Goal: Task Accomplishment & Management: Manage account settings

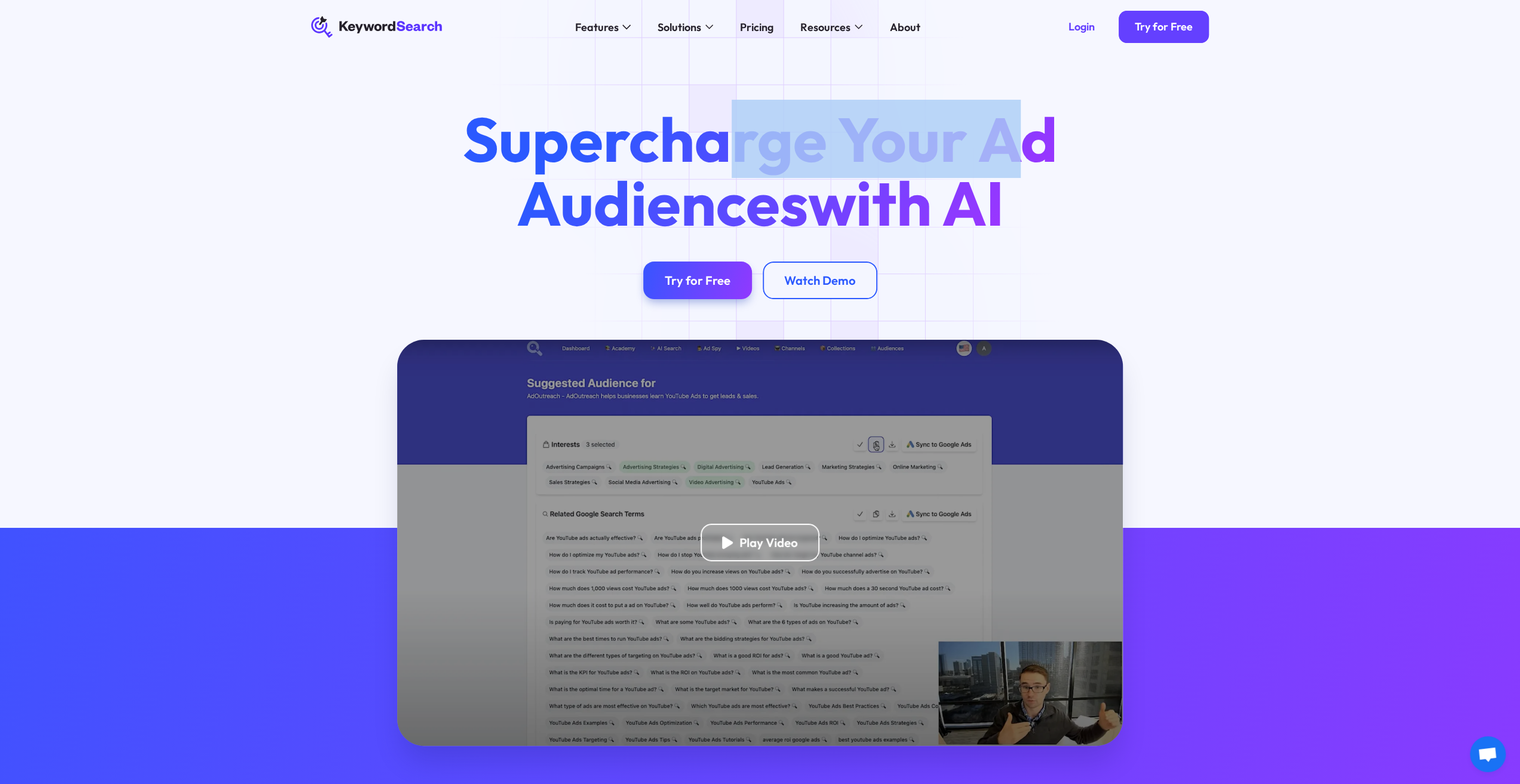
drag, startPoint x: 723, startPoint y: 79, endPoint x: 1010, endPoint y: 165, distance: 299.6
click at [1010, 165] on div "Supercharge Your Ad Audiences with AI Try for Free Watch Demo" at bounding box center [760, 196] width 1520 height 286
click at [1010, 165] on h1 "Supercharge Your Ad Audiences with AI" at bounding box center [760, 171] width 645 height 127
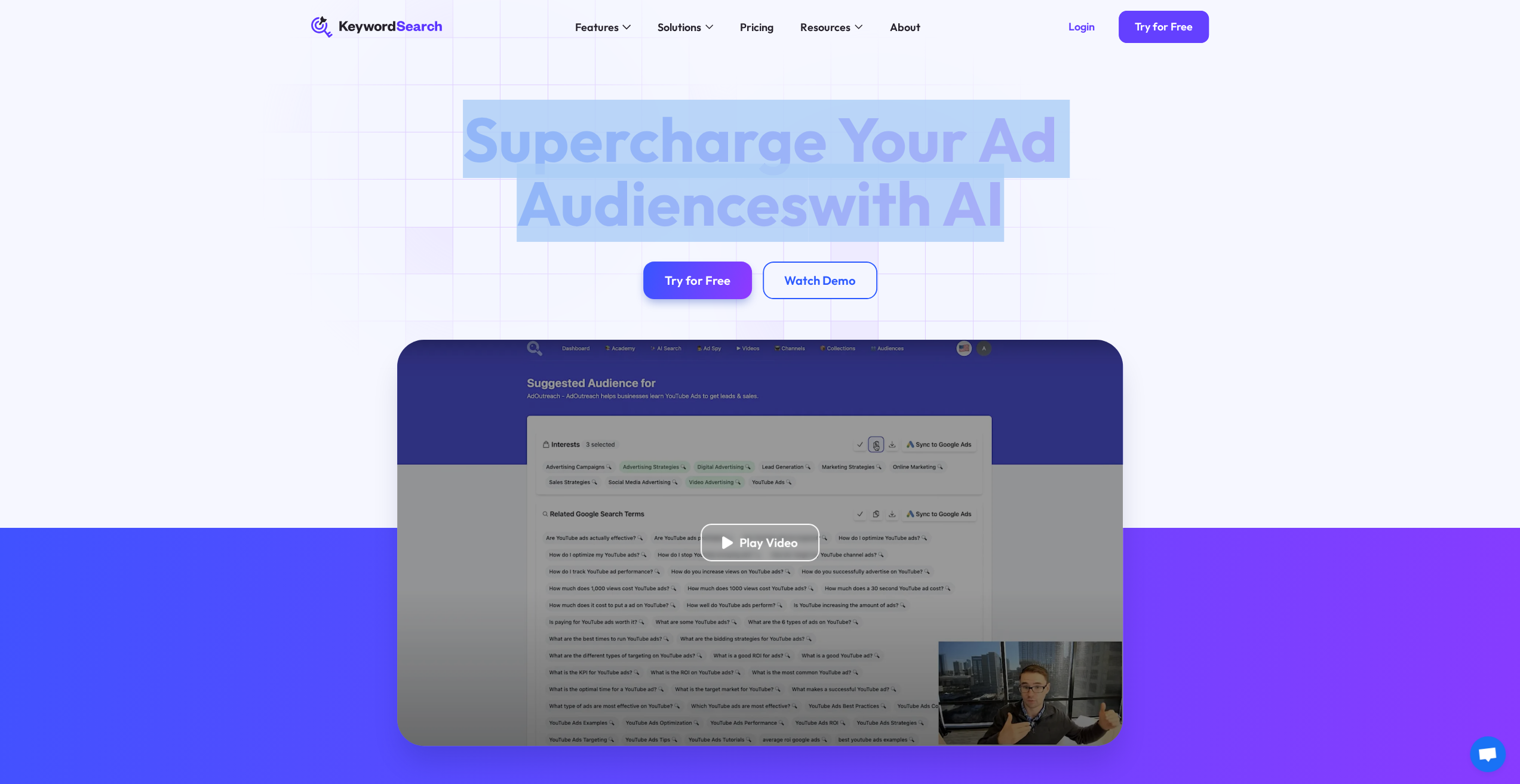
drag, startPoint x: 1011, startPoint y: 218, endPoint x: 479, endPoint y: 140, distance: 537.7
click at [479, 140] on h1 "Supercharge Your Ad Audiences with AI" at bounding box center [760, 171] width 645 height 127
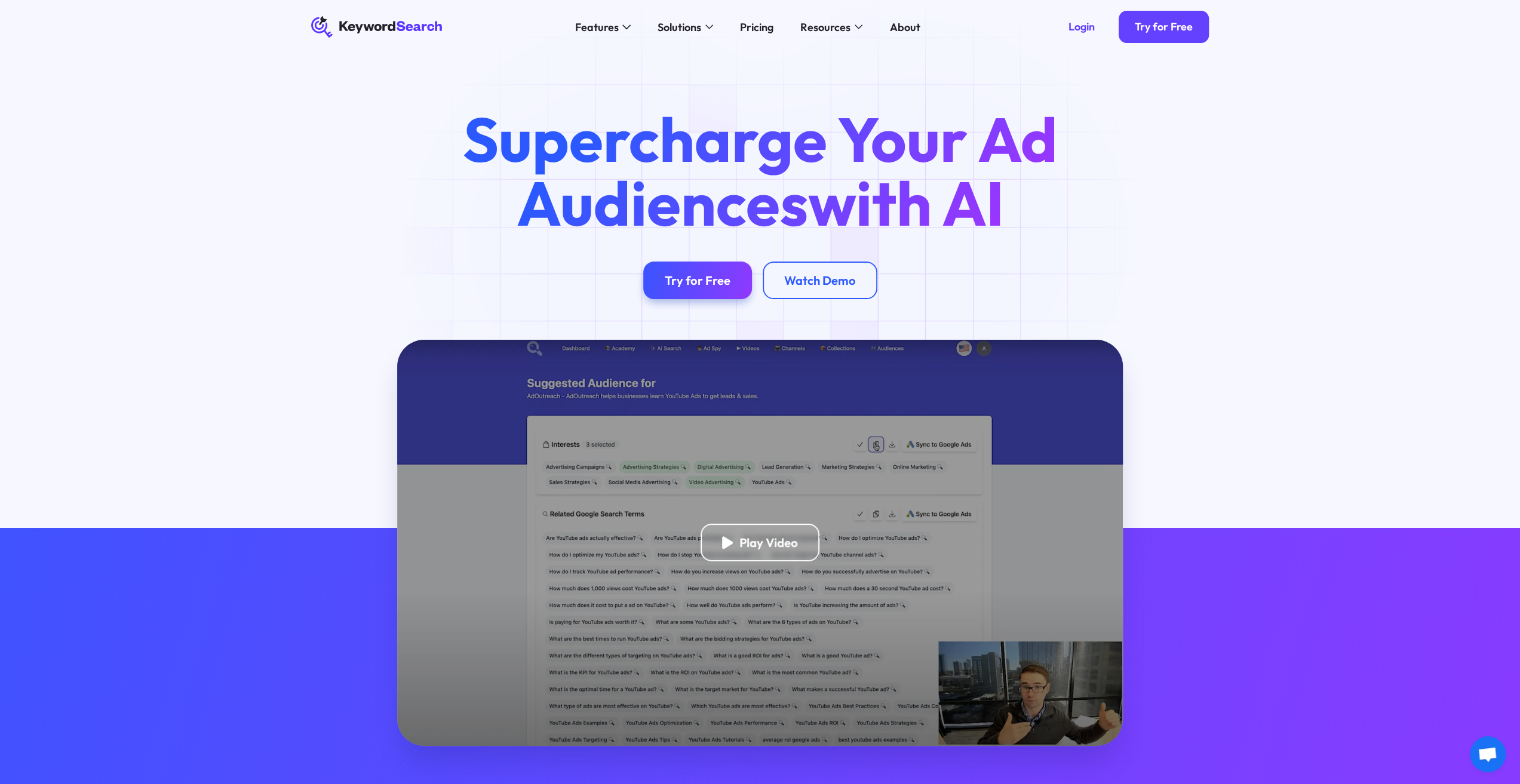
click at [631, 242] on div "Supercharge Your Ad Audiences with AI Try for Free Watch Demo" at bounding box center [760, 203] width 645 height 192
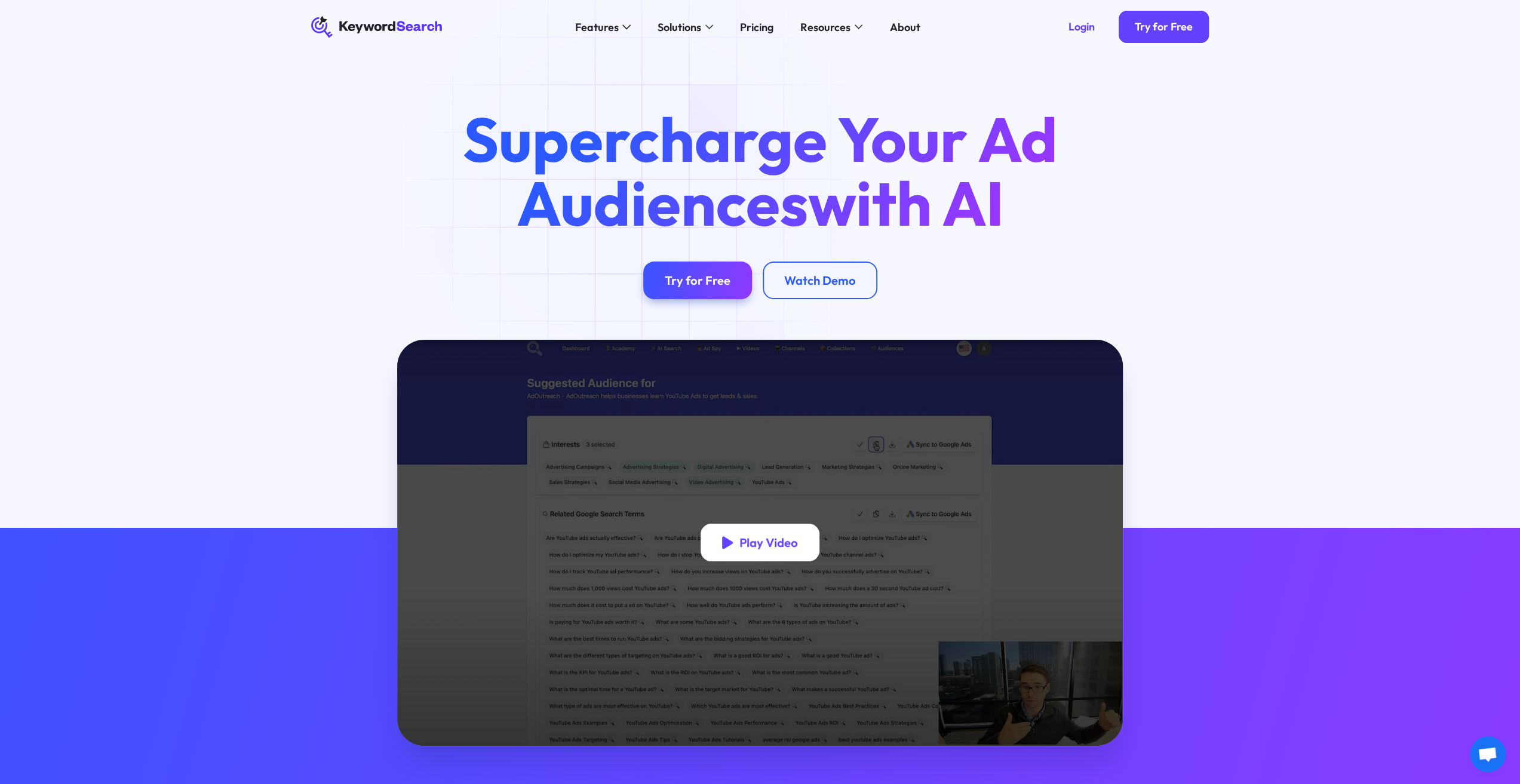
click at [723, 536] on div "Play Video" at bounding box center [760, 542] width 119 height 37
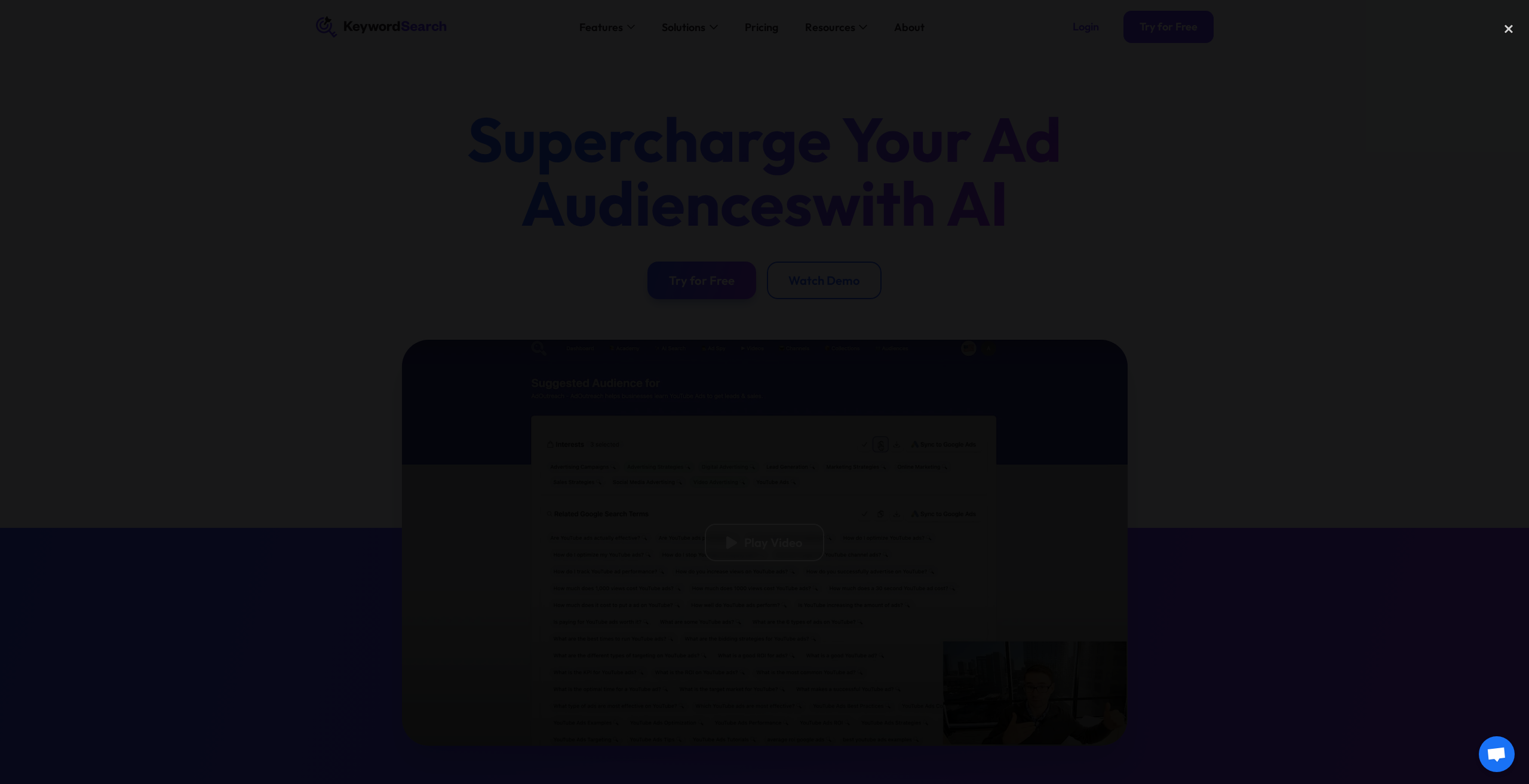
click at [1141, 416] on div at bounding box center [764, 391] width 1529 height 752
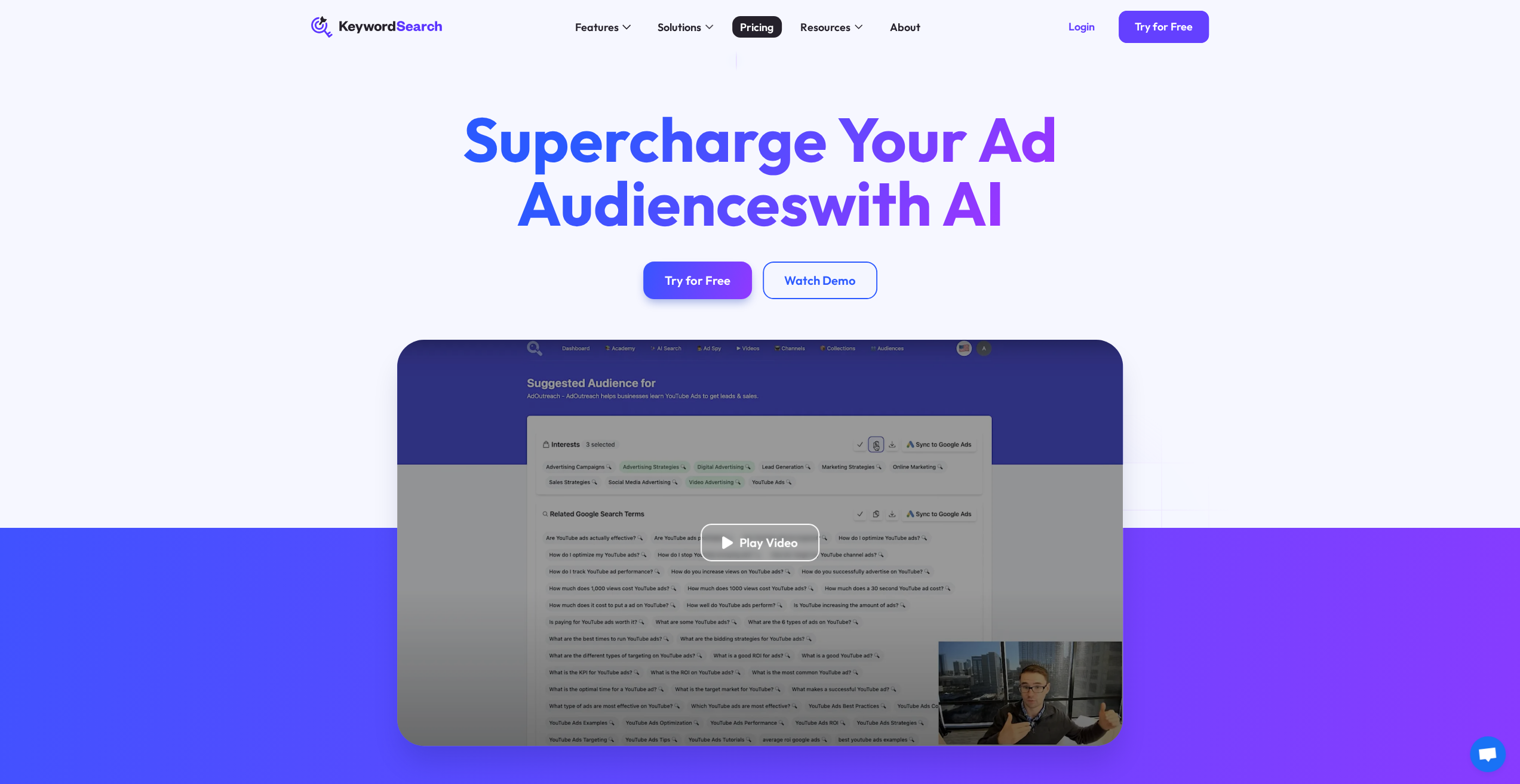
click at [762, 22] on div "Pricing" at bounding box center [757, 27] width 34 height 16
click at [682, 290] on link "Try for Free" at bounding box center [697, 280] width 108 height 37
click at [1139, 29] on div "Try for Free" at bounding box center [1164, 27] width 58 height 14
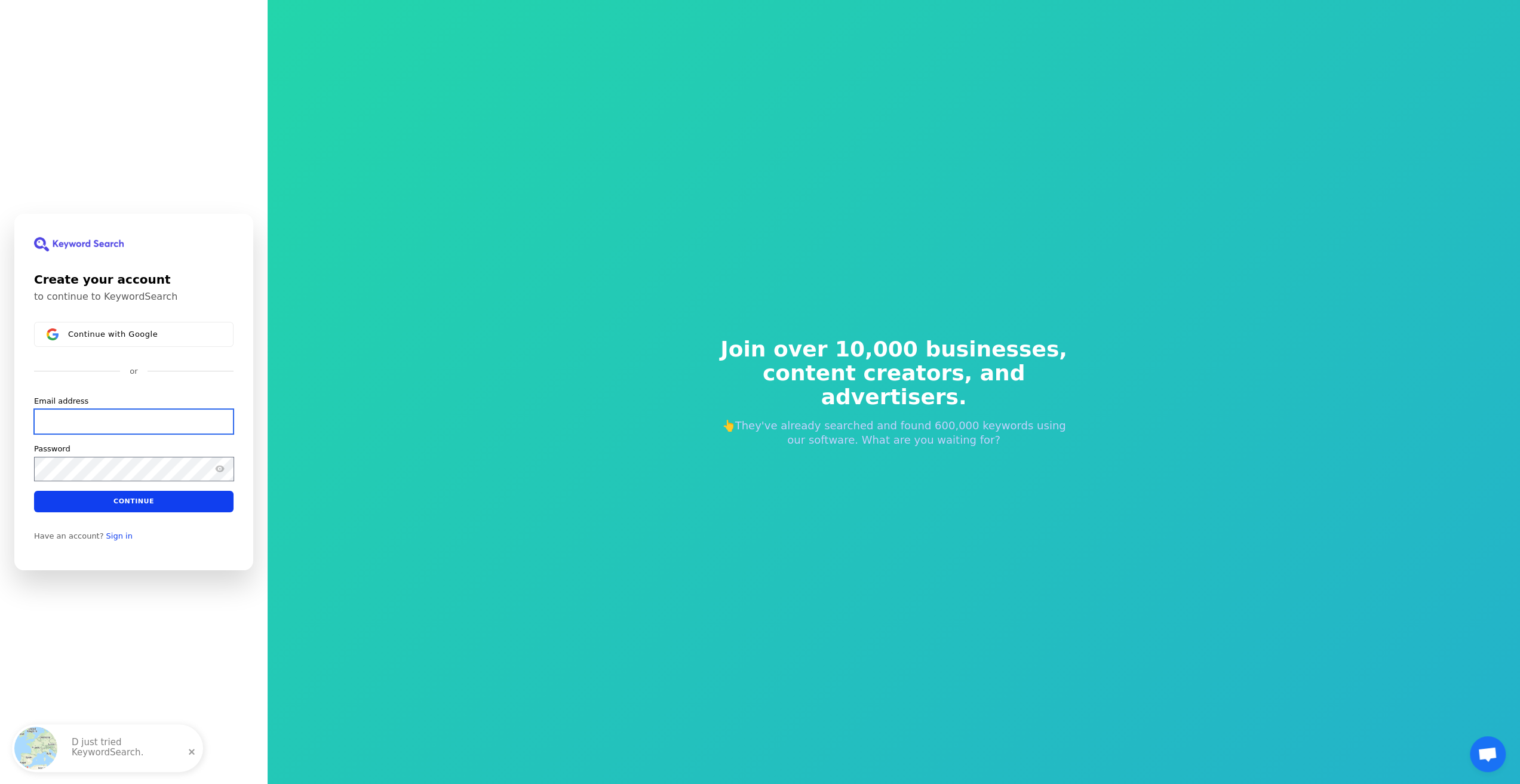
click at [158, 423] on input "Email address" at bounding box center [134, 421] width 199 height 25
drag, startPoint x: 25, startPoint y: 512, endPoint x: 117, endPoint y: 552, distance: 100.3
click at [116, 563] on div "Create your account to continue to KeywordSearch Continue with Google or Email …" at bounding box center [133, 392] width 239 height 356
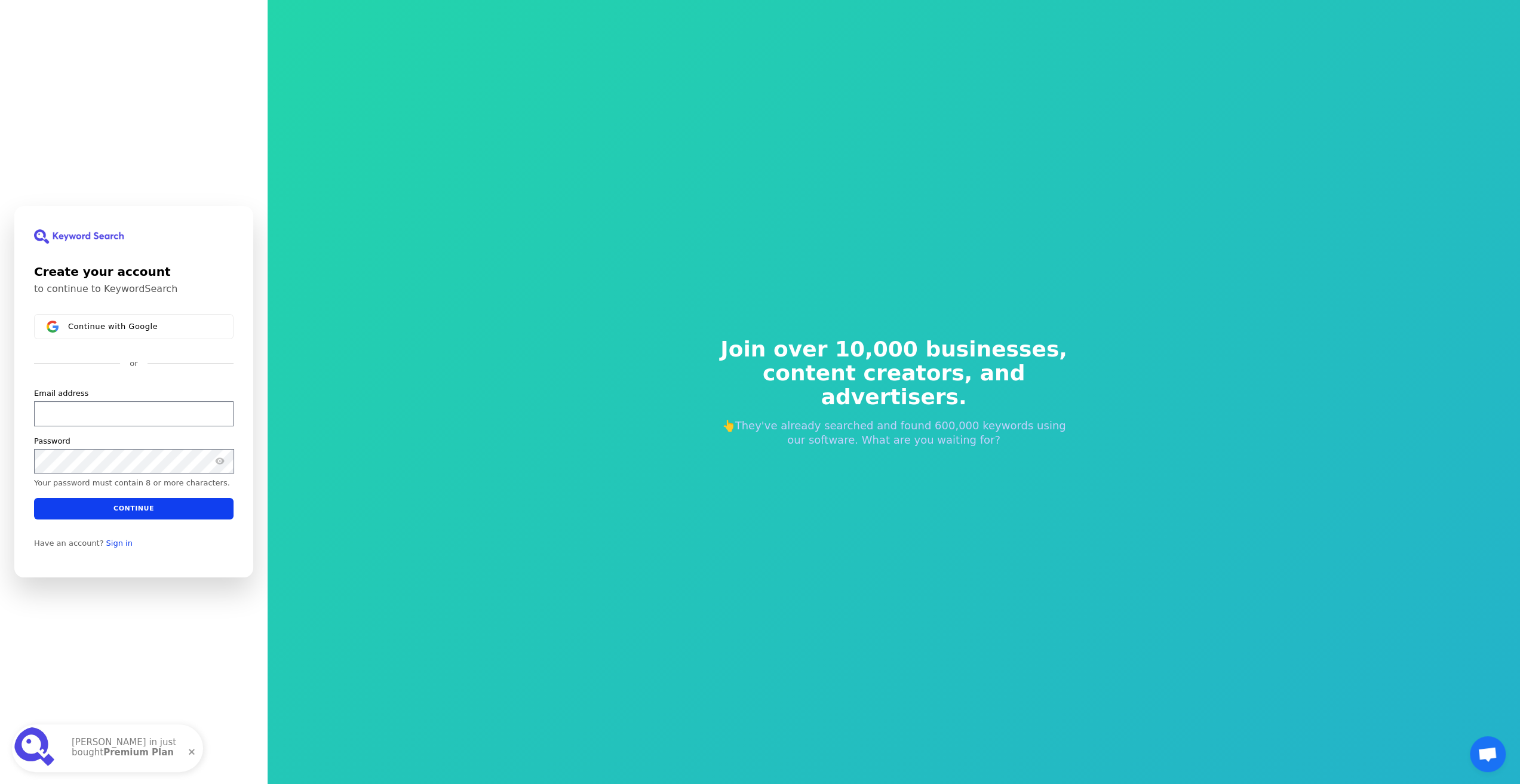
click at [146, 428] on form "Email address Password Your password must contain 8 or more characters. Continue" at bounding box center [134, 454] width 199 height 131
click at [146, 423] on input "Email address" at bounding box center [134, 414] width 199 height 25
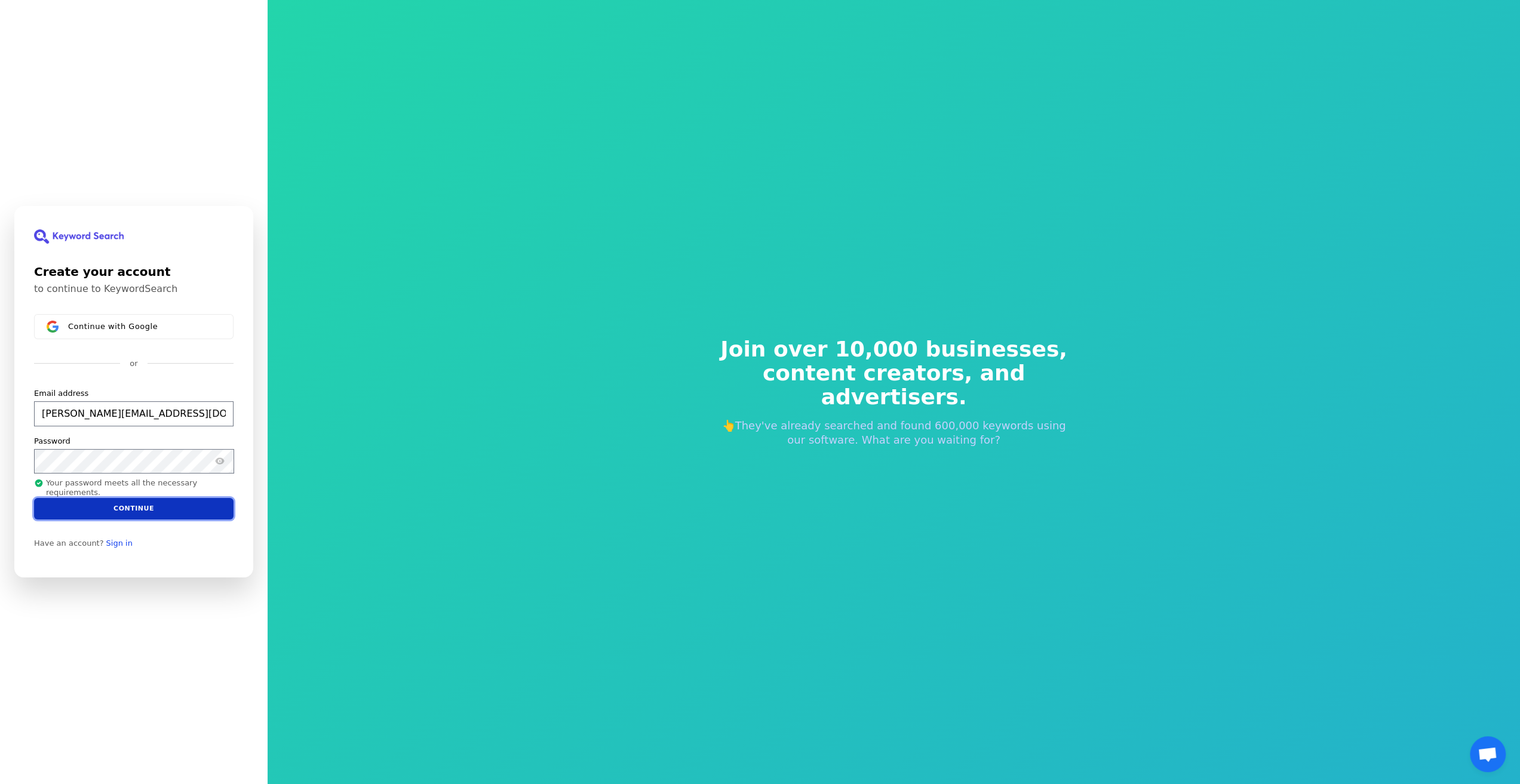
click at [151, 502] on button "Continue" at bounding box center [134, 509] width 199 height 21
type input "[PERSON_NAME][EMAIL_ADDRESS][DOMAIN_NAME]"
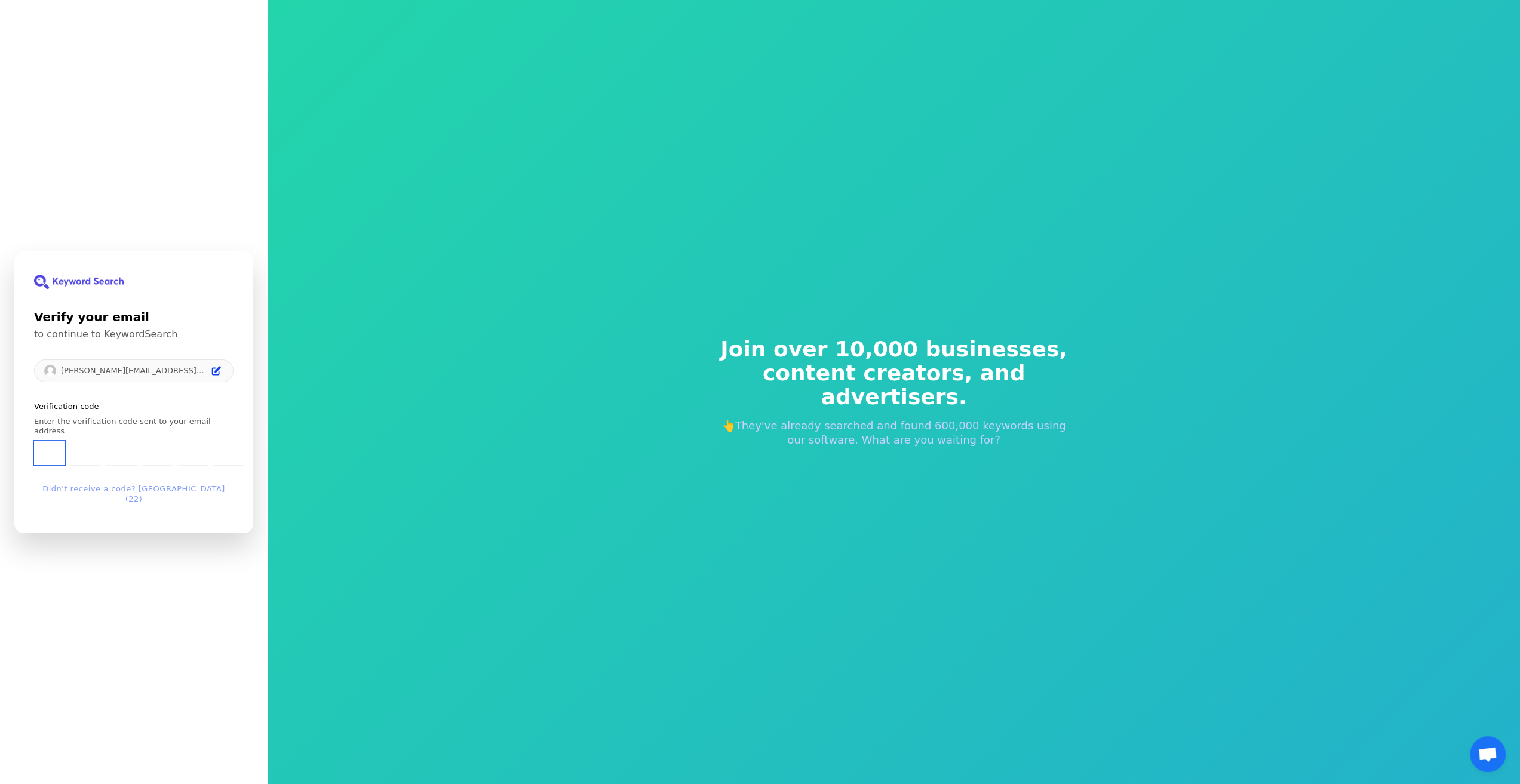
type input "2"
type input "8"
type input "0"
type input "7"
type input "5"
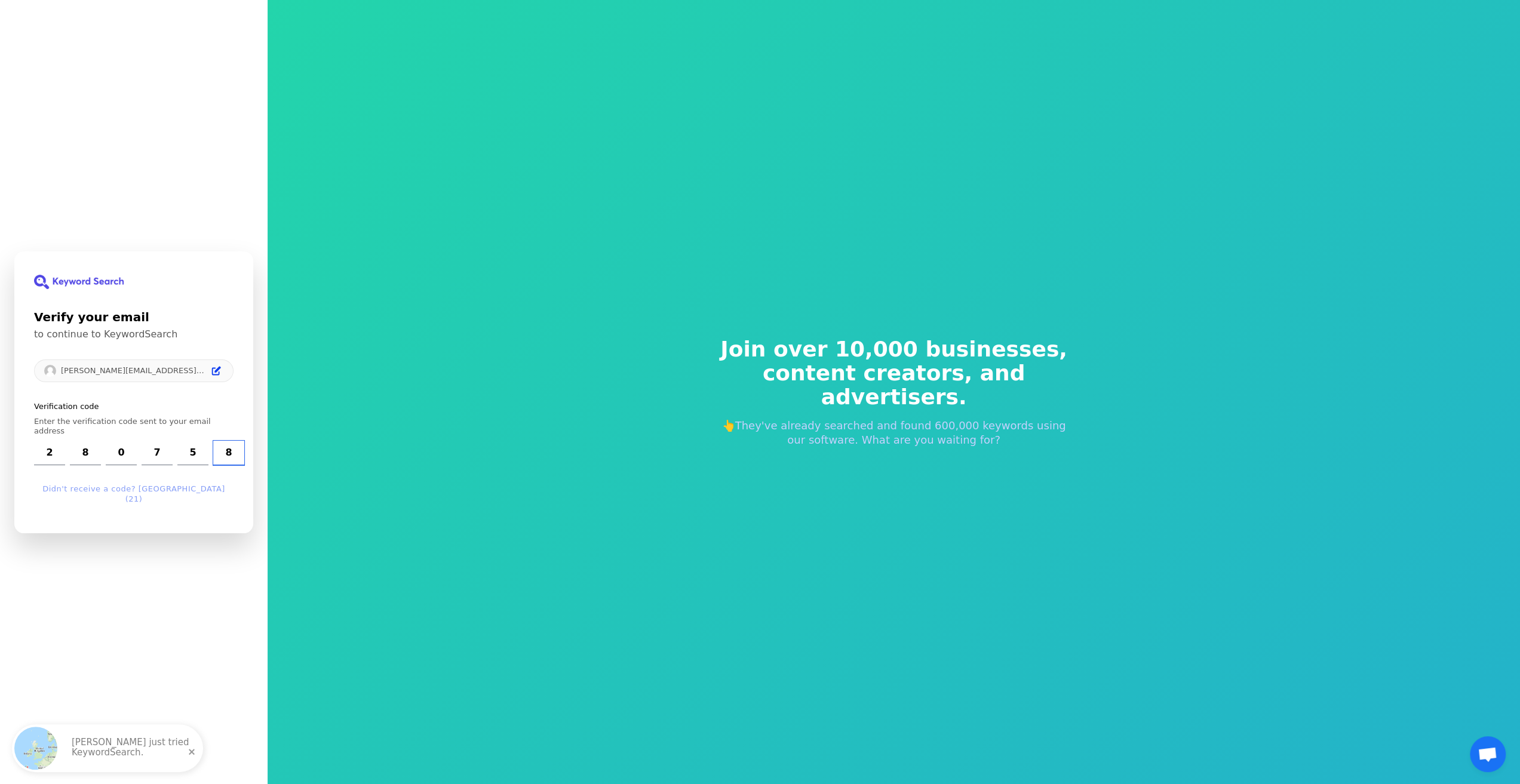
type input "8"
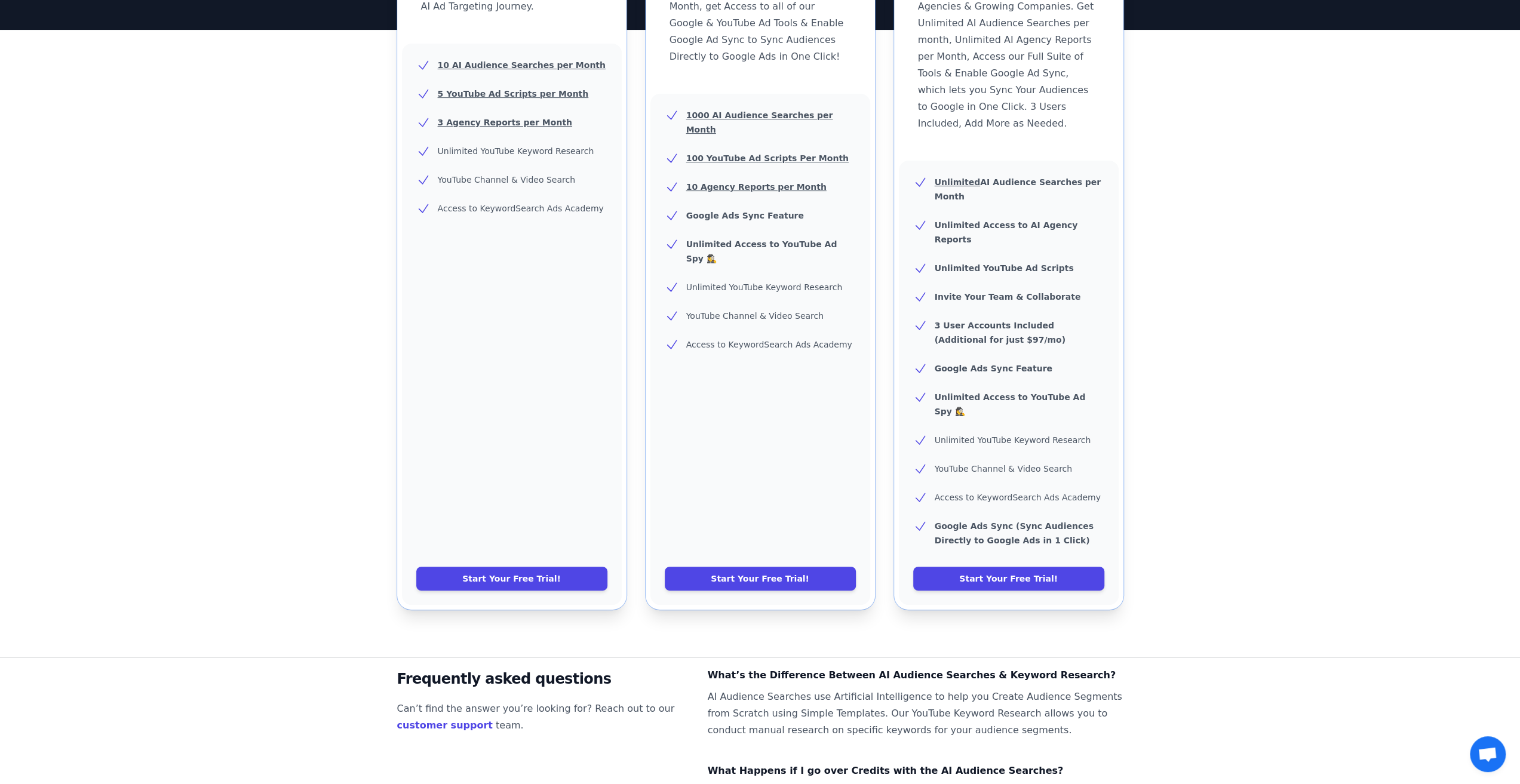
scroll to position [472, 0]
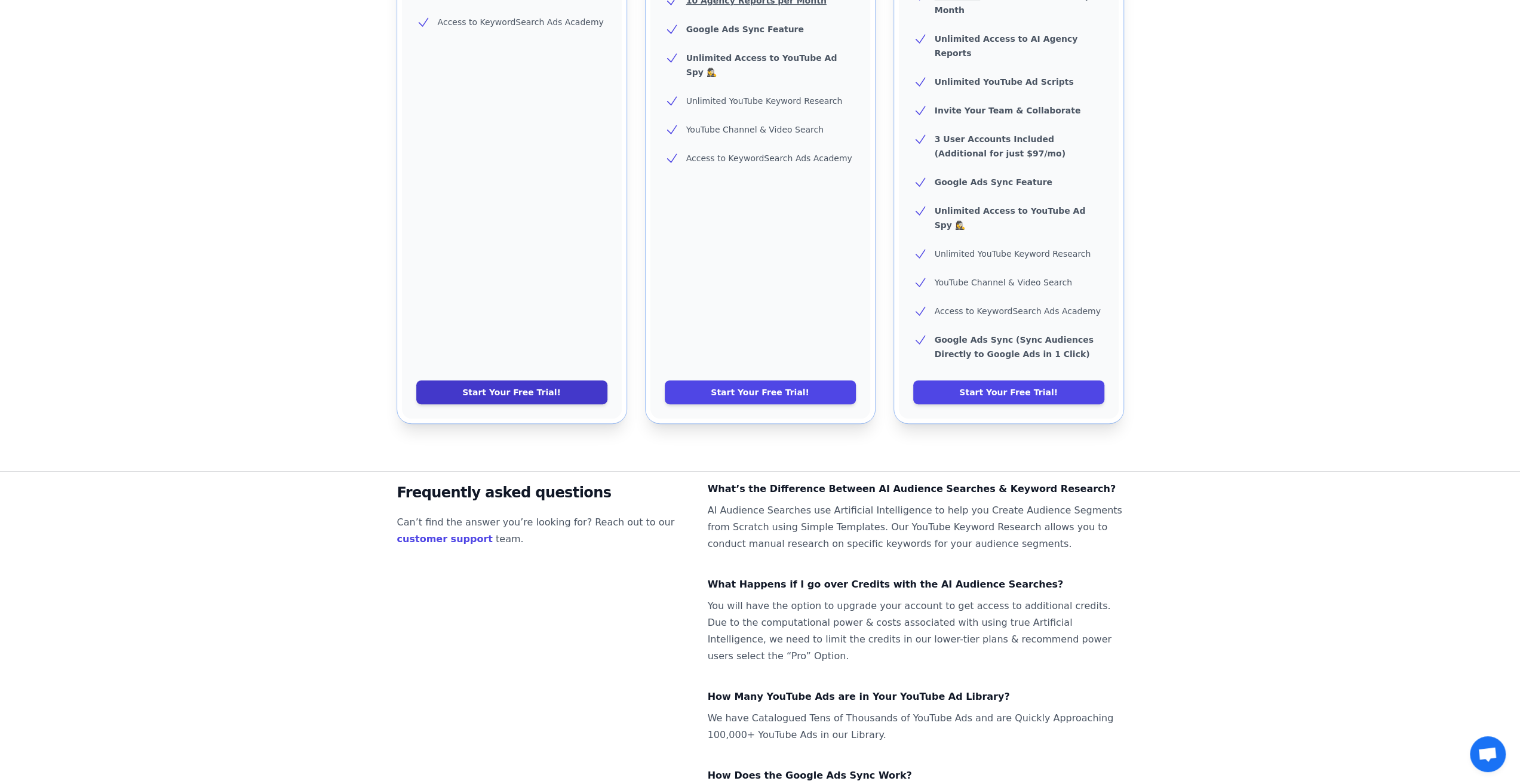
click at [566, 380] on link "Start Your Free Trial!" at bounding box center [512, 392] width 191 height 24
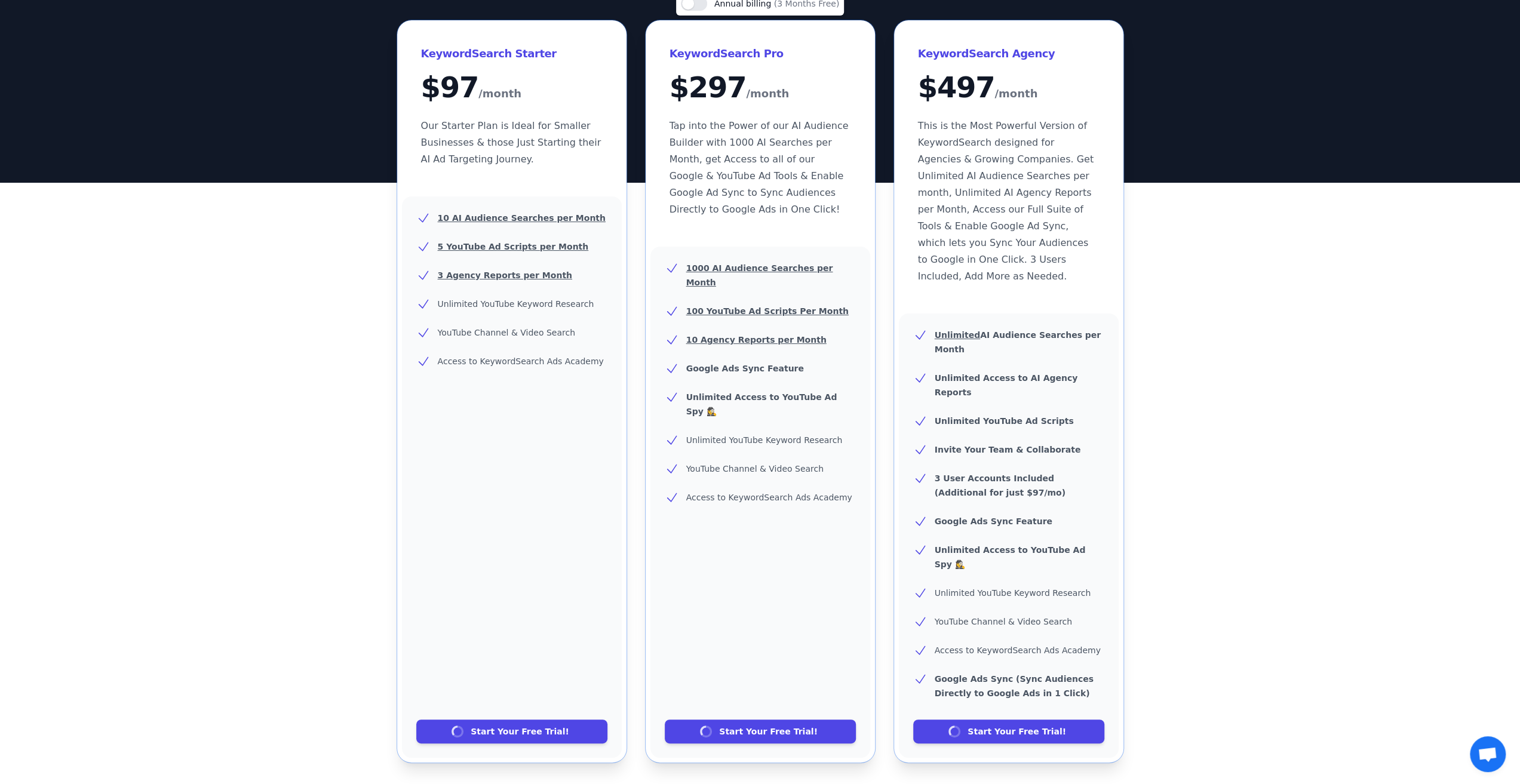
scroll to position [0, 0]
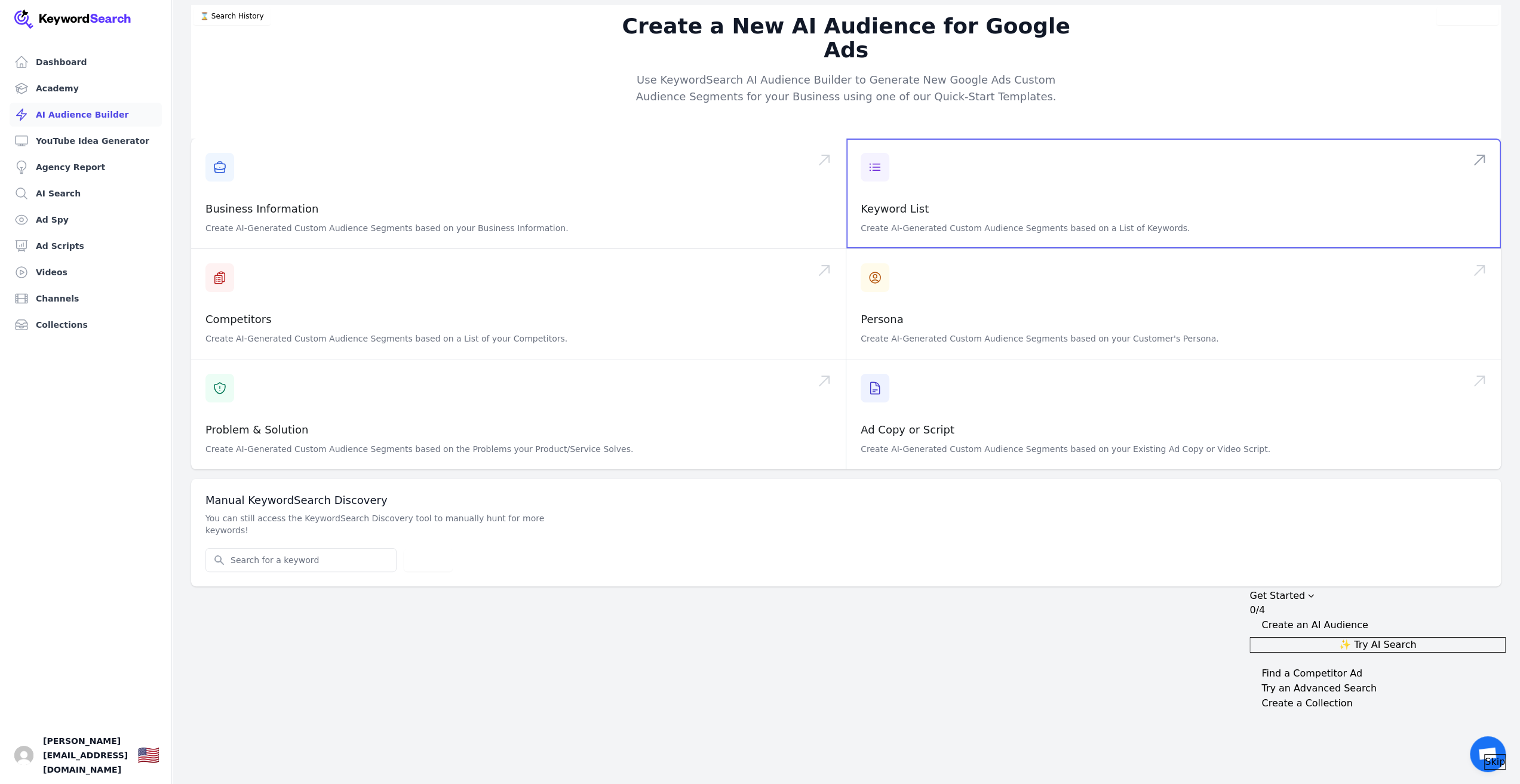
click at [880, 151] on span at bounding box center [1173, 193] width 654 height 110
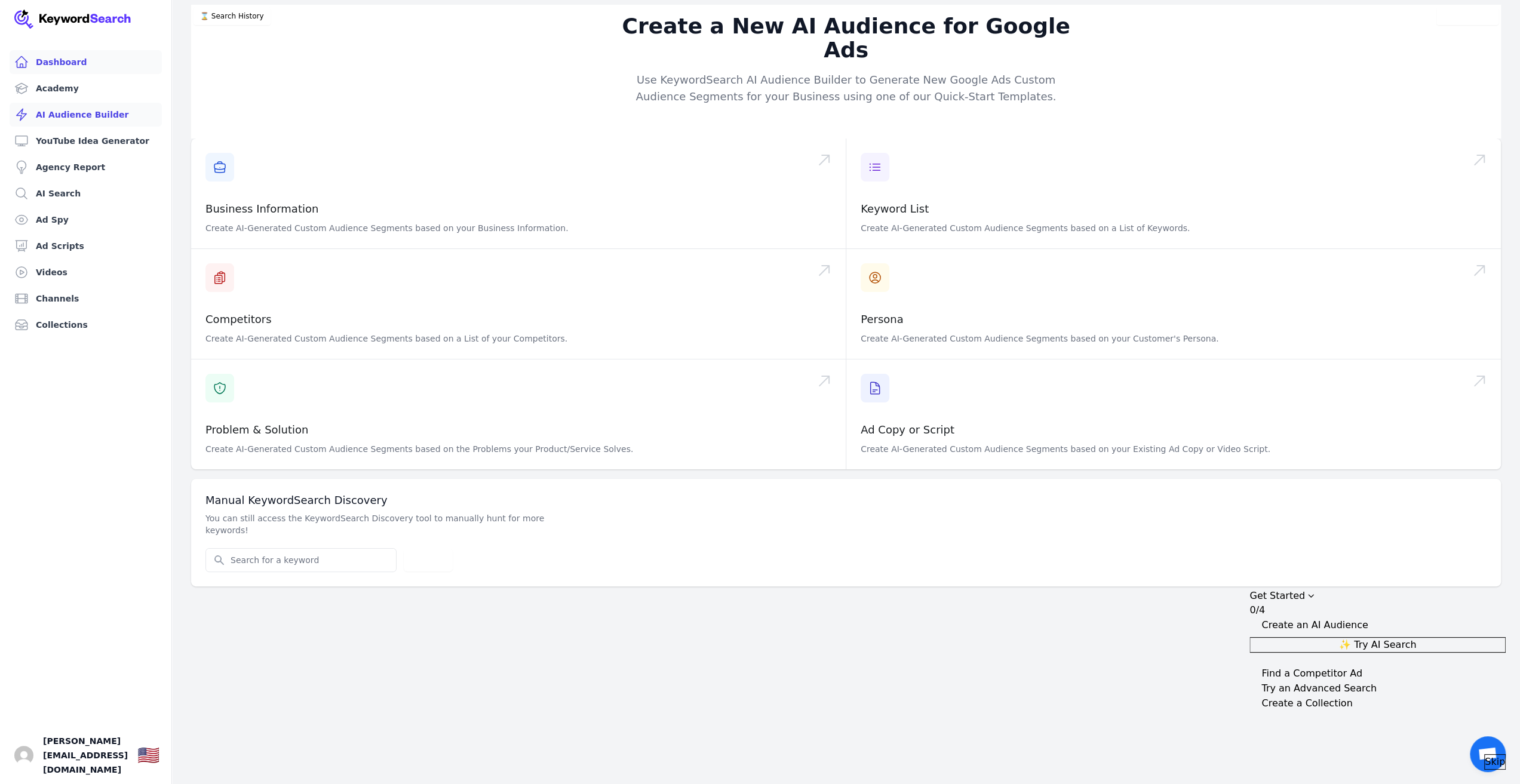
click at [109, 61] on link "Dashboard" at bounding box center [85, 62] width 152 height 24
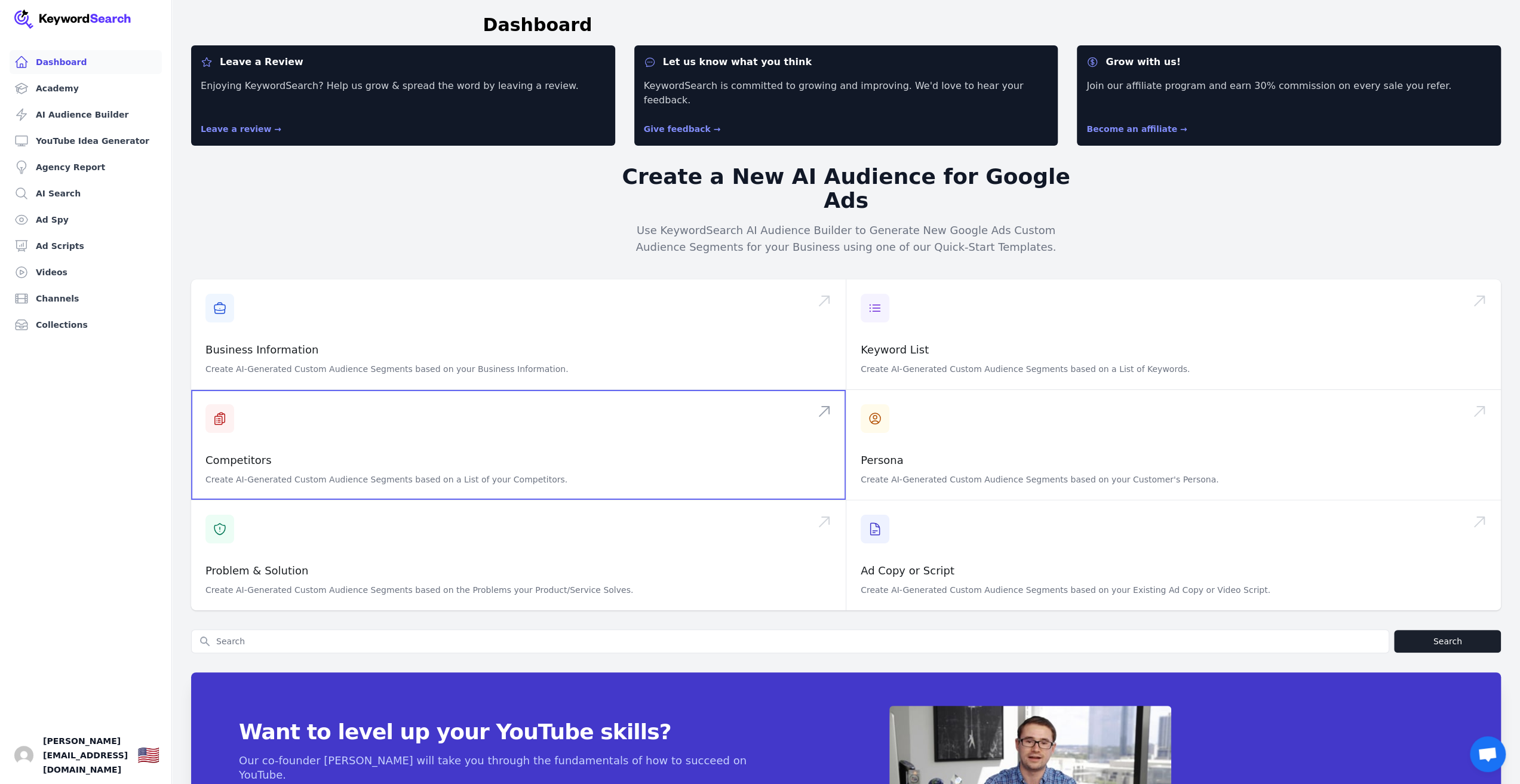
click at [336, 398] on span at bounding box center [519, 445] width 654 height 110
click at [706, 500] on span at bounding box center [519, 555] width 654 height 110
click at [944, 317] on span at bounding box center [1173, 334] width 654 height 110
click at [97, 753] on span "[PERSON_NAME][EMAIL_ADDRESS][DOMAIN_NAME]" at bounding box center [85, 755] width 85 height 43
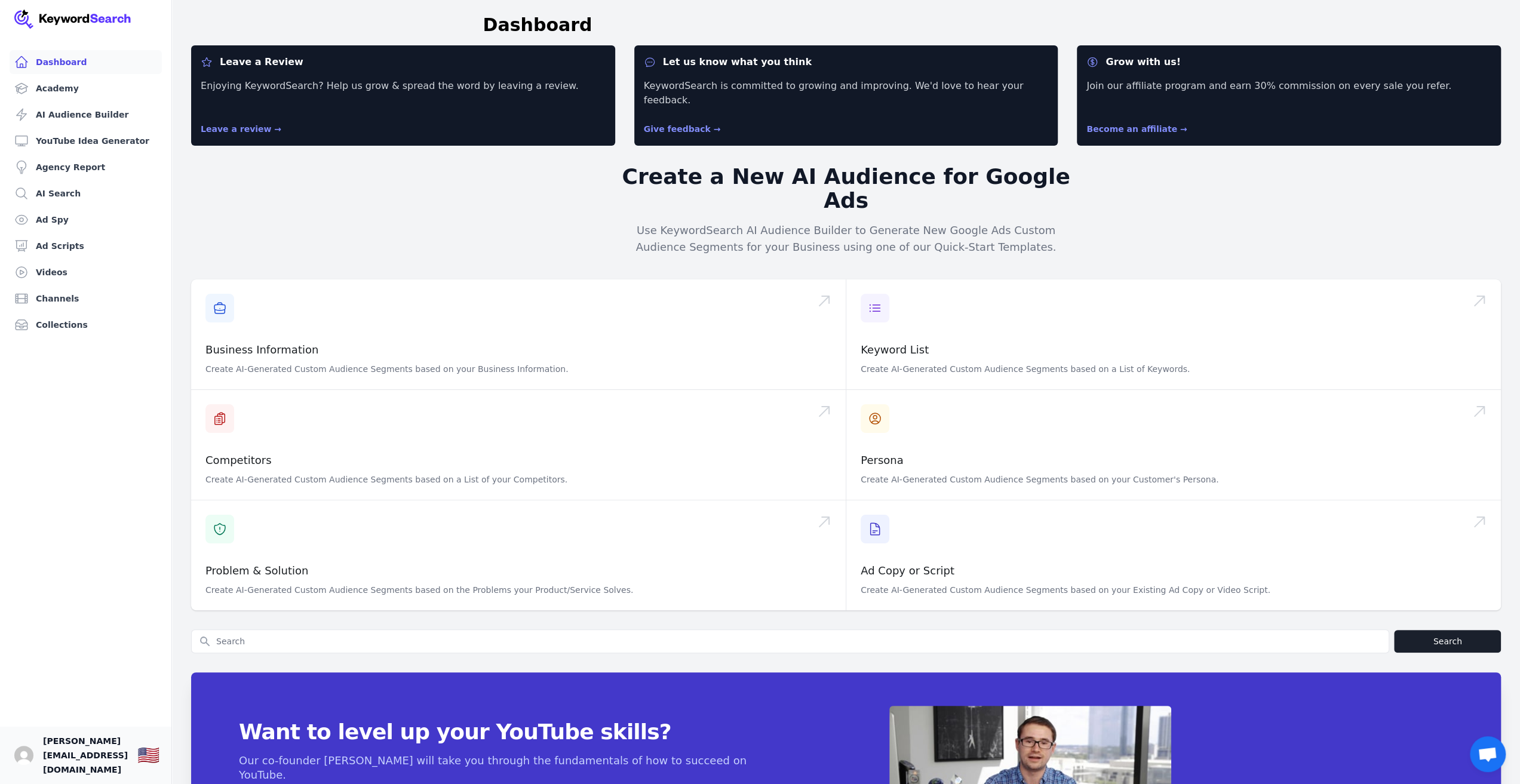
click at [150, 759] on link "Your profile andreas.nentwig@interred.de Show country selector 🇺🇸" at bounding box center [85, 755] width 171 height 57
click at [160, 751] on div "🇺🇸" at bounding box center [148, 755] width 22 height 21
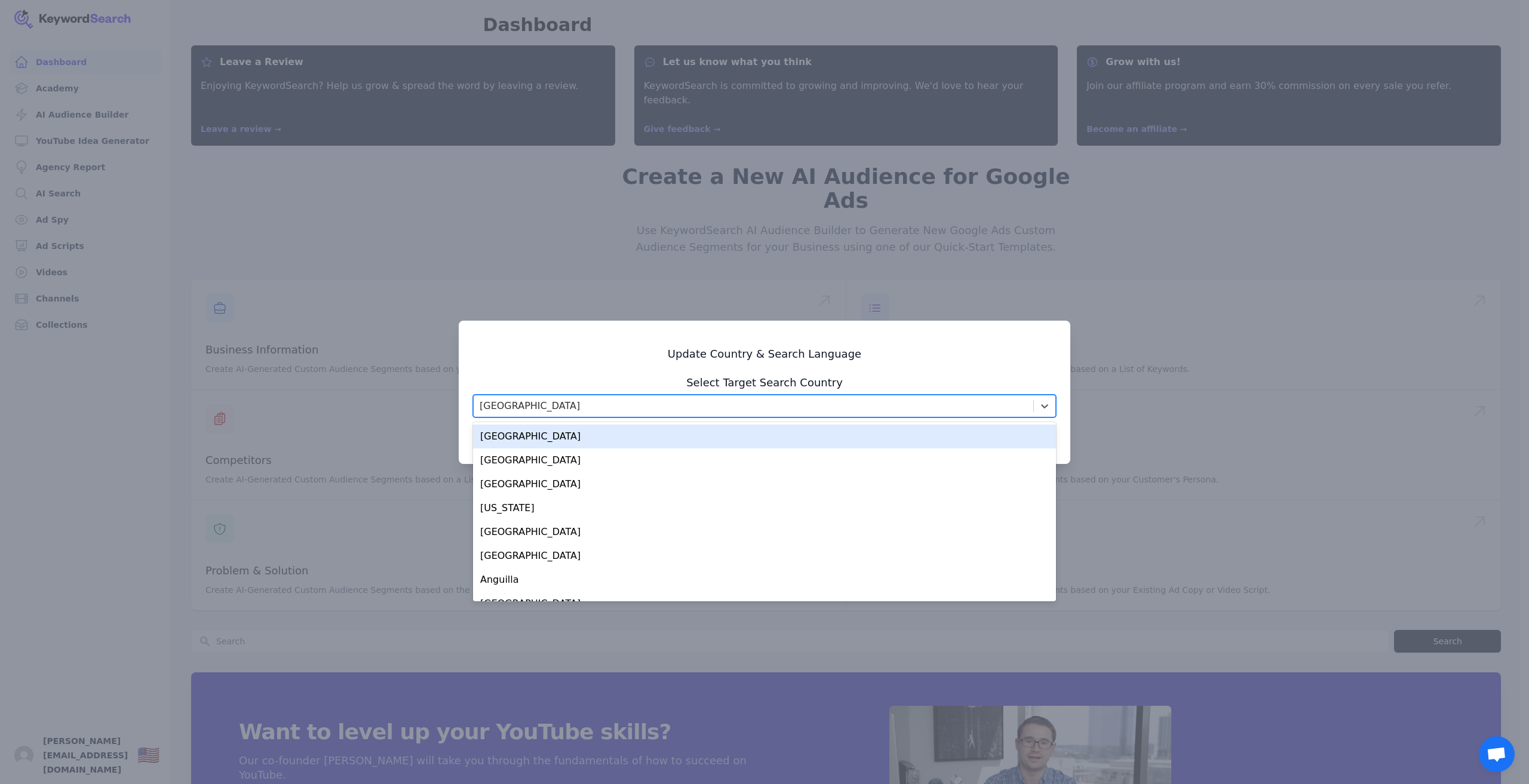
click at [760, 407] on div "United States" at bounding box center [754, 406] width 560 height 21
type input "de"
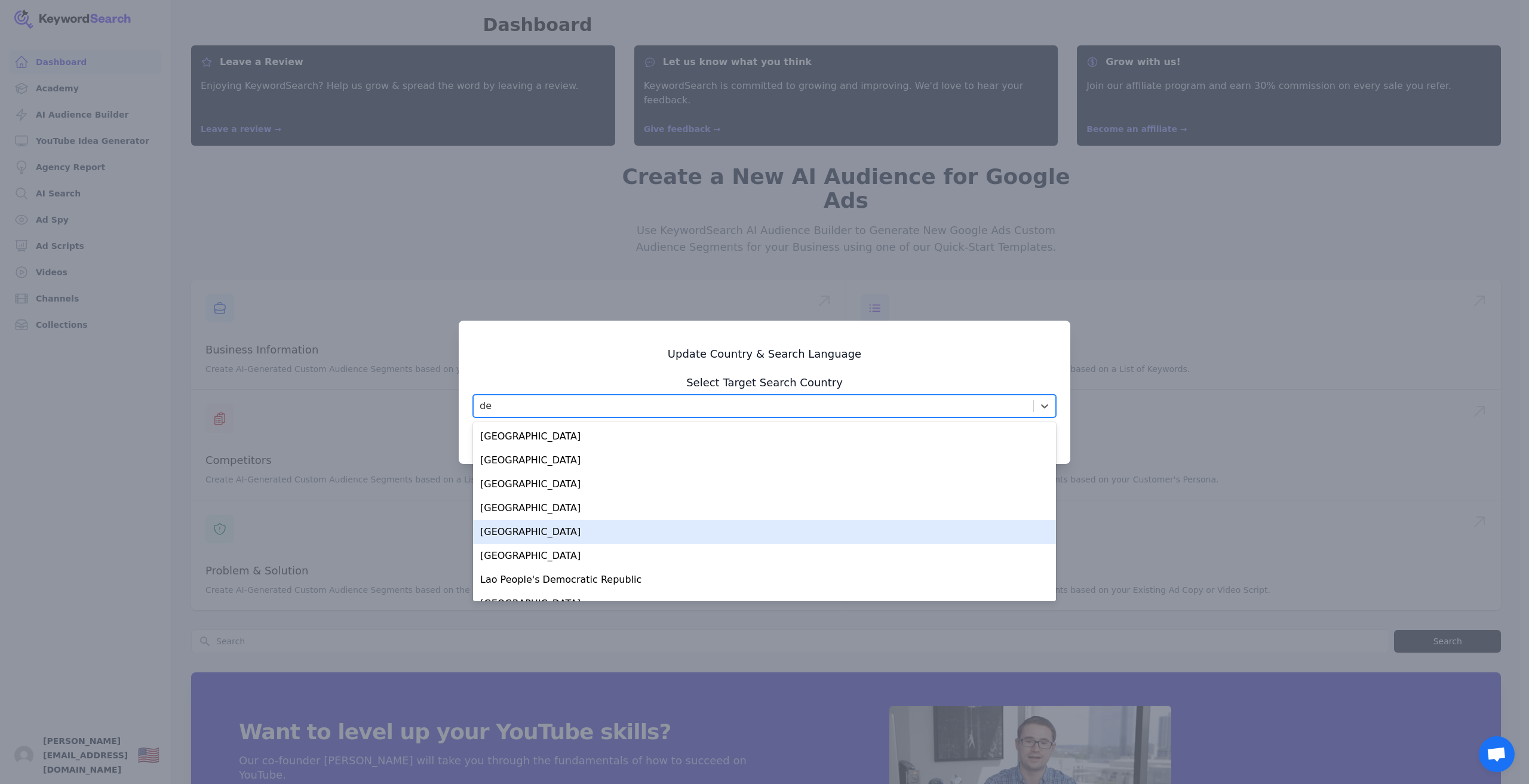
click at [689, 529] on div "Germany" at bounding box center [764, 532] width 583 height 24
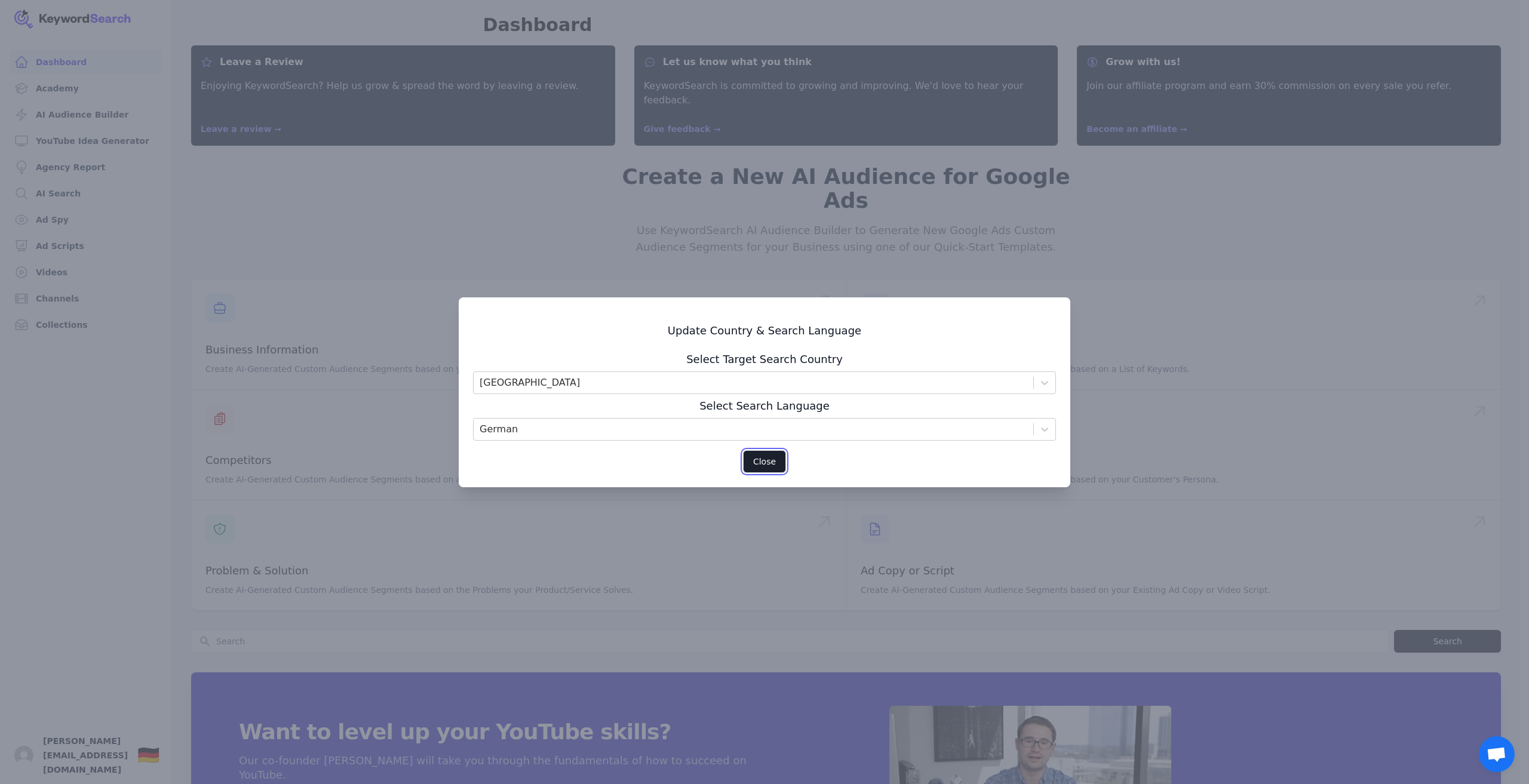
click at [757, 459] on button "Close" at bounding box center [764, 462] width 43 height 22
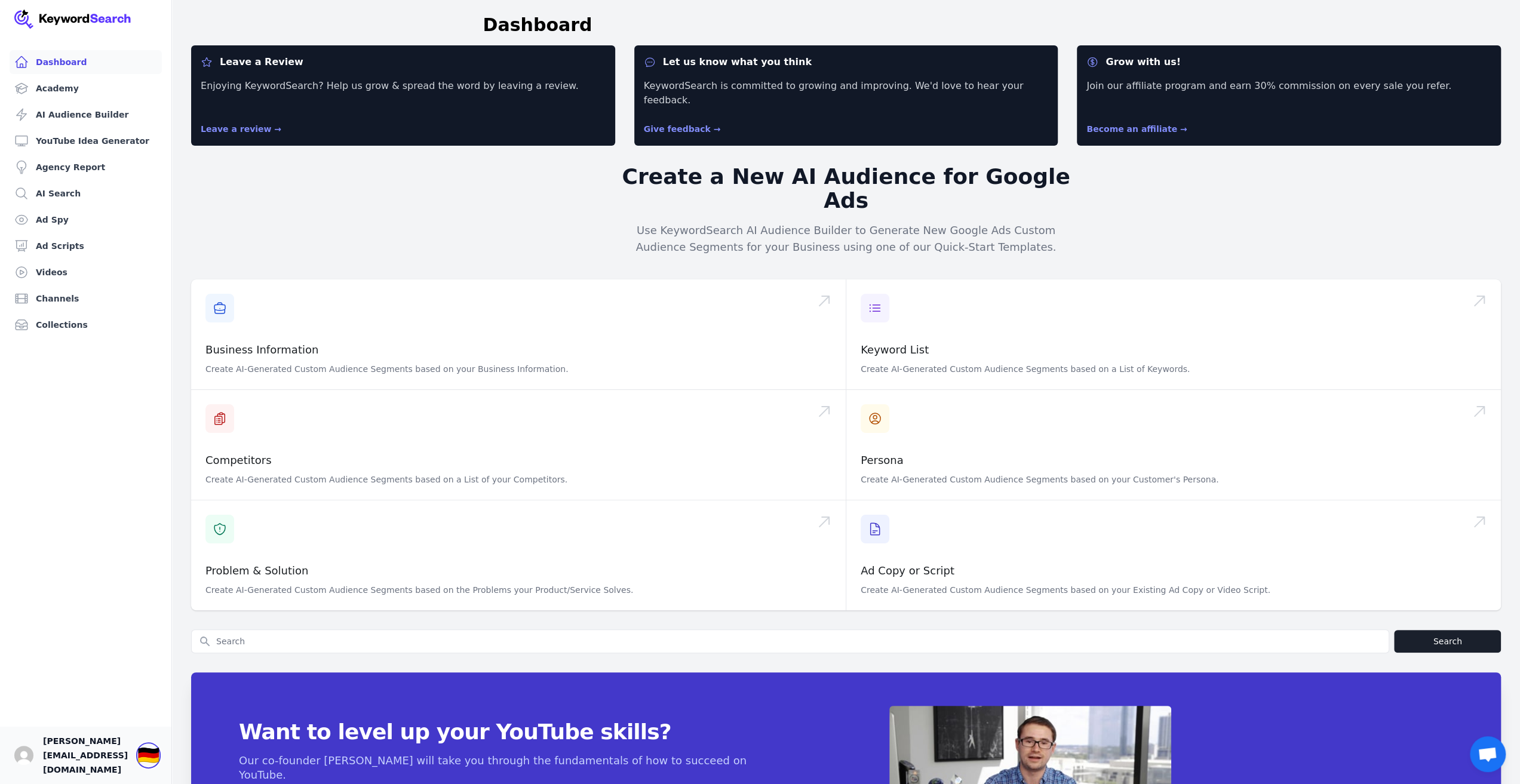
click at [158, 752] on div "🇩🇪" at bounding box center [148, 755] width 22 height 21
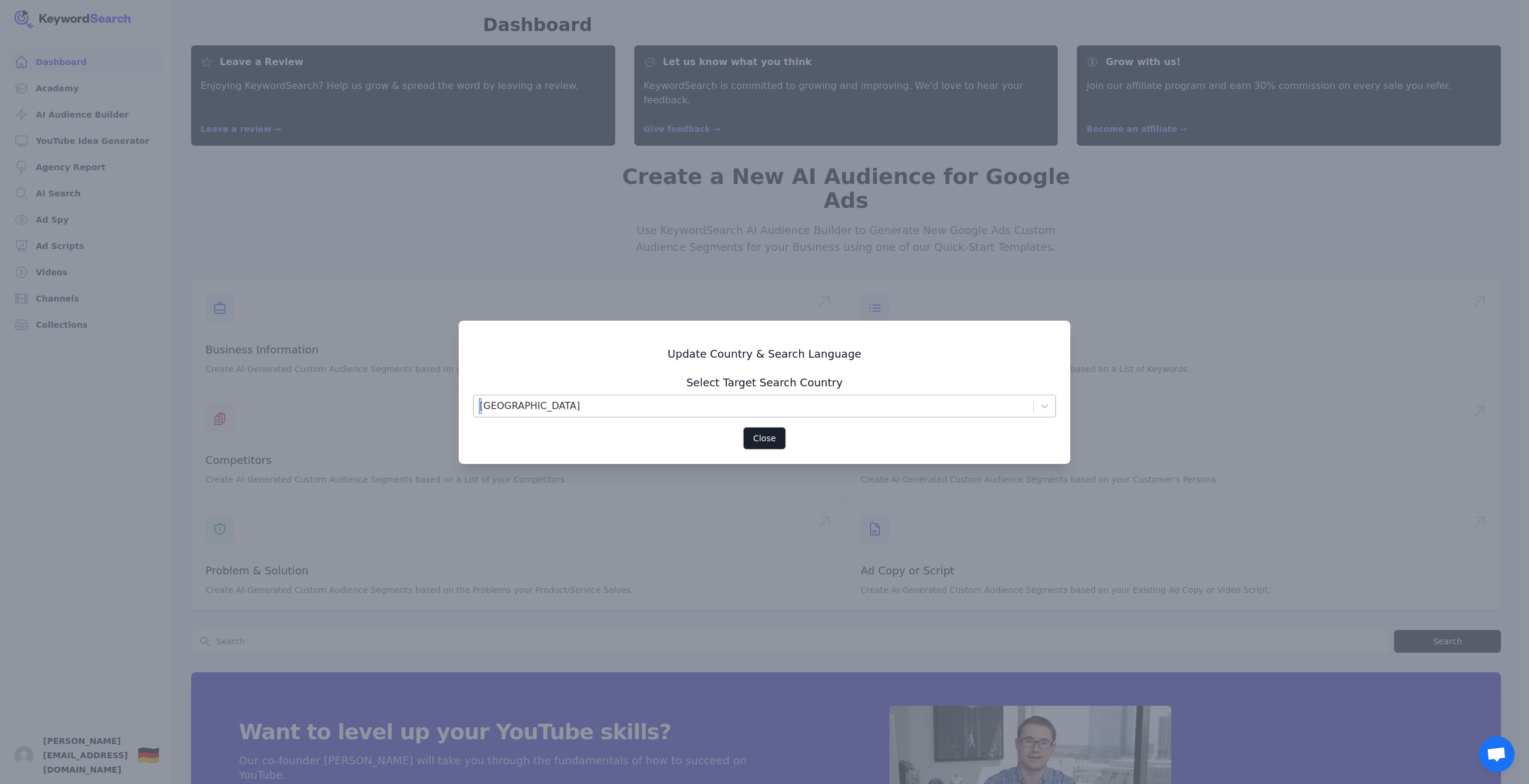
click at [775, 403] on div "Germany" at bounding box center [754, 406] width 560 height 21
click at [759, 434] on button "Close" at bounding box center [764, 438] width 43 height 22
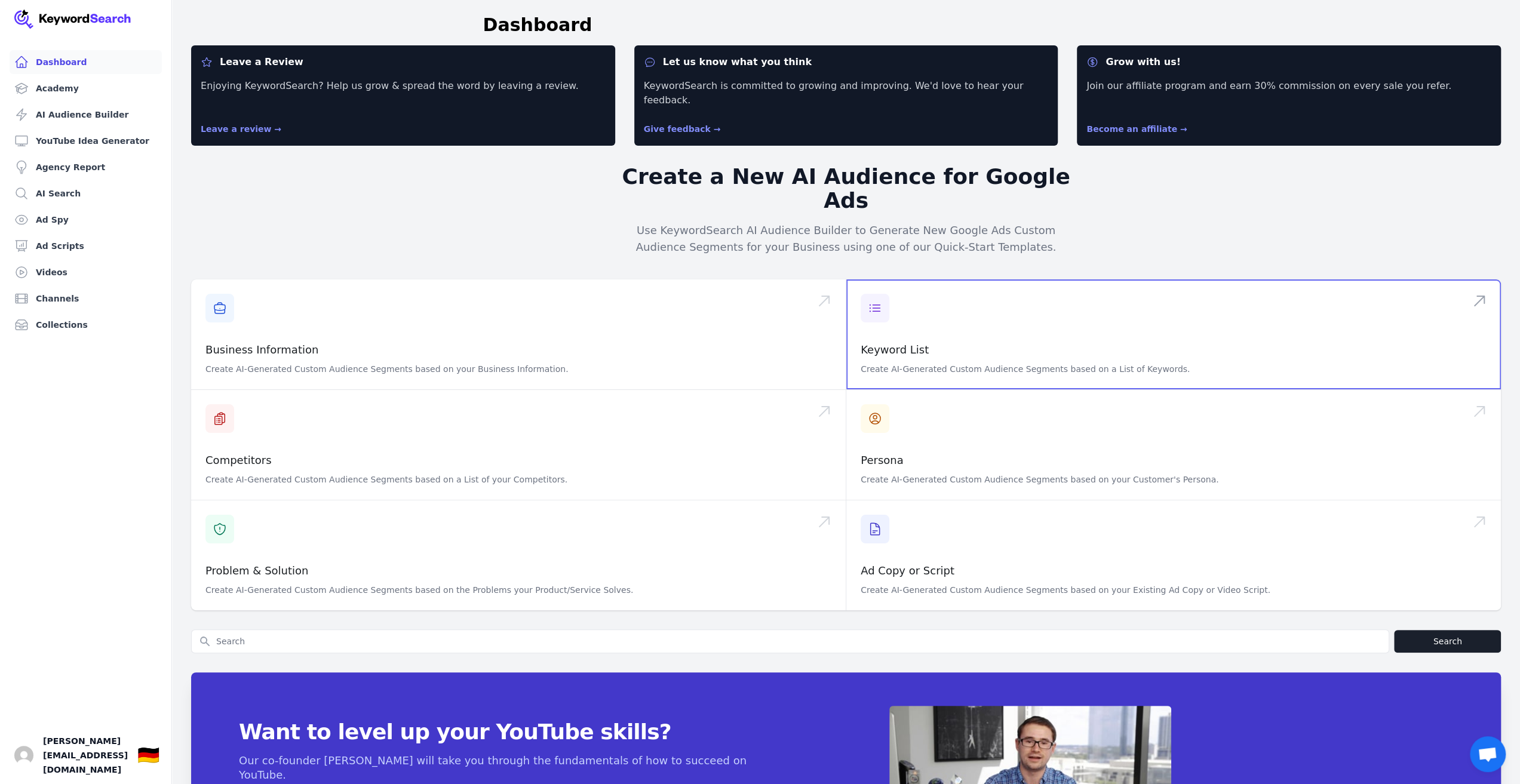
click at [905, 300] on span at bounding box center [1173, 334] width 654 height 110
click at [117, 762] on span "[PERSON_NAME][EMAIL_ADDRESS][DOMAIN_NAME]" at bounding box center [85, 755] width 85 height 43
click at [64, 34] on div at bounding box center [85, 19] width 143 height 38
click at [70, 23] on img at bounding box center [73, 19] width 117 height 19
click at [73, 20] on img at bounding box center [73, 19] width 117 height 19
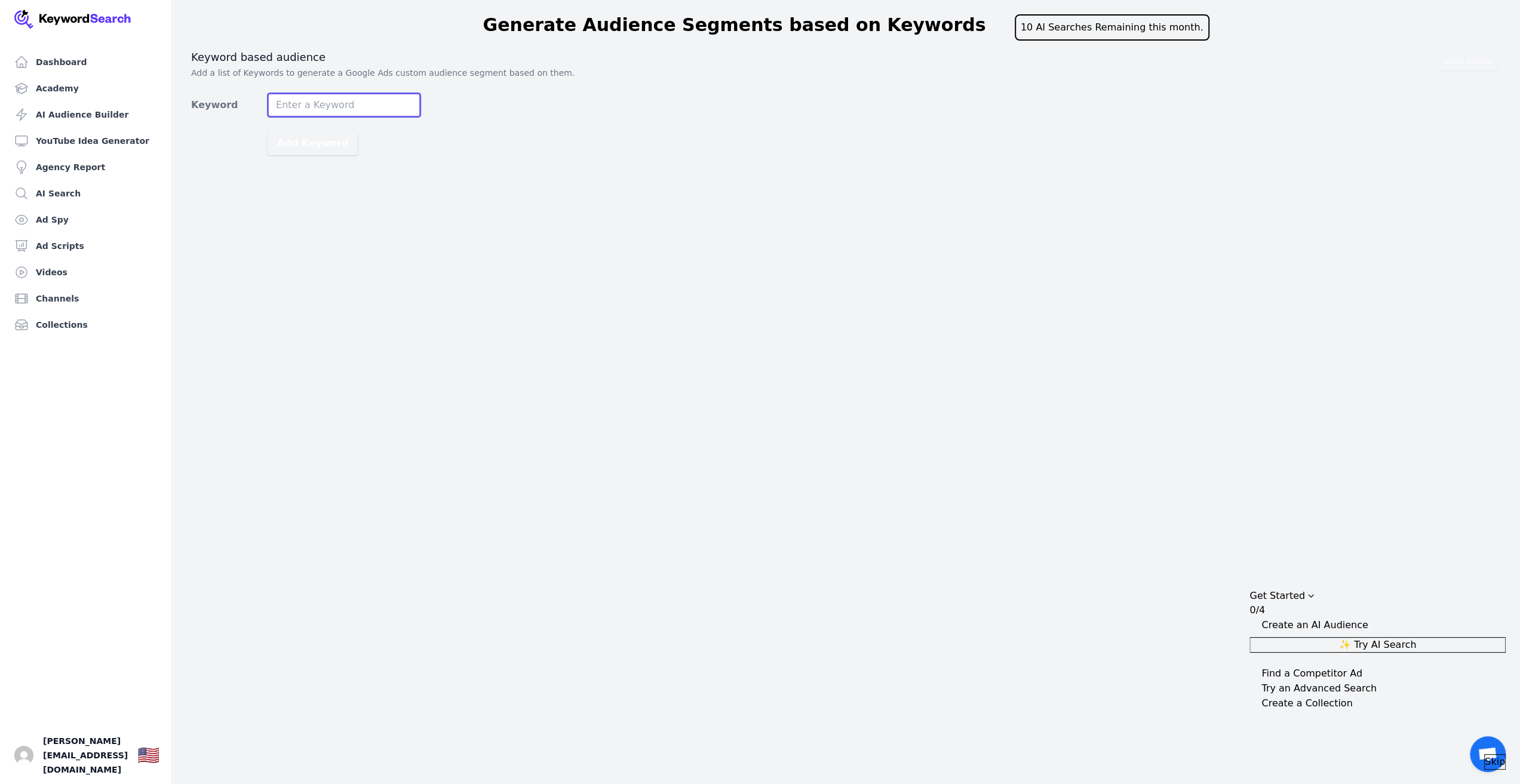
click at [325, 109] on input "Keyword" at bounding box center [343, 105] width 153 height 24
type input "print automation"
click at [315, 145] on button "Add Keyword" at bounding box center [312, 143] width 90 height 24
click at [366, 100] on input "Keyword" at bounding box center [343, 105] width 153 height 24
type input "Print Automatisierung"
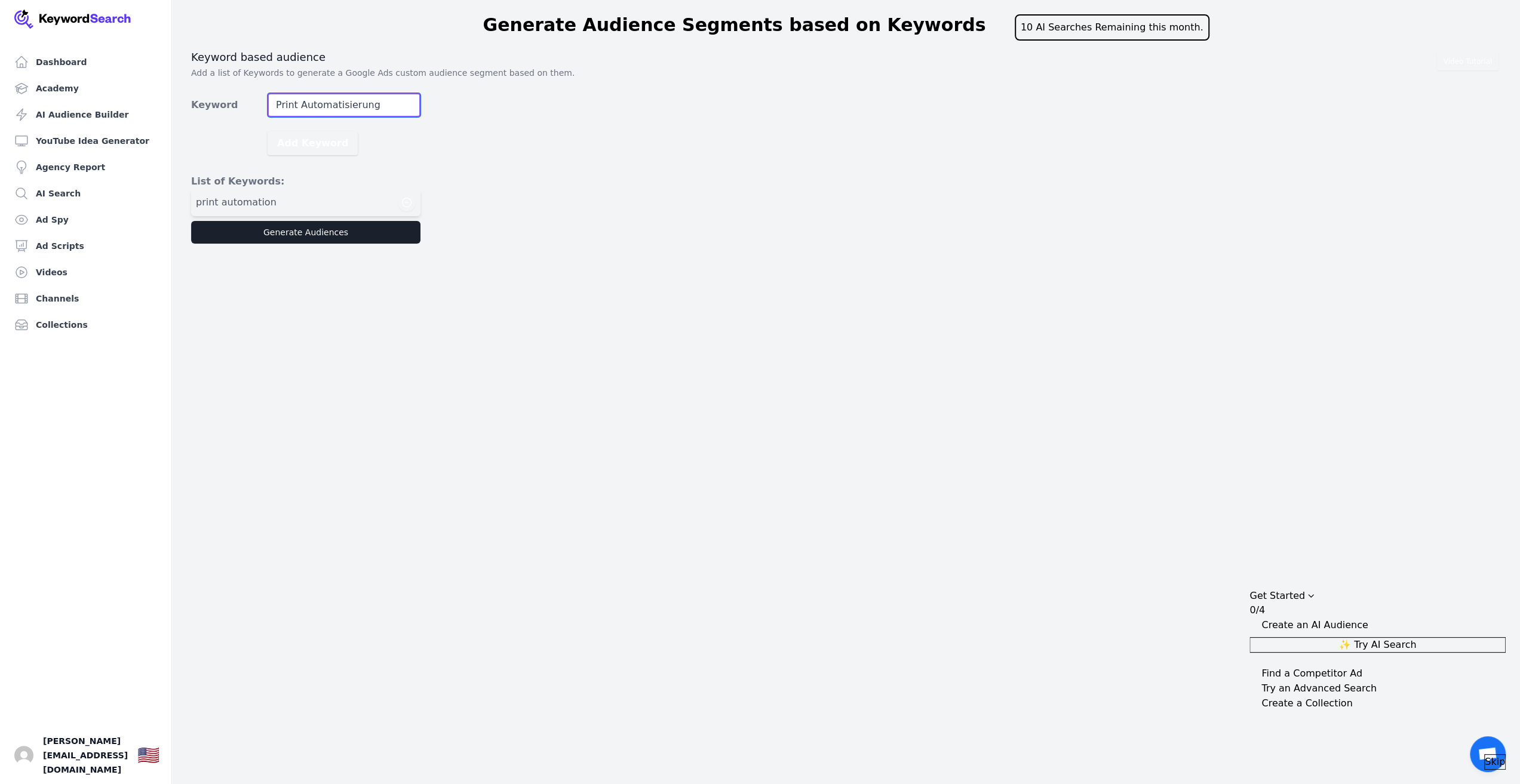
click at [267, 131] on button "Add Keyword" at bounding box center [312, 143] width 90 height 24
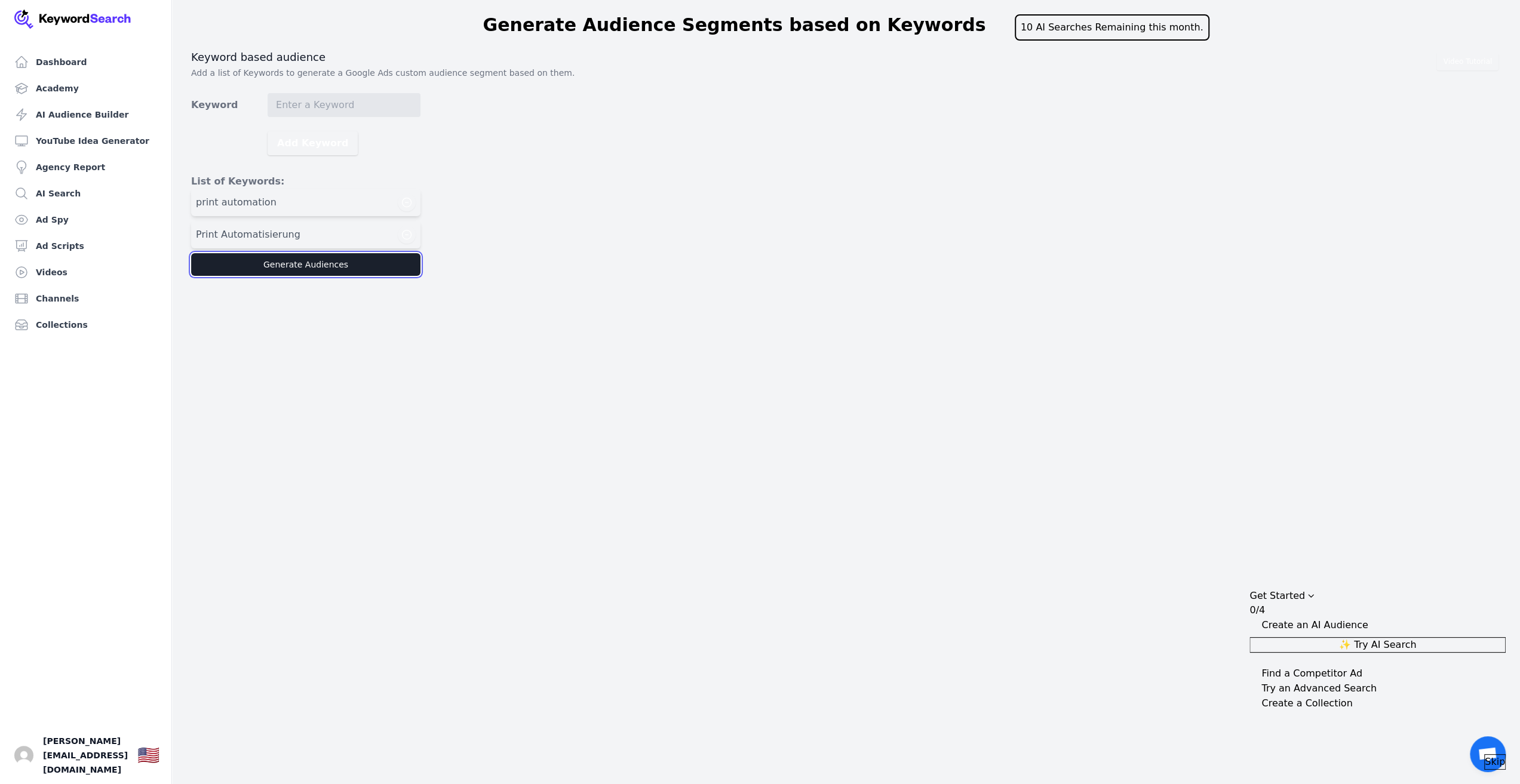
click at [304, 267] on button "Generate Audiences" at bounding box center [306, 264] width 229 height 22
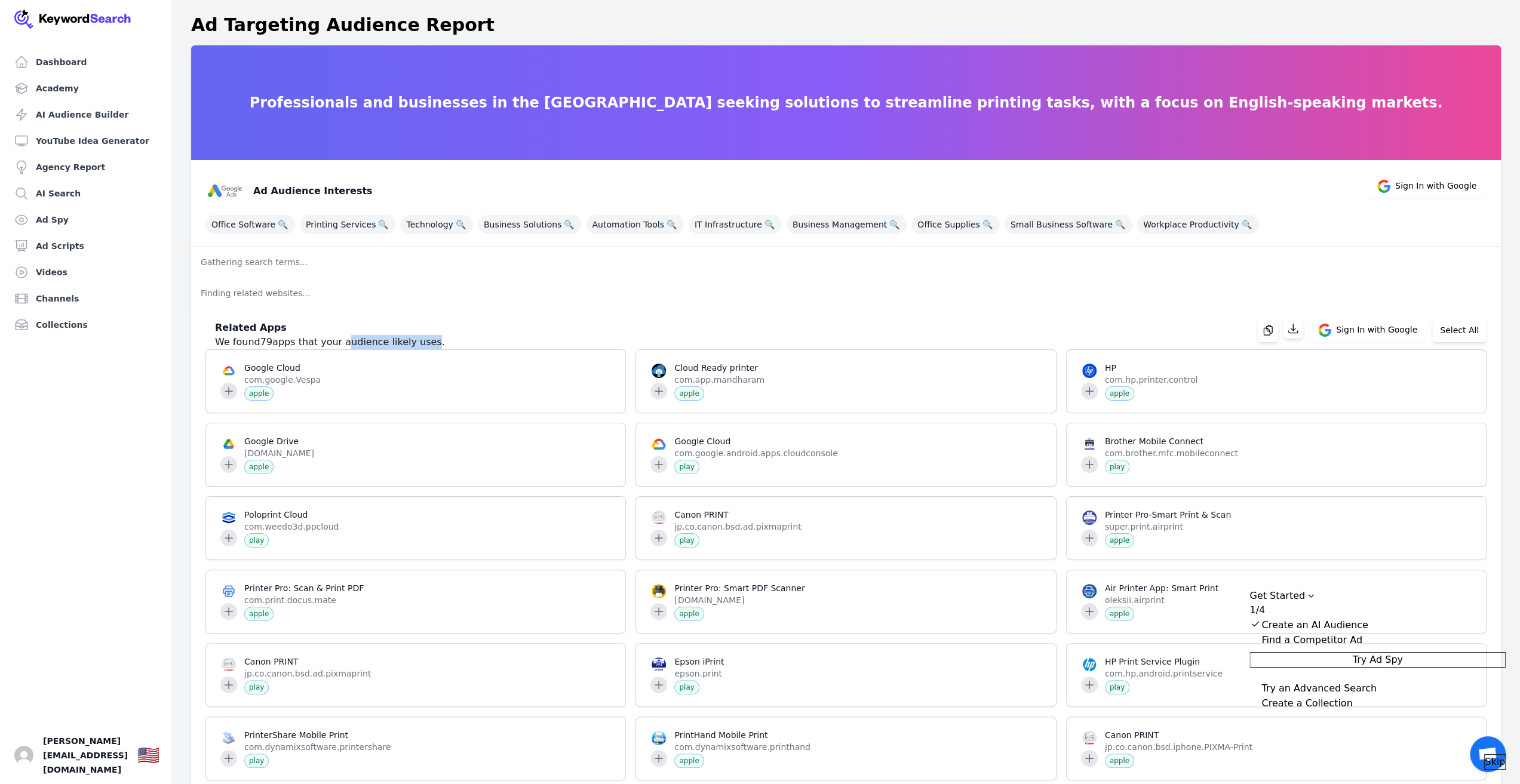
drag, startPoint x: 352, startPoint y: 340, endPoint x: 437, endPoint y: 335, distance: 85.1
click at [437, 335] on div "Related Apps We found 79 apps that your audience likely uses. Sign In with Goog…" at bounding box center [841, 330] width 1291 height 38
click at [251, 264] on p "Gathering search terms..." at bounding box center [846, 262] width 1310 height 31
click at [269, 293] on p "Finding related websites..." at bounding box center [846, 294] width 1310 height 31
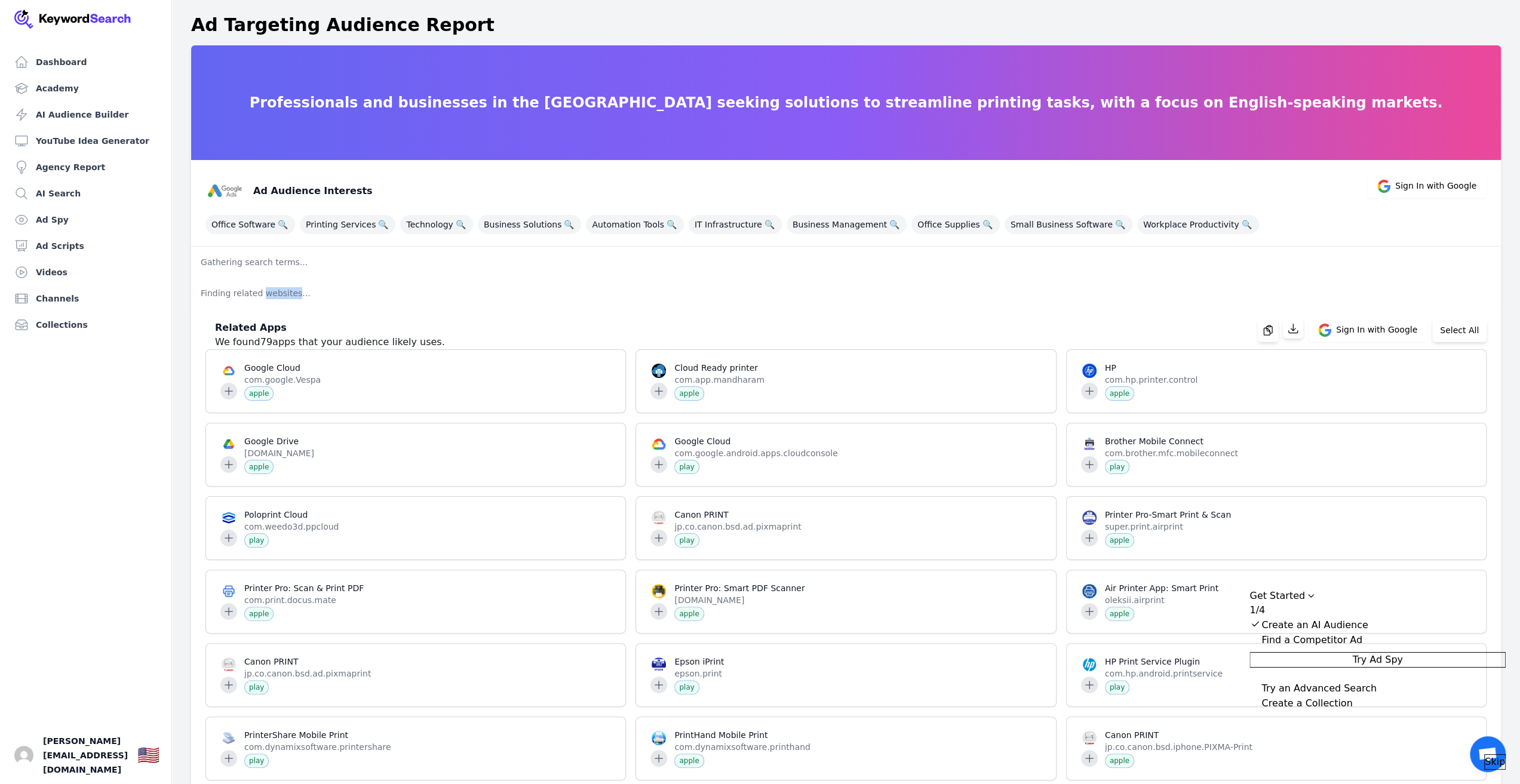
click at [269, 293] on p "Finding related websites..." at bounding box center [846, 294] width 1310 height 31
click at [284, 292] on p "Finding related websites..." at bounding box center [846, 294] width 1310 height 31
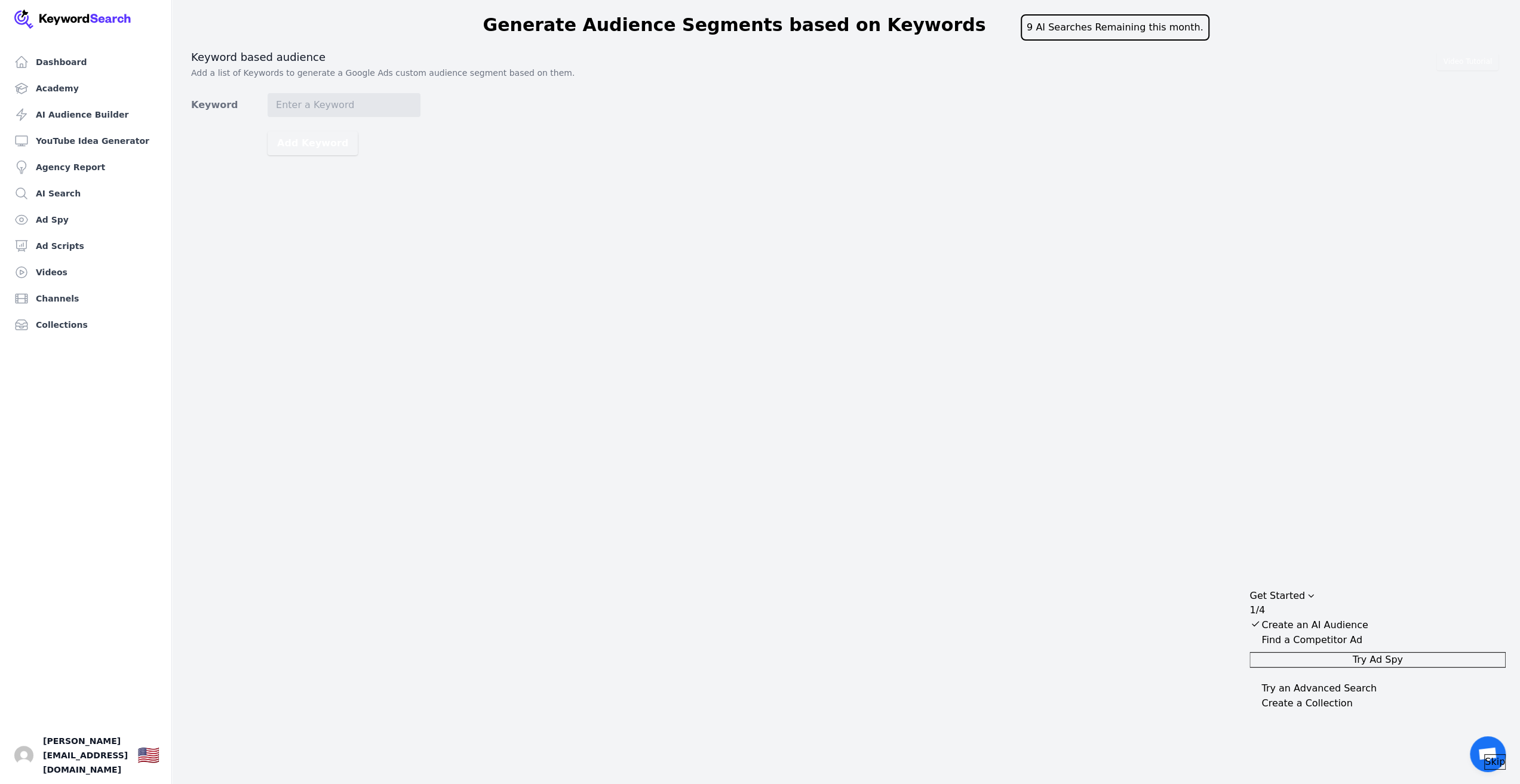
drag, startPoint x: 928, startPoint y: 436, endPoint x: 1030, endPoint y: 600, distance: 193.1
click at [1028, 600] on div "Dashboard Academy AI Audience Builder YouTube Idea Generator Agency Report AI S…" at bounding box center [760, 392] width 1520 height 784
click at [320, 102] on input "Competitor" at bounding box center [343, 105] width 153 height 24
type input "PEIQ"
click at [267, 131] on button "Add Competitor" at bounding box center [319, 143] width 104 height 24
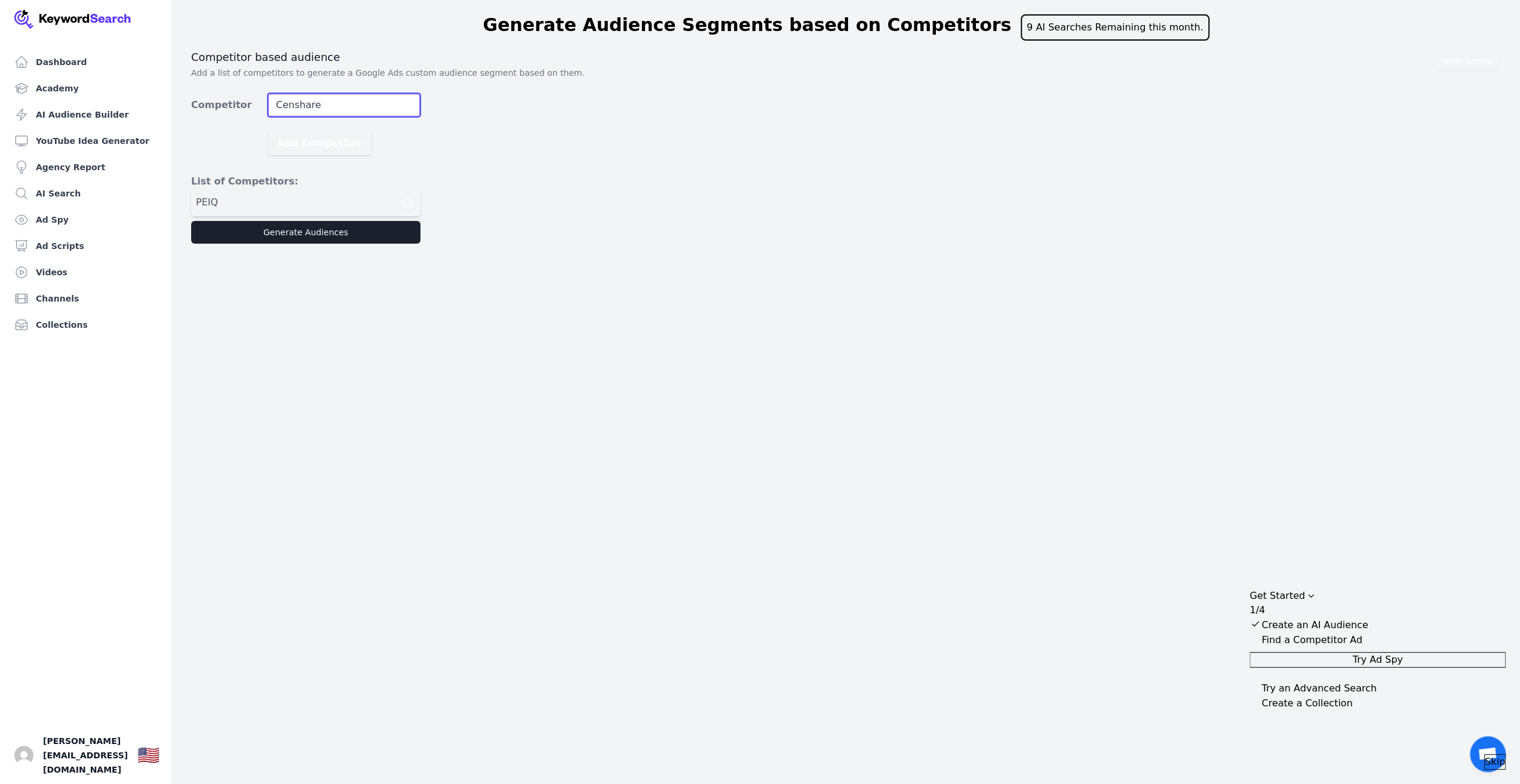
type input "Censhare"
click at [267, 131] on button "Add Competitor" at bounding box center [319, 143] width 104 height 24
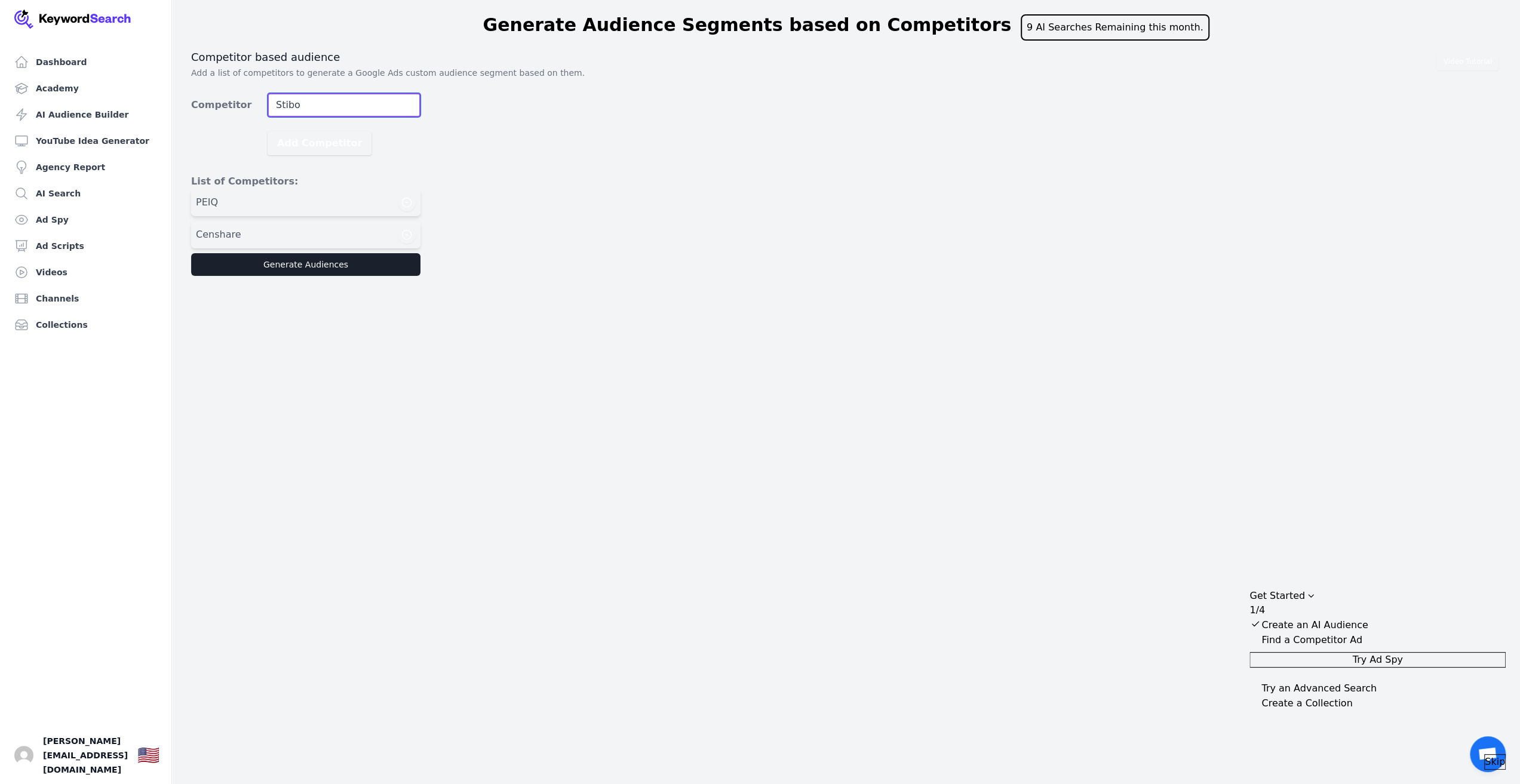
type input "Stibo"
click at [267, 131] on button "Add Competitor" at bounding box center [319, 143] width 104 height 24
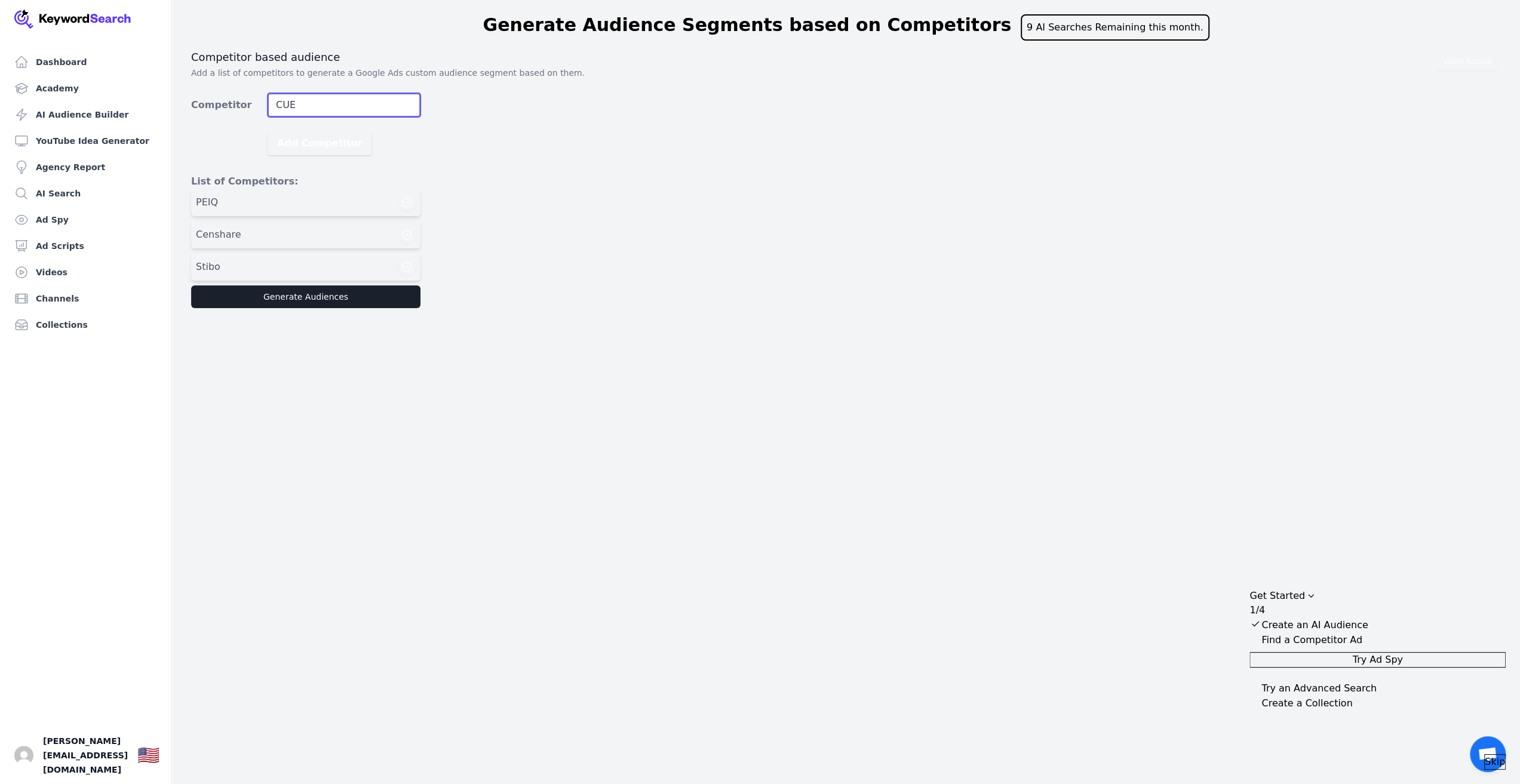
type input "CUE"
click at [267, 131] on button "Add Competitor" at bounding box center [319, 143] width 104 height 24
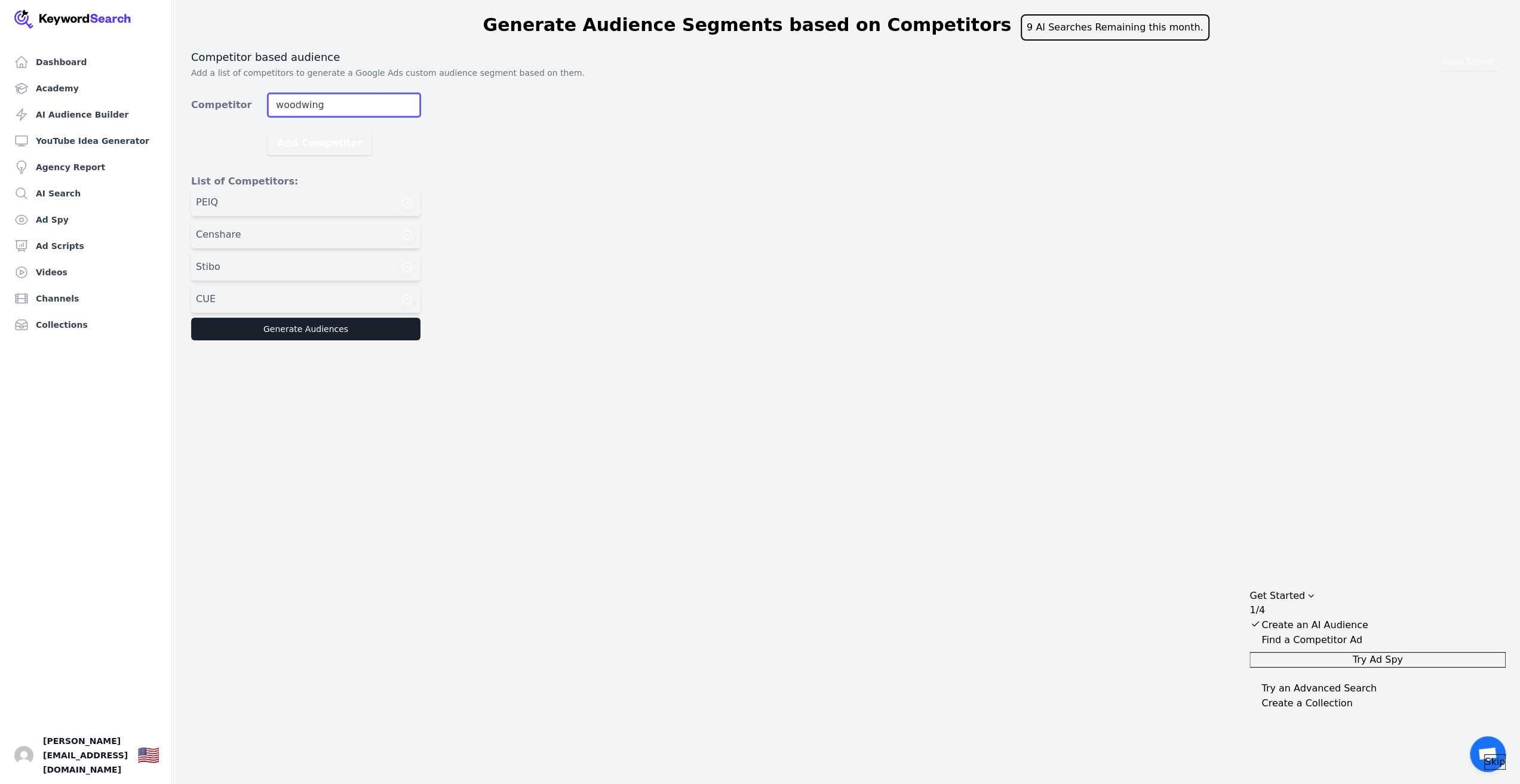
type input "woodwing"
click at [267, 131] on button "Add Competitor" at bounding box center [319, 143] width 104 height 24
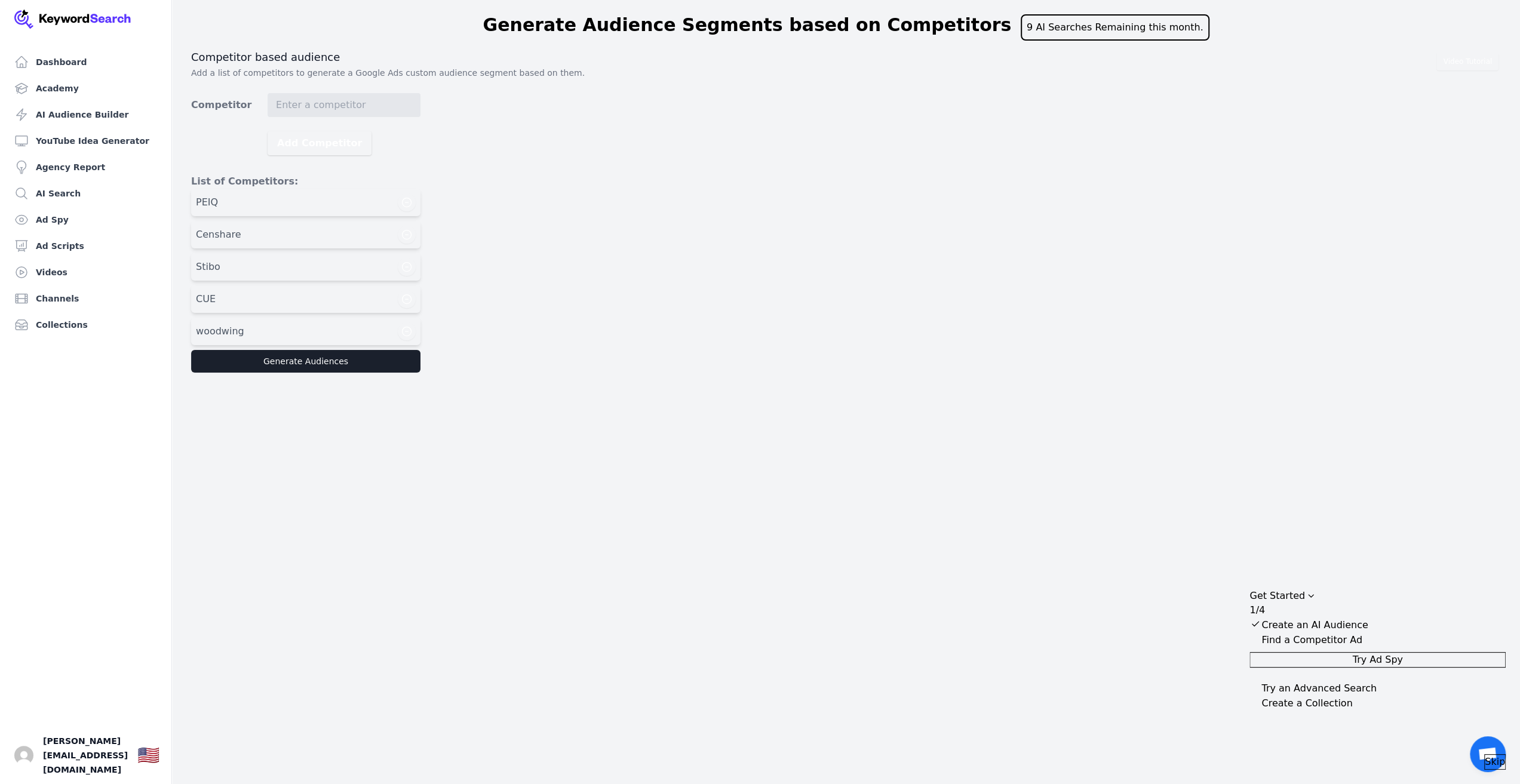
click at [371, 241] on div "Censhare" at bounding box center [305, 234] width 220 height 18
click at [406, 231] on icon "button" at bounding box center [407, 235] width 9 height 9
click at [371, 320] on button "Generate Audiences" at bounding box center [306, 329] width 229 height 22
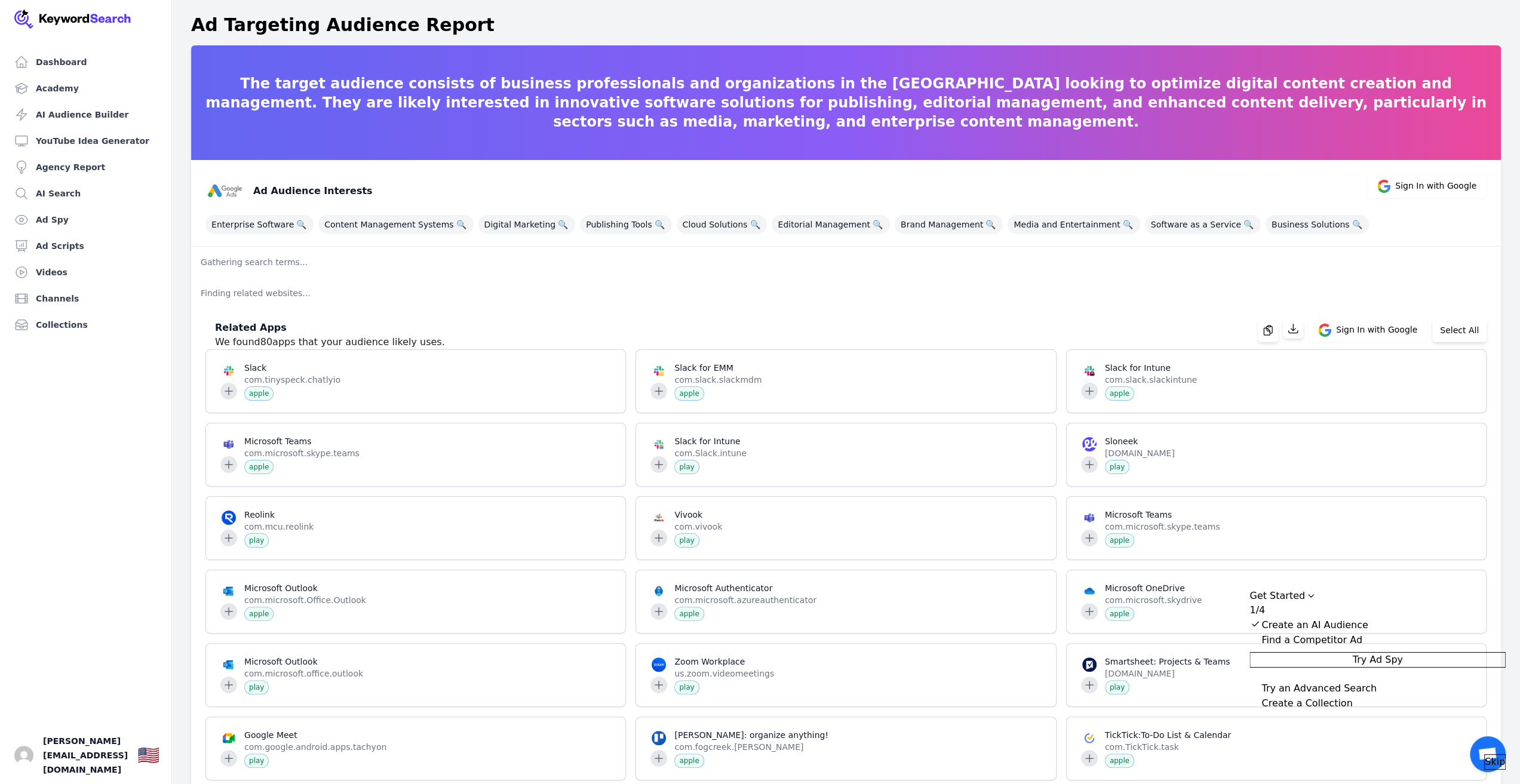
click at [699, 292] on p "Finding related websites..." at bounding box center [846, 294] width 1310 height 31
click at [758, 312] on div "Related Apps We found 80 apps that your audience likely uses. Sign In with Goog…" at bounding box center [841, 330] width 1291 height 38
click at [423, 221] on span "Content Management Systems 🔍" at bounding box center [396, 224] width 155 height 19
click at [613, 226] on span "Publishing Tools 🔍" at bounding box center [626, 224] width 92 height 19
click at [797, 219] on span "Editorial Management 🔍" at bounding box center [830, 224] width 118 height 19
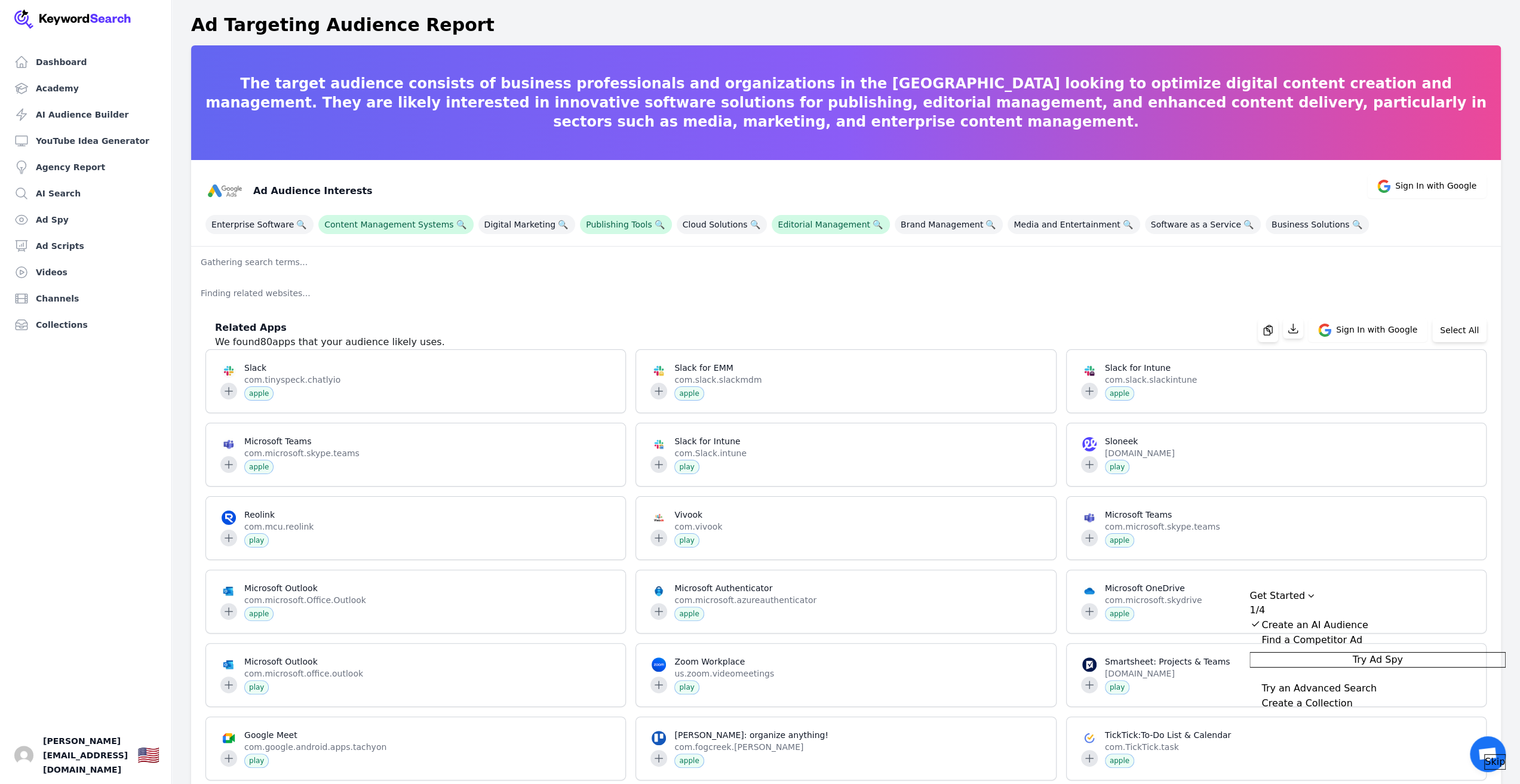
click at [1261, 639] on div "Collapse Checklist" at bounding box center [1255, 639] width 12 height 12
click at [1352, 656] on button "Try Ad Spy" at bounding box center [1377, 659] width 256 height 16
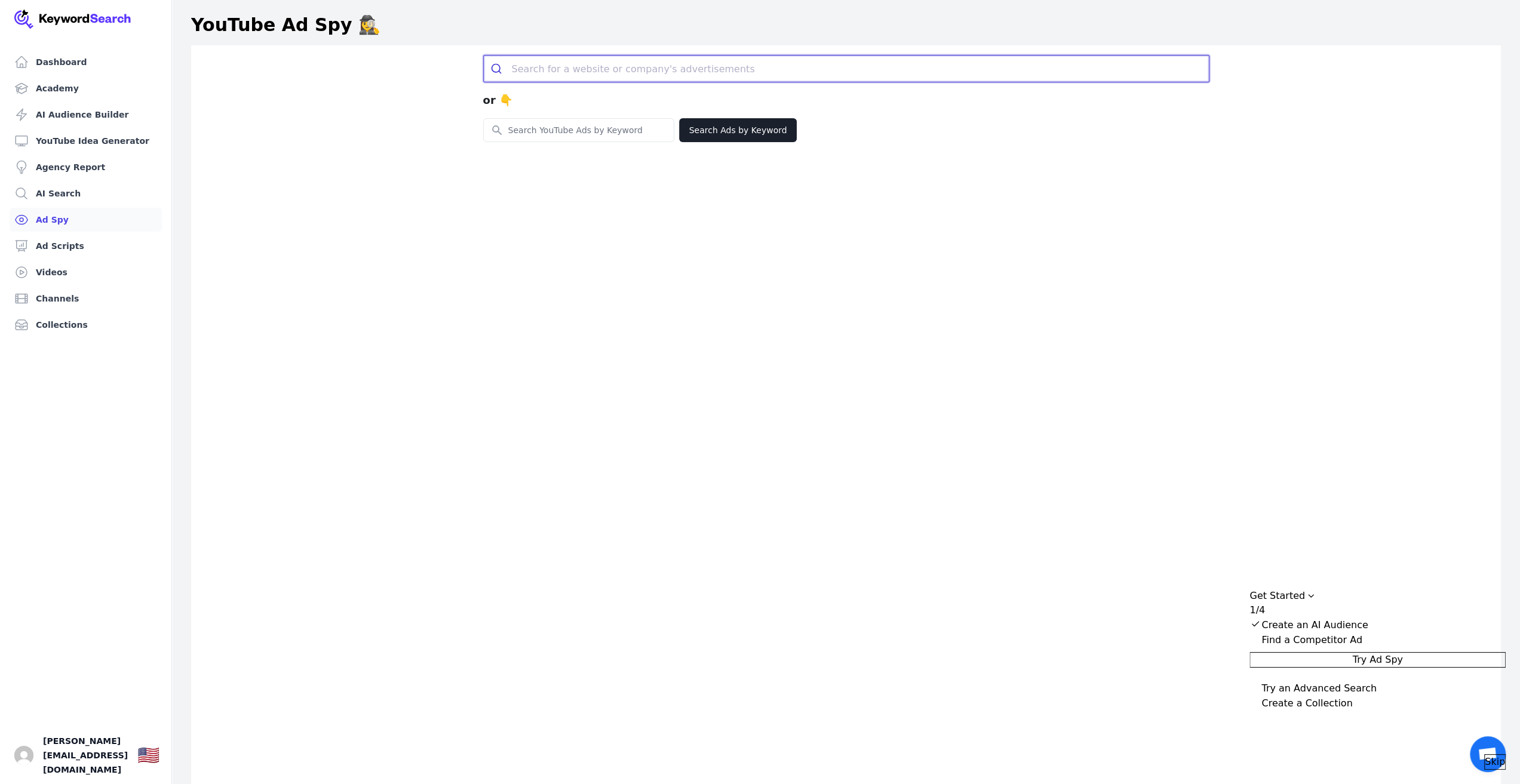
click at [573, 75] on input "search" at bounding box center [860, 69] width 697 height 26
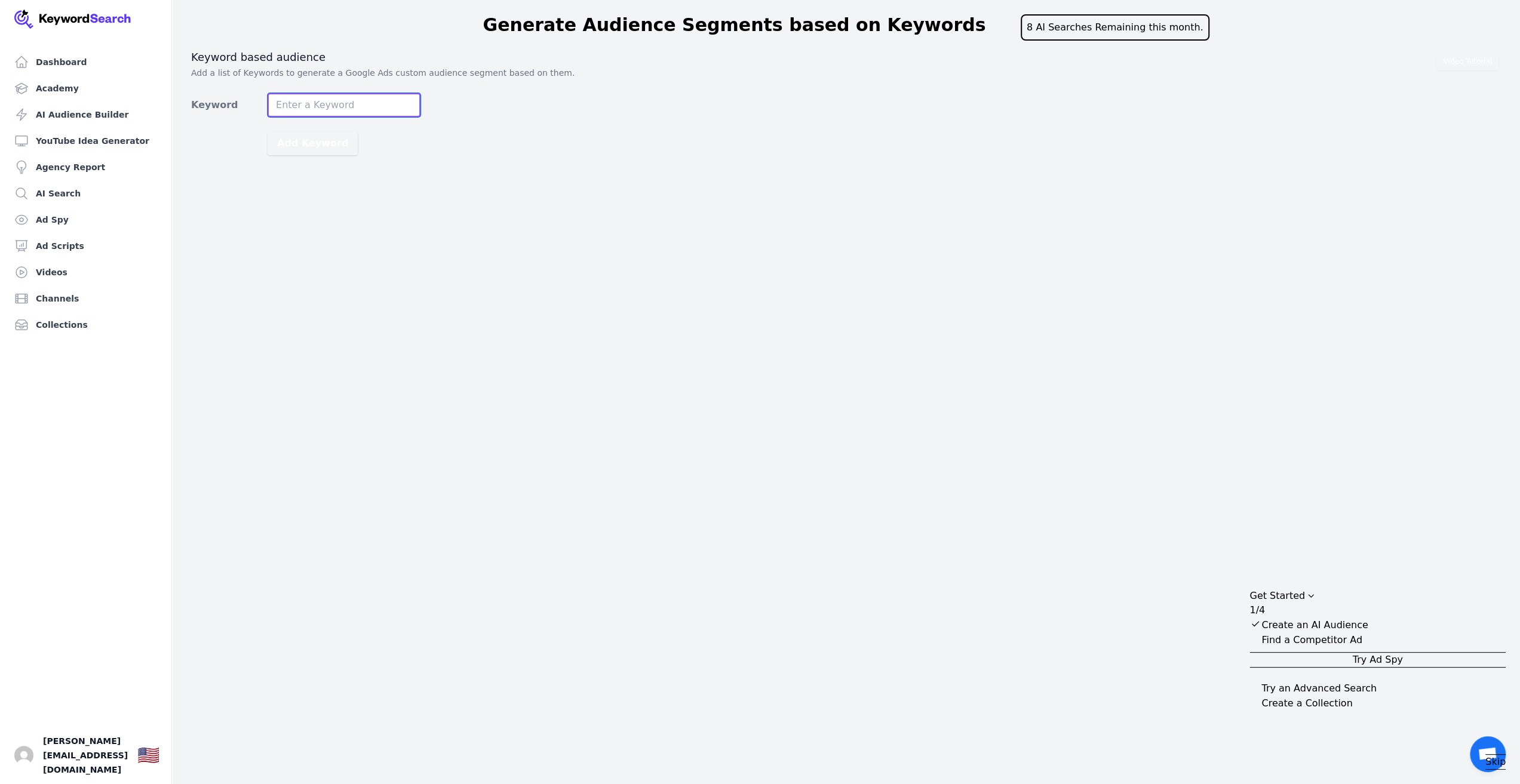
click at [337, 103] on input "Keyword" at bounding box center [343, 105] width 153 height 24
type input "Print Automatisierung"
click at [267, 131] on button "Add Keyword" at bounding box center [312, 143] width 90 height 24
type input "Redaktionssystem"
click at [267, 131] on button "Add Keyword" at bounding box center [312, 143] width 90 height 24
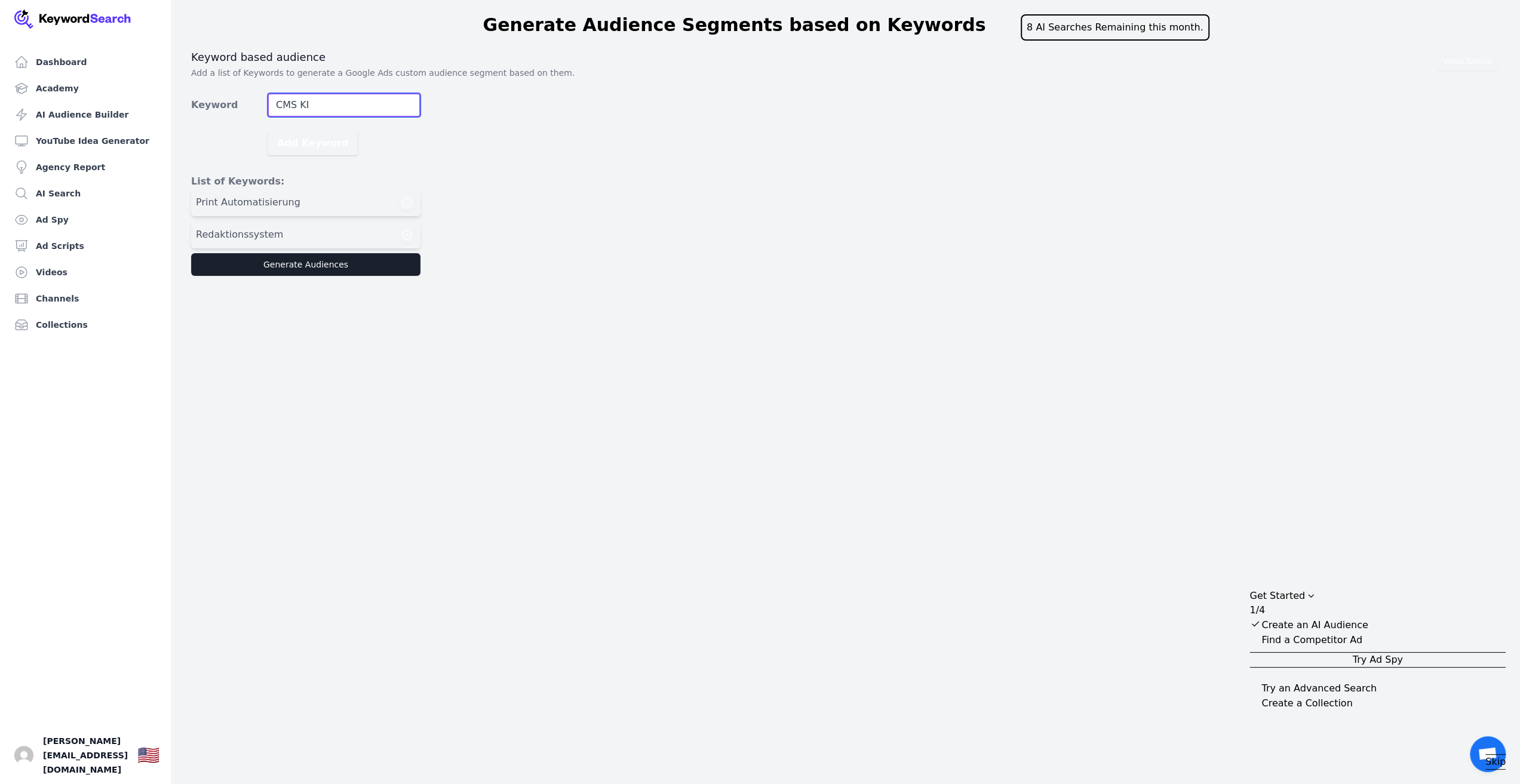
type input "CMS KI"
click at [267, 131] on button "Add Keyword" at bounding box center [312, 143] width 90 height 24
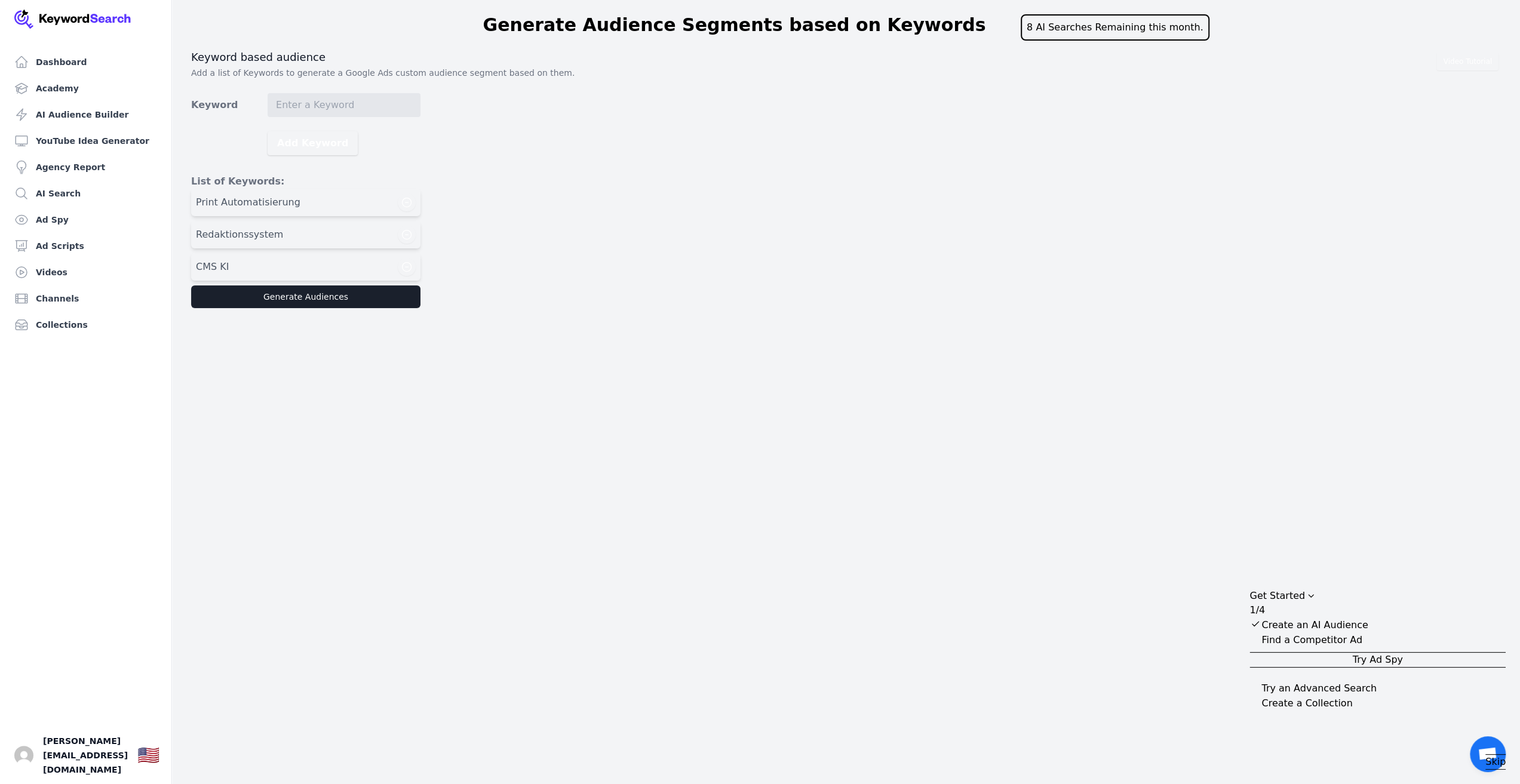
click at [301, 307] on main "Generate Audience Segments based on Keywords 8 AI Searches Remaining this month…" at bounding box center [760, 156] width 1520 height 313
click at [301, 305] on button "Generate Audiences" at bounding box center [306, 297] width 229 height 22
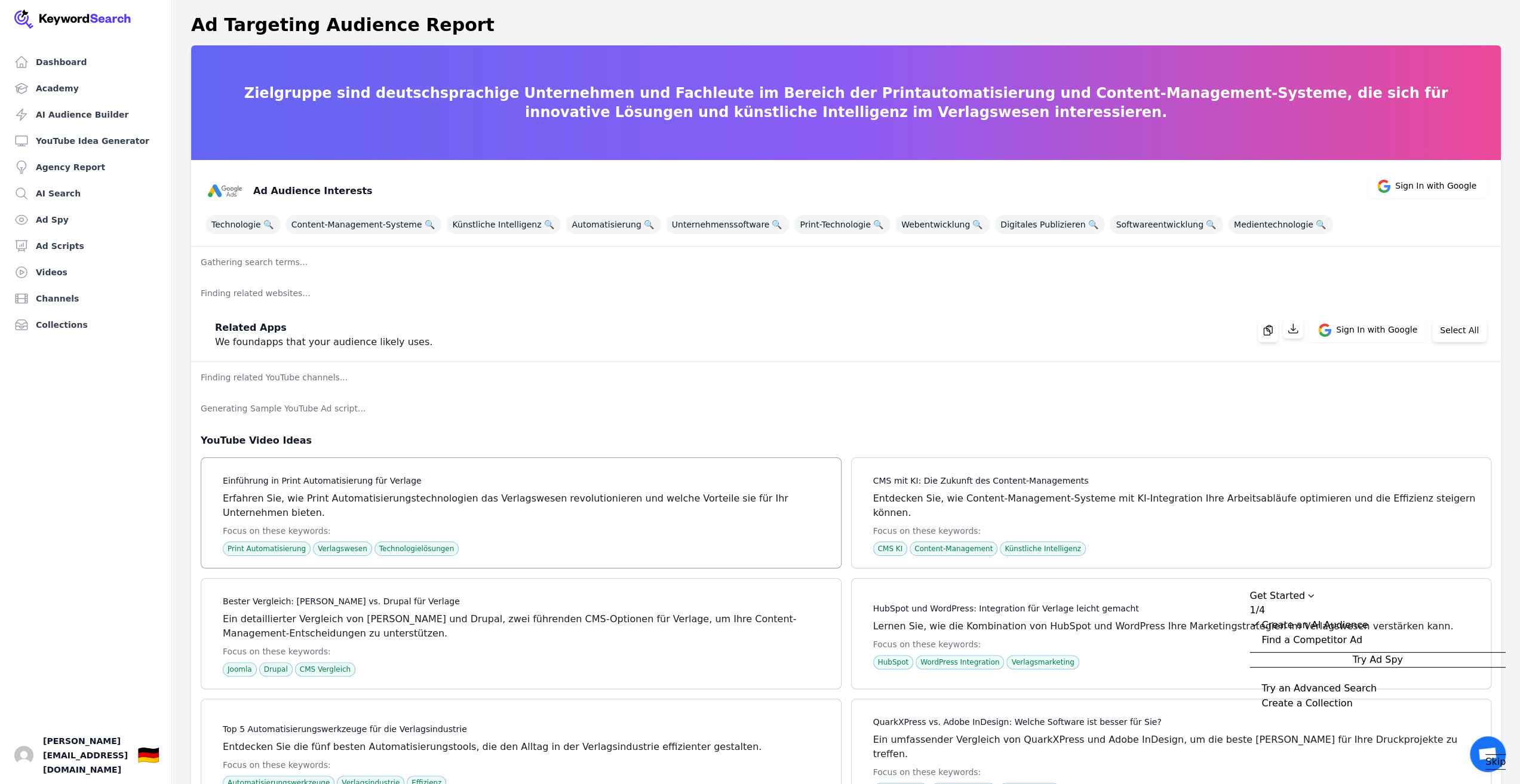
click at [485, 492] on span at bounding box center [521, 513] width 639 height 110
drag, startPoint x: 457, startPoint y: 492, endPoint x: 519, endPoint y: 497, distance: 62.2
click at [519, 497] on span at bounding box center [521, 513] width 639 height 110
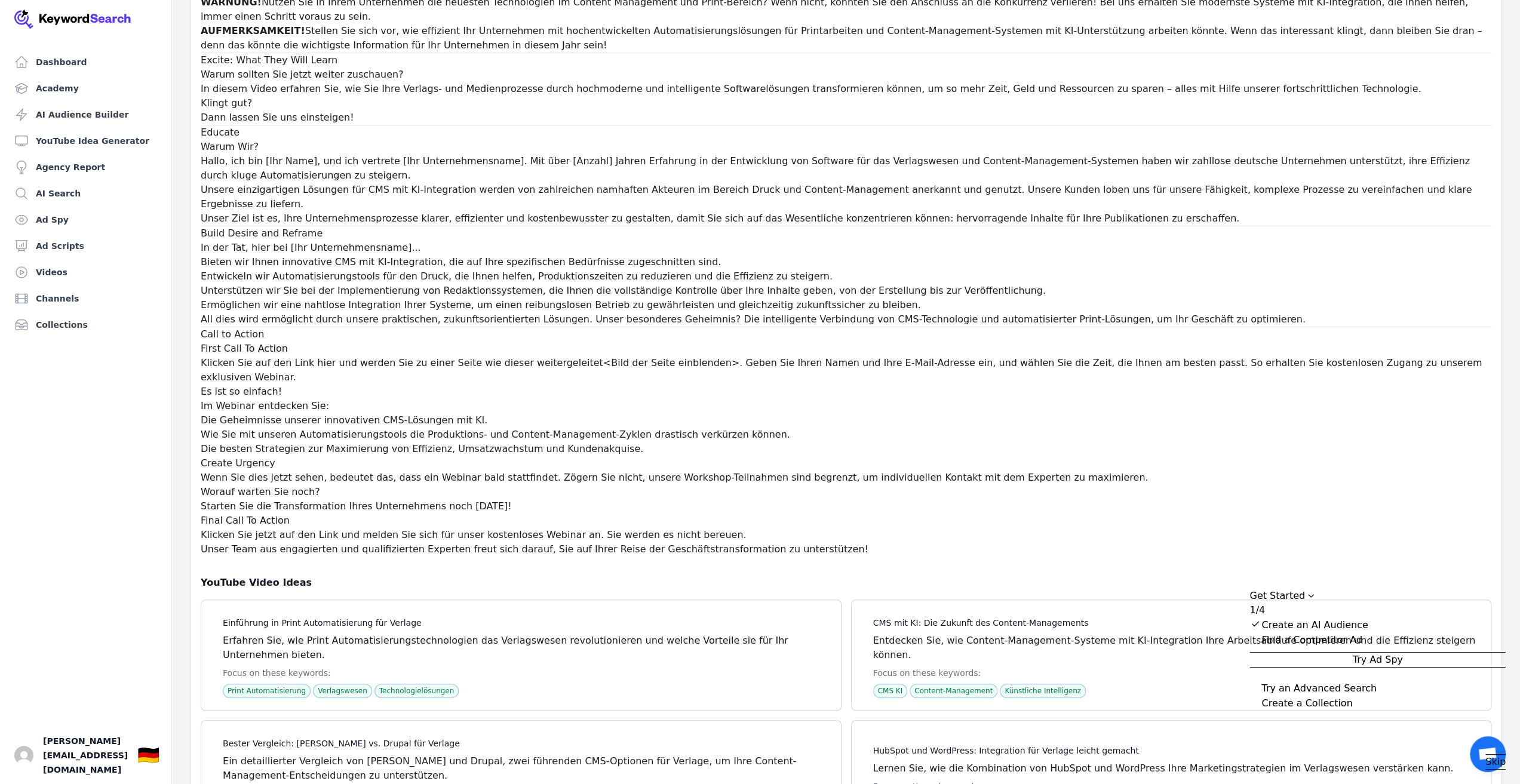
scroll to position [23310, 0]
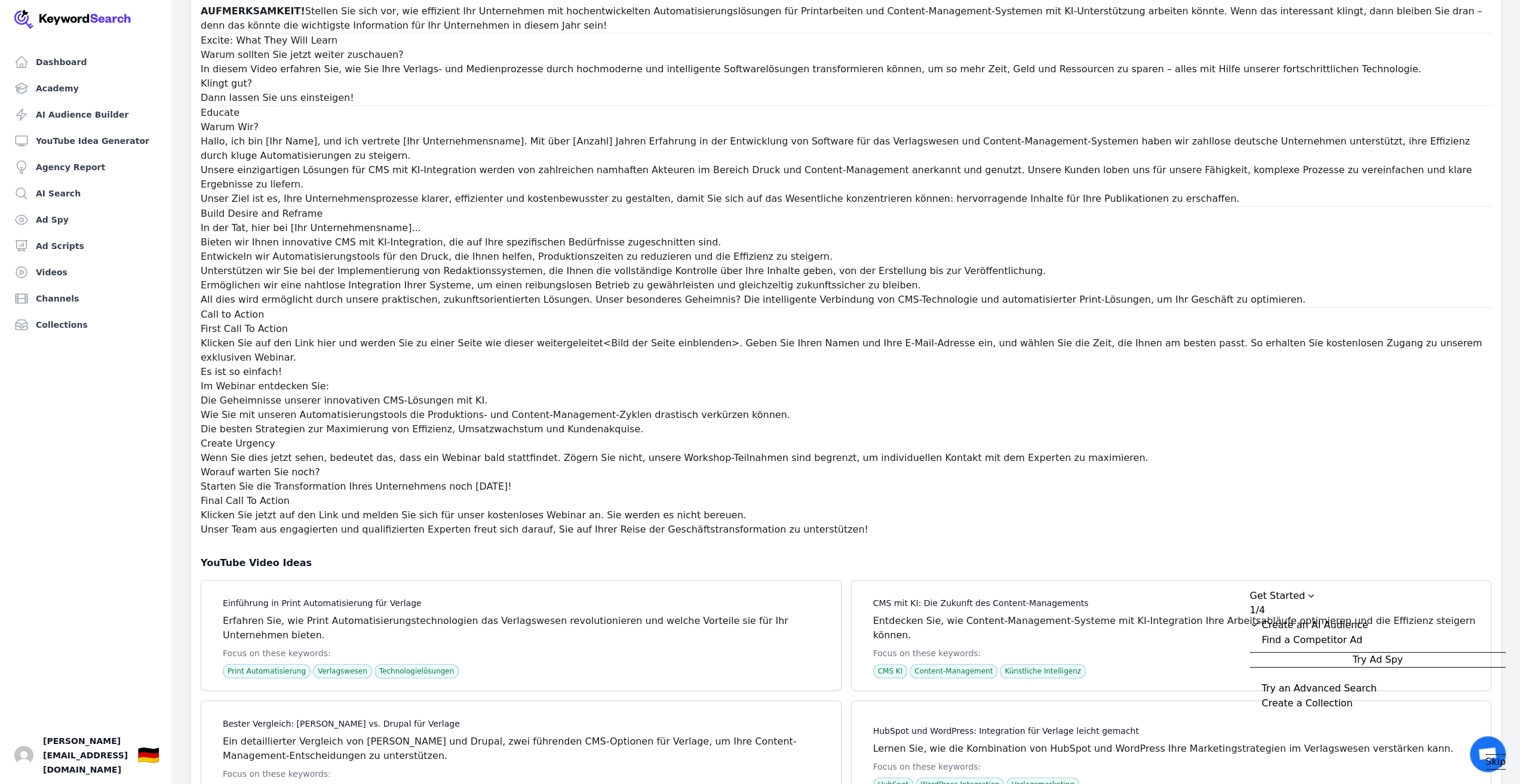
drag, startPoint x: 325, startPoint y: 479, endPoint x: 416, endPoint y: 472, distance: 91.3
drag, startPoint x: 500, startPoint y: 480, endPoint x: 653, endPoint y: 483, distance: 153.0
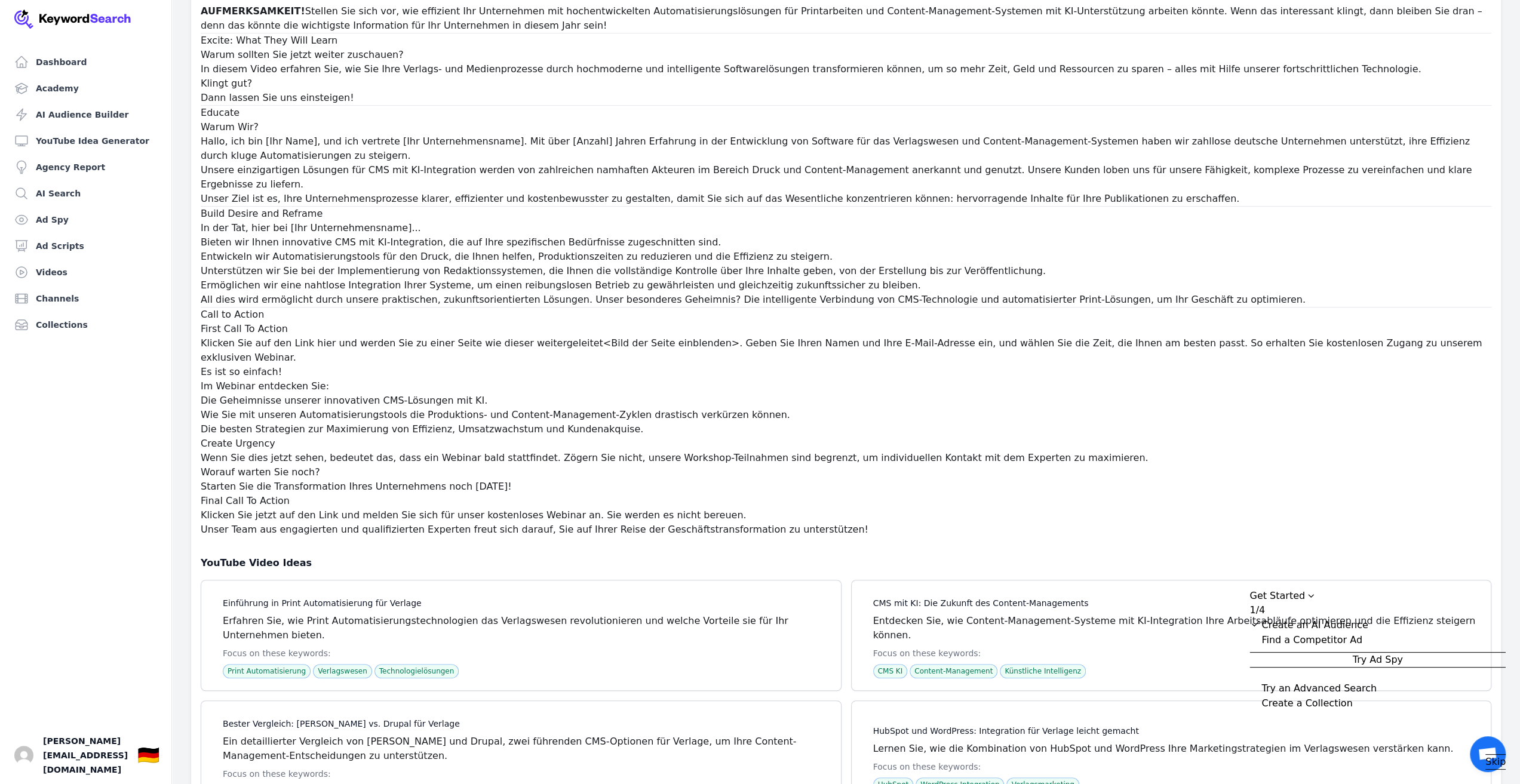
click at [1323, 692] on div "Try an Advanced Search" at bounding box center [1319, 688] width 115 height 14
click at [1359, 682] on button "Try Advanced Search" at bounding box center [1377, 674] width 256 height 16
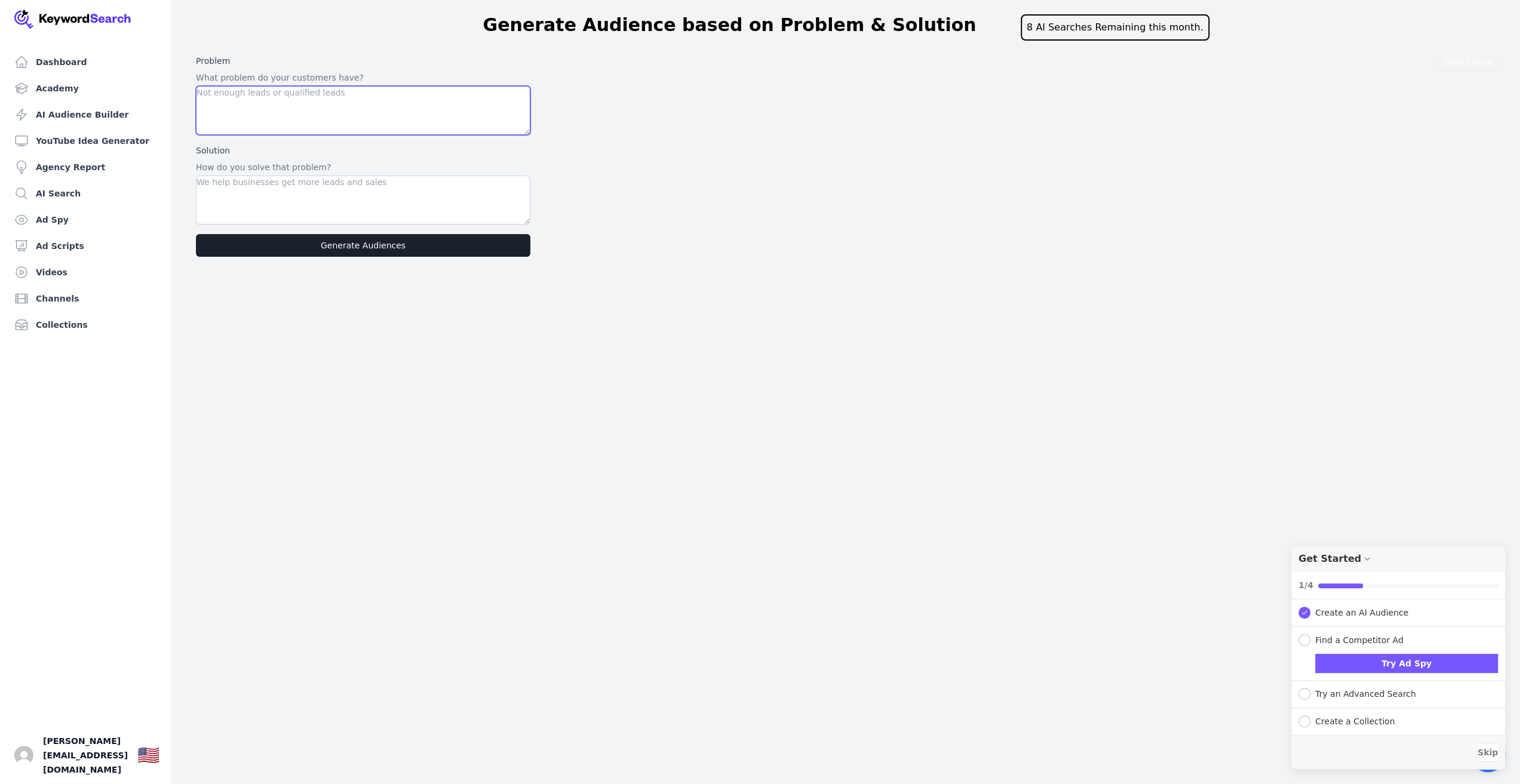
click at [310, 120] on textarea at bounding box center [363, 110] width 335 height 49
type textarea "hight costs newspaper and magazine production, layouters, editors"
type textarea "print automation with ai"
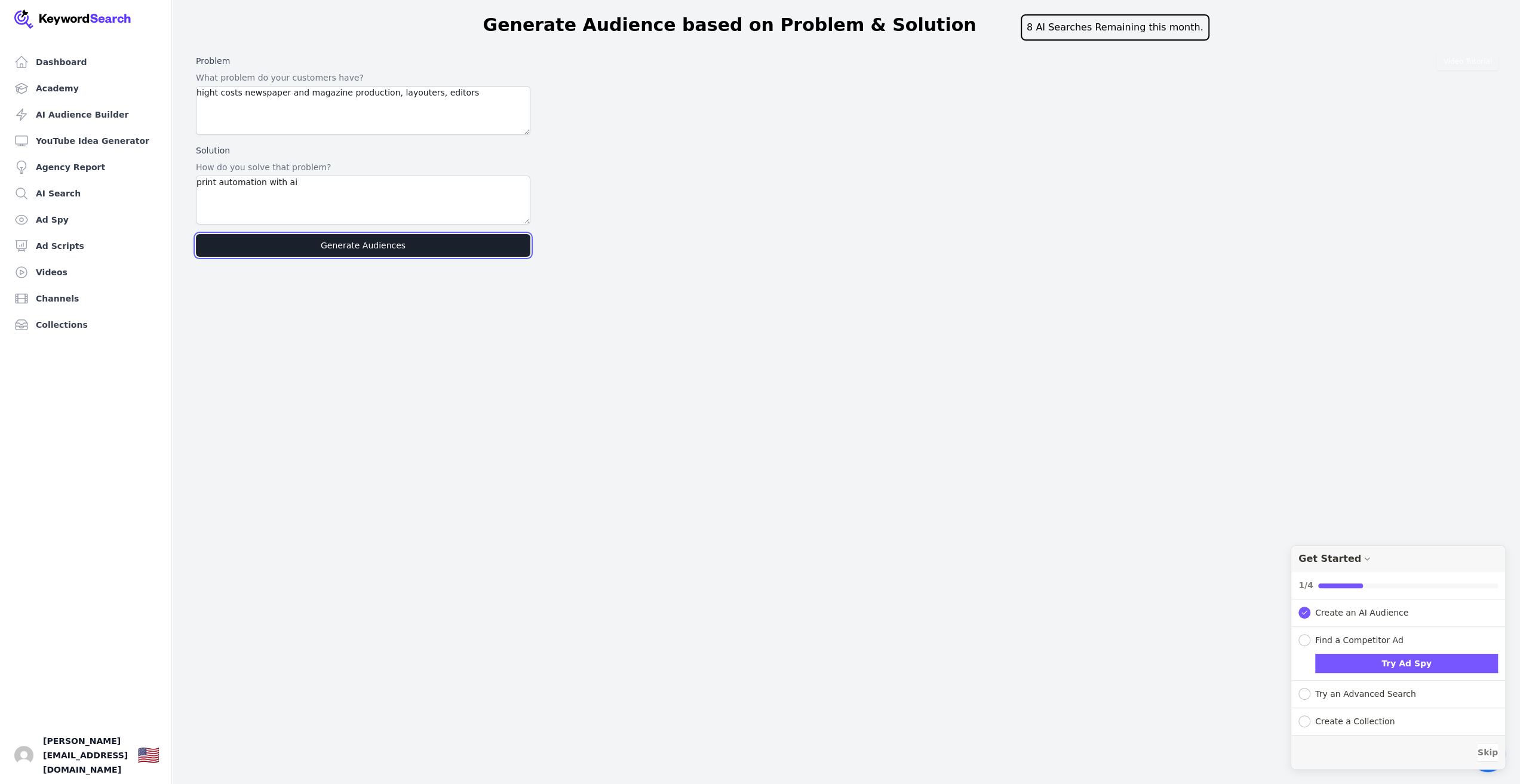
click at [196, 234] on button "Generate Audiences" at bounding box center [363, 246] width 335 height 22
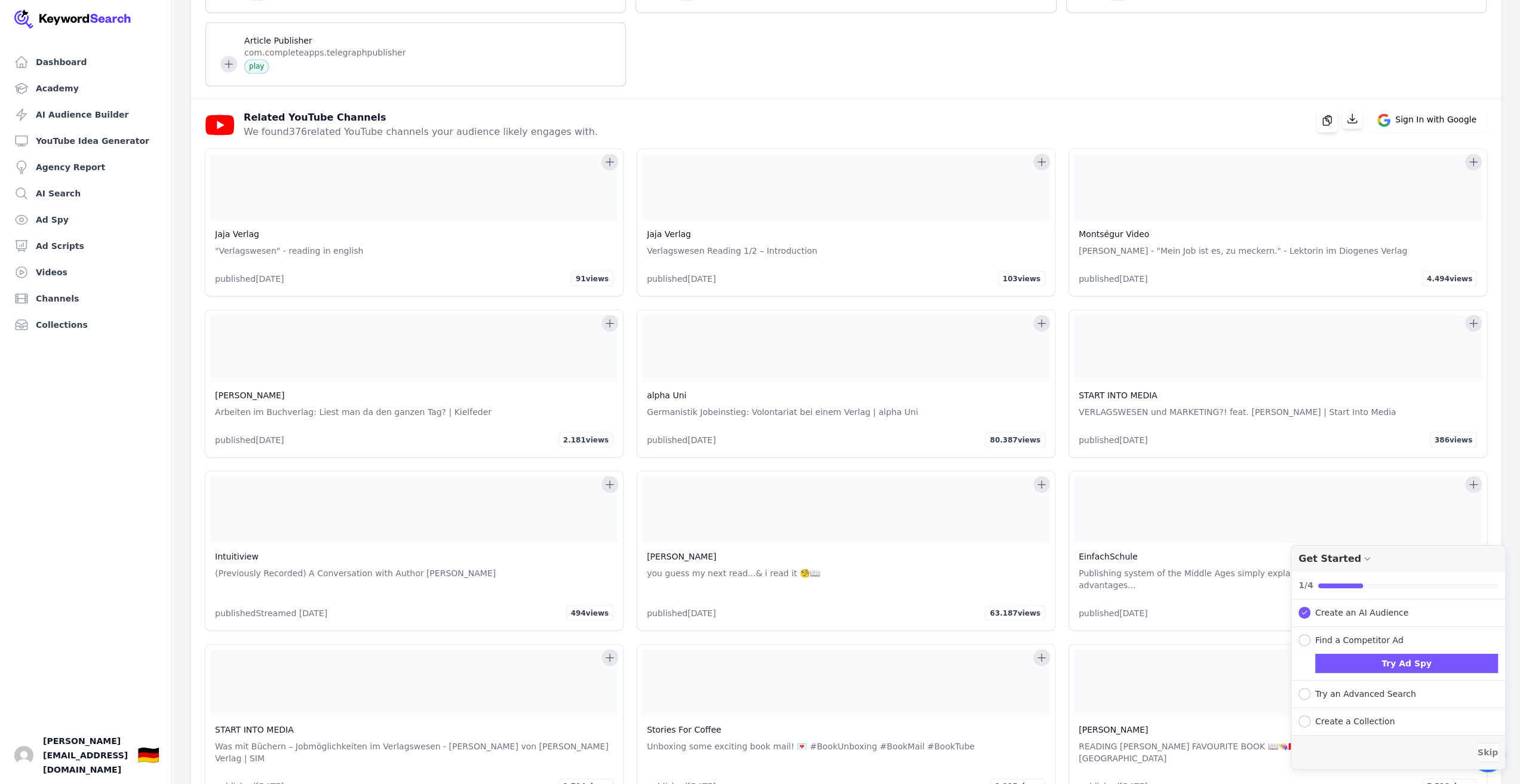
scroll to position [1991, 0]
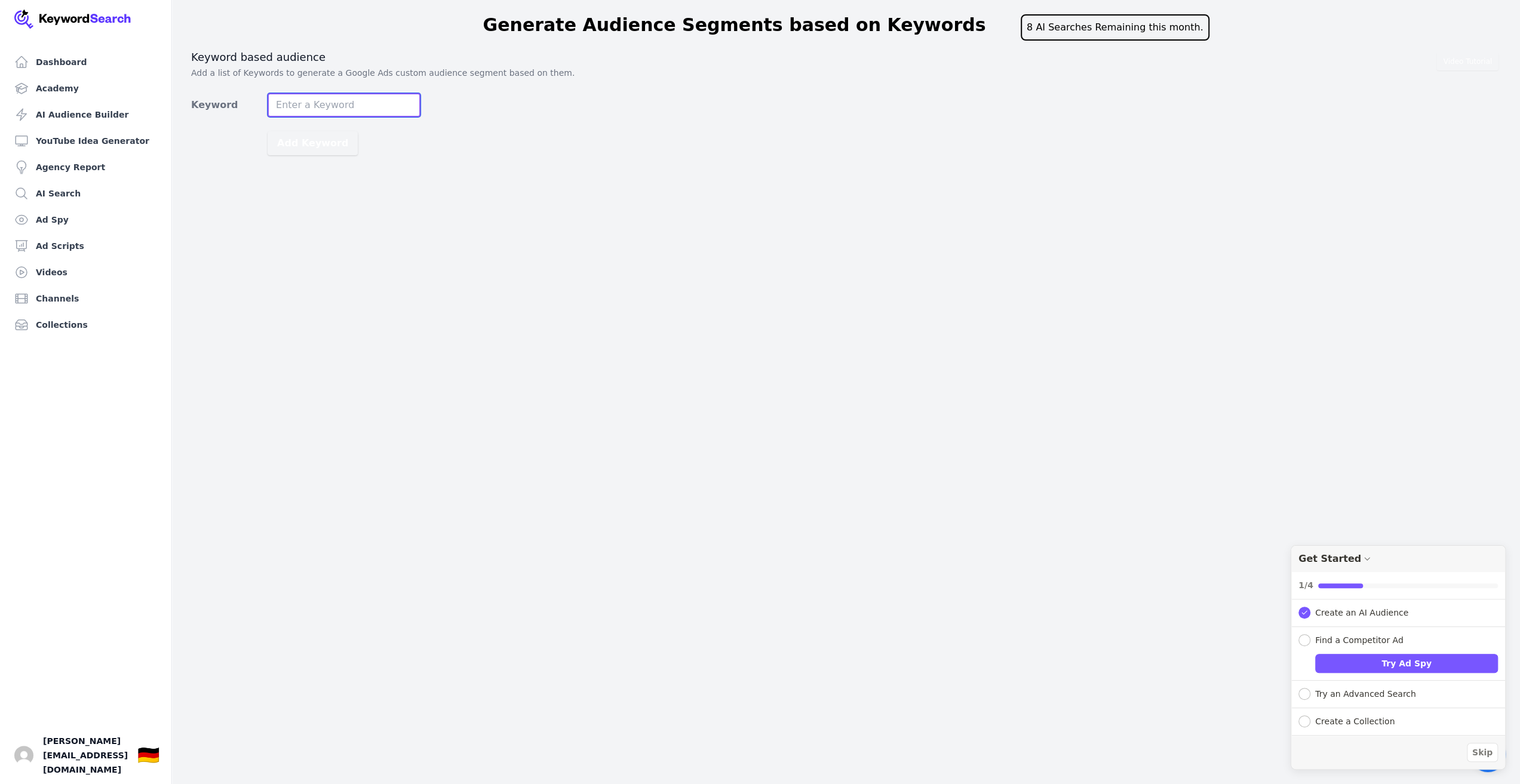
click at [313, 101] on input "Keyword" at bounding box center [343, 105] width 153 height 24
click at [310, 313] on div "Dashboard Academy AI Audience Builder YouTube Idea Generator Agency Report AI S…" at bounding box center [760, 392] width 1520 height 784
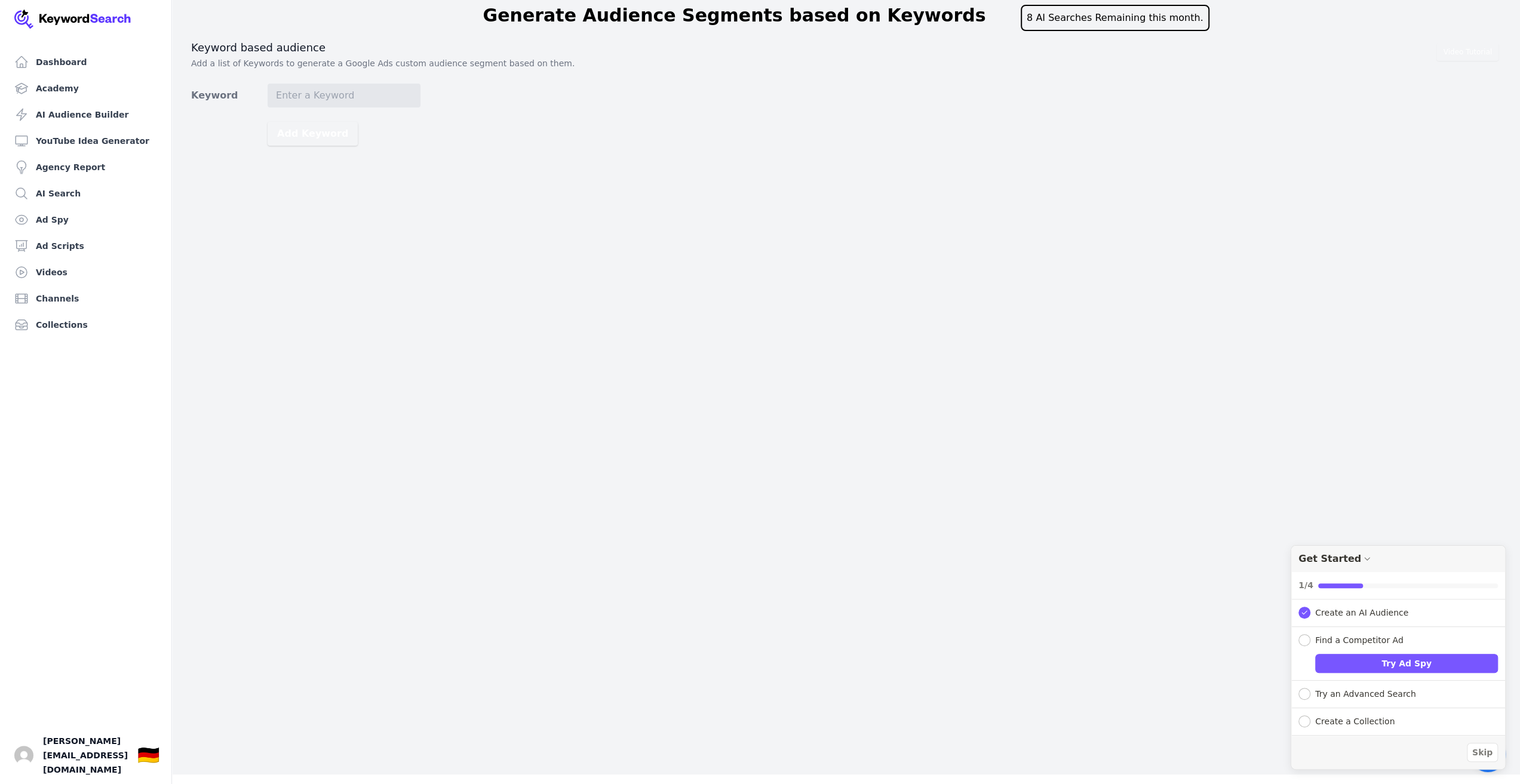
scroll to position [14, 0]
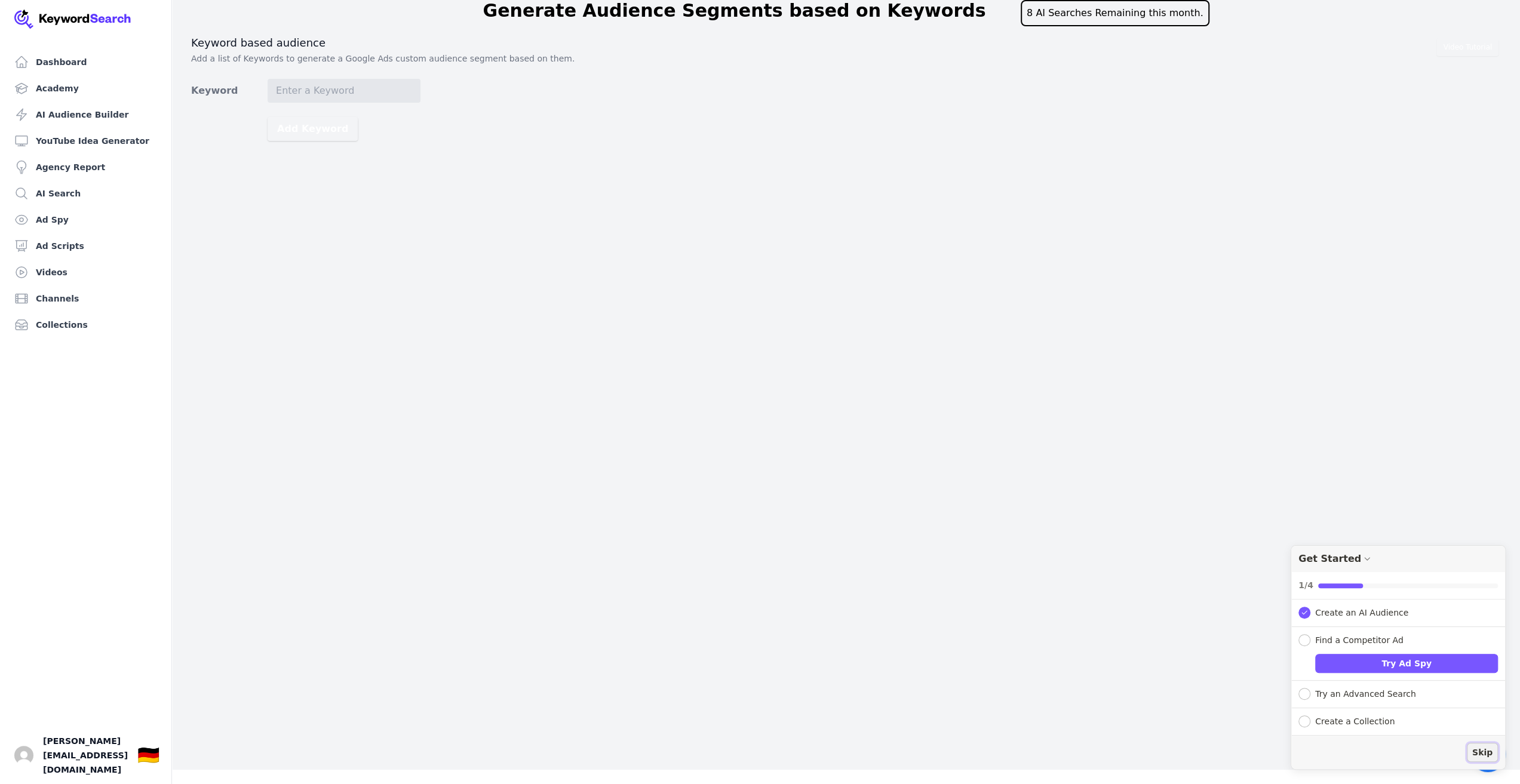
click at [1489, 757] on span "Skip" at bounding box center [1482, 753] width 21 height 12
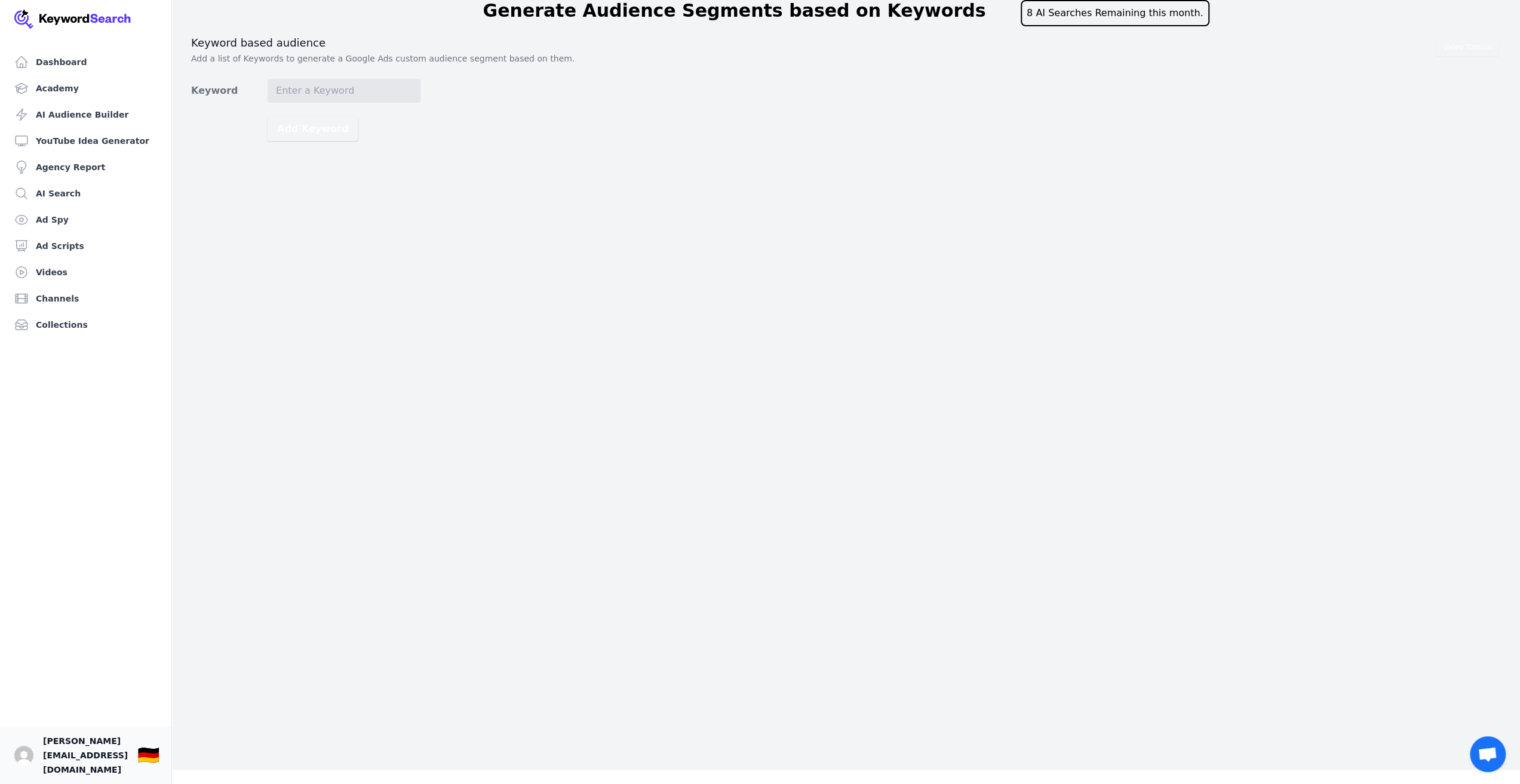
click at [59, 752] on span "[PERSON_NAME][EMAIL_ADDRESS][DOMAIN_NAME]" at bounding box center [85, 755] width 85 height 43
click at [38, 757] on link "Your profile [PERSON_NAME][EMAIL_ADDRESS][DOMAIN_NAME] Show country selector 🇩🇪" at bounding box center [85, 755] width 171 height 57
click at [28, 757] on img "Open user button" at bounding box center [24, 755] width 19 height 19
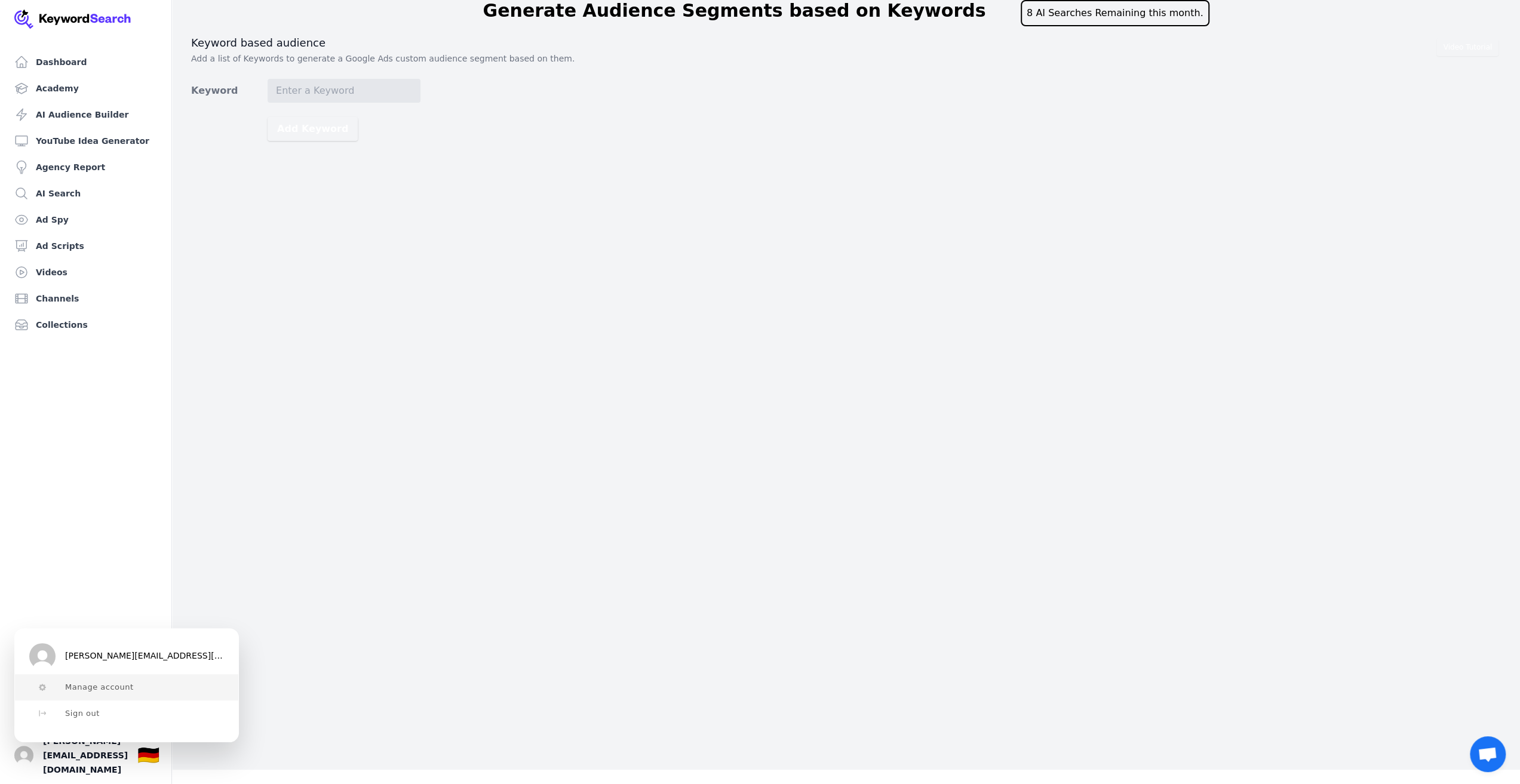
click at [107, 687] on span "Manage account" at bounding box center [99, 687] width 69 height 9
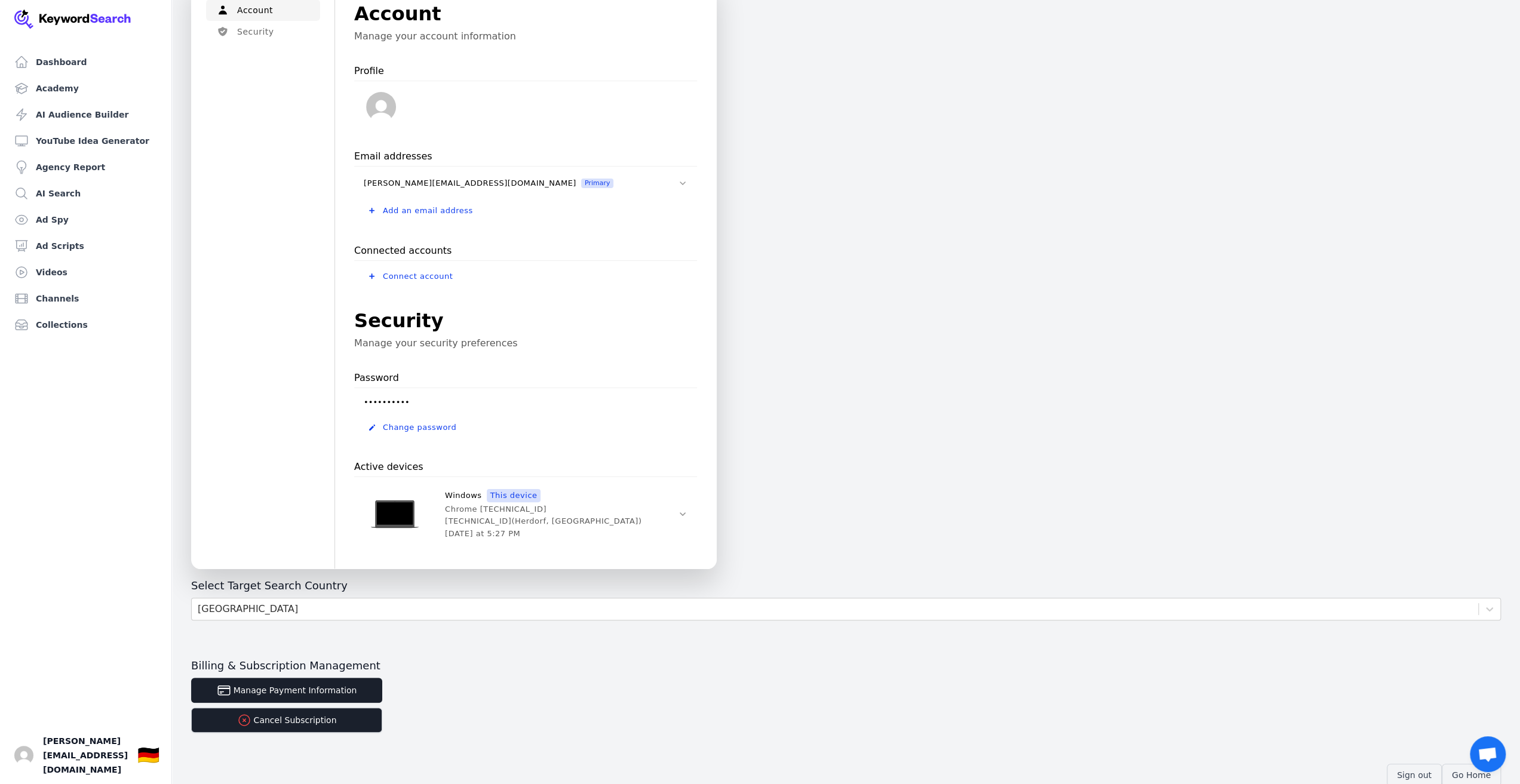
scroll to position [88, 0]
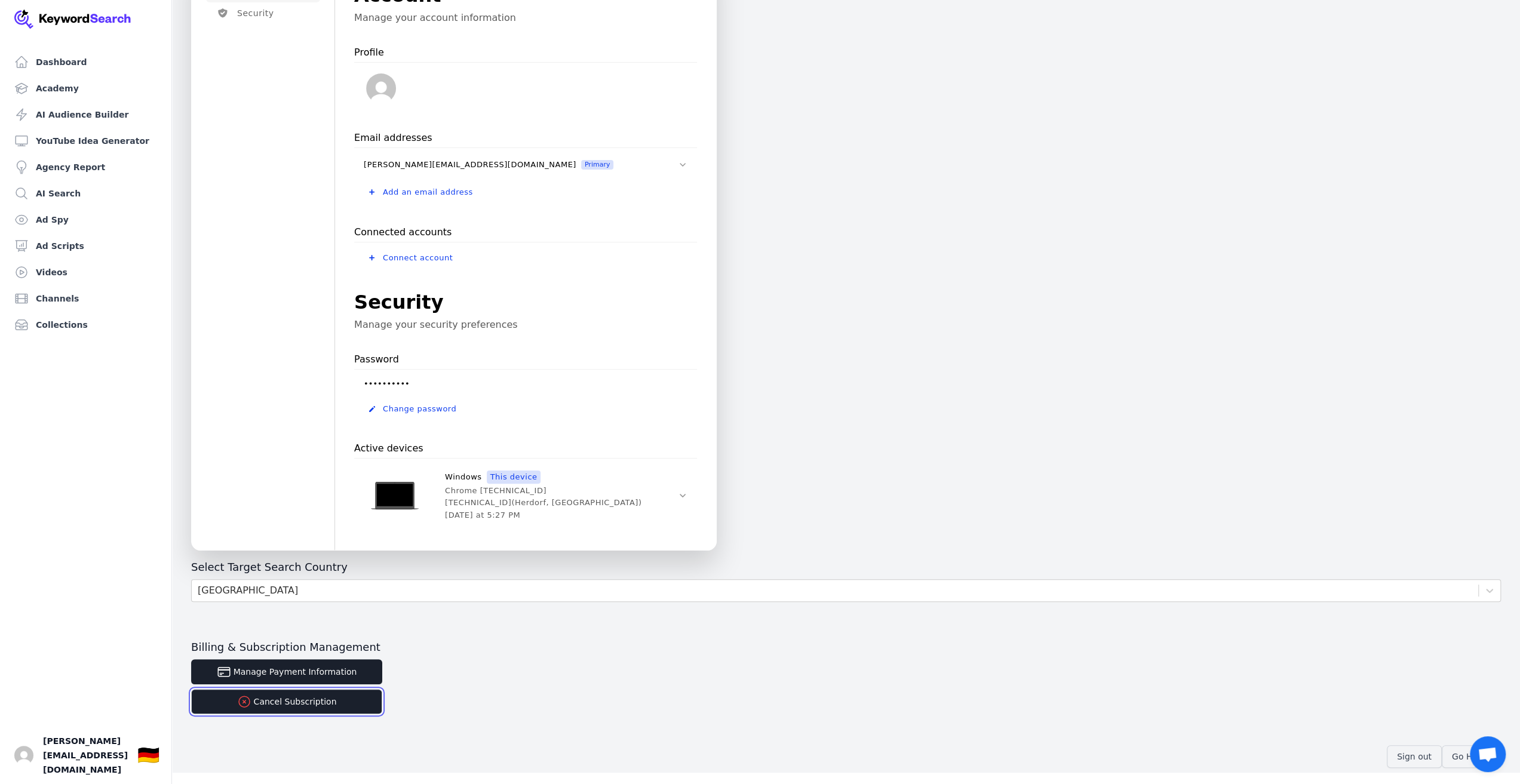
click at [308, 699] on button "Cancel Subscription" at bounding box center [287, 702] width 191 height 25
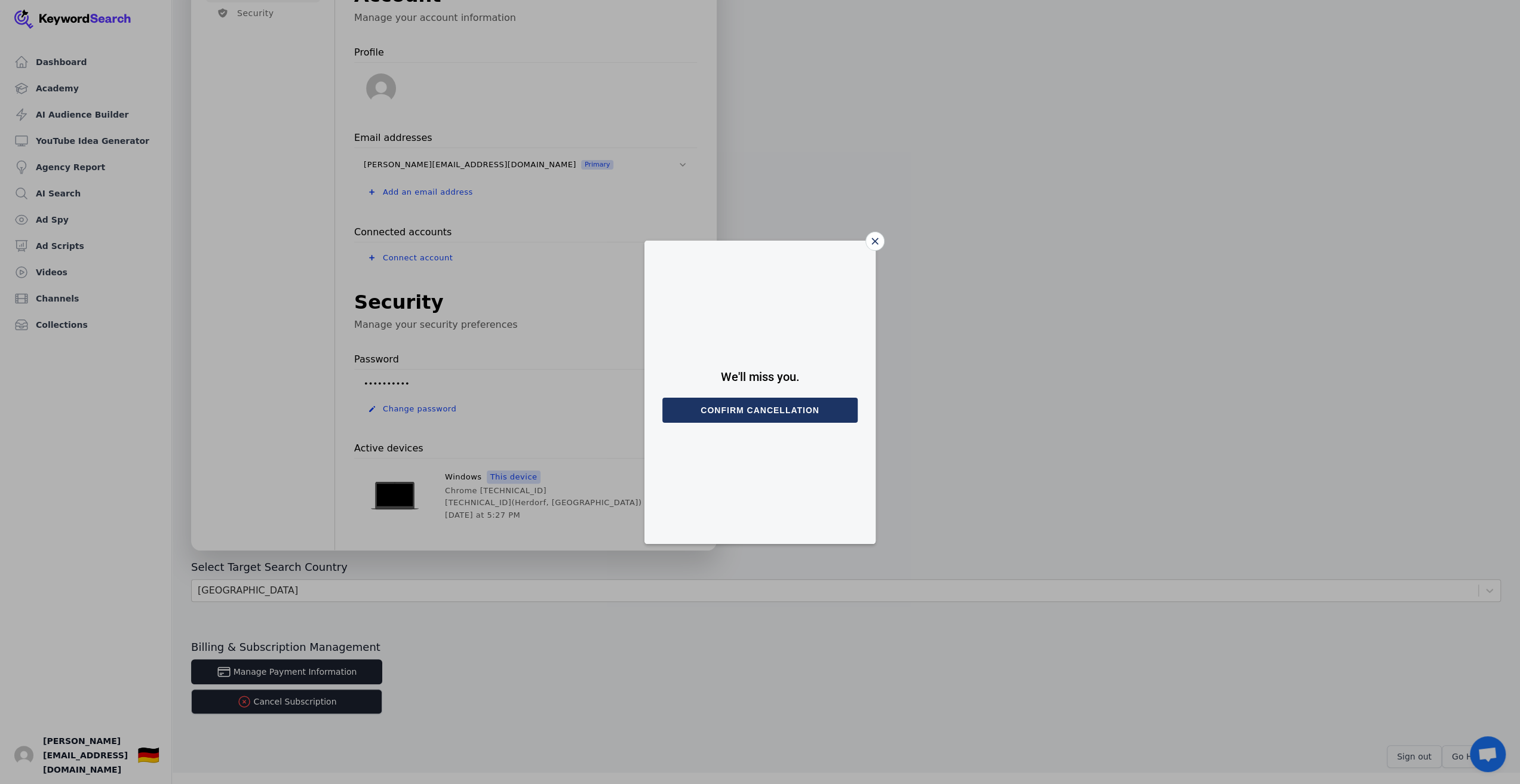
click at [769, 413] on button "Confirm cancellation" at bounding box center [760, 410] width 195 height 25
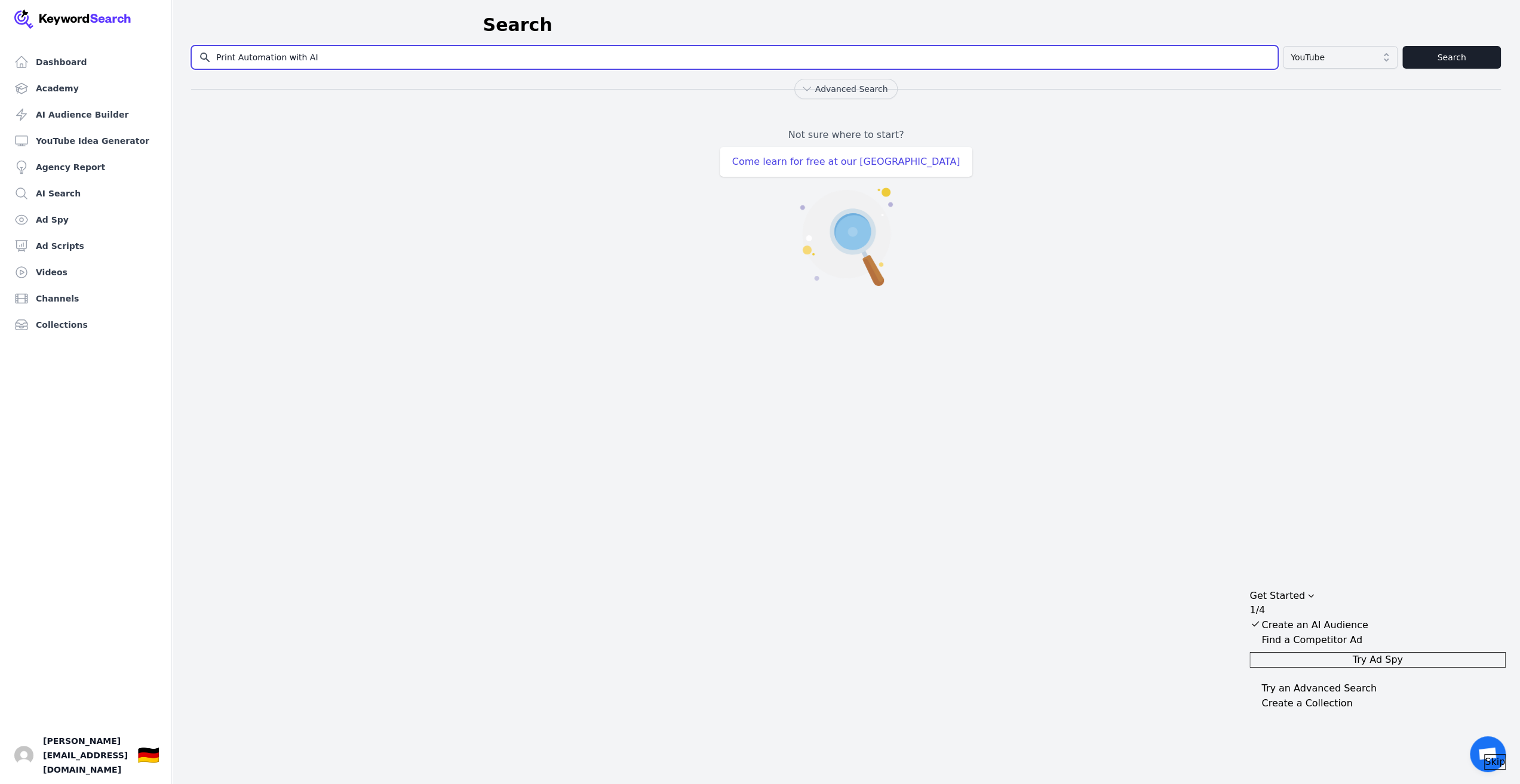
type input "Print Automation with AI"
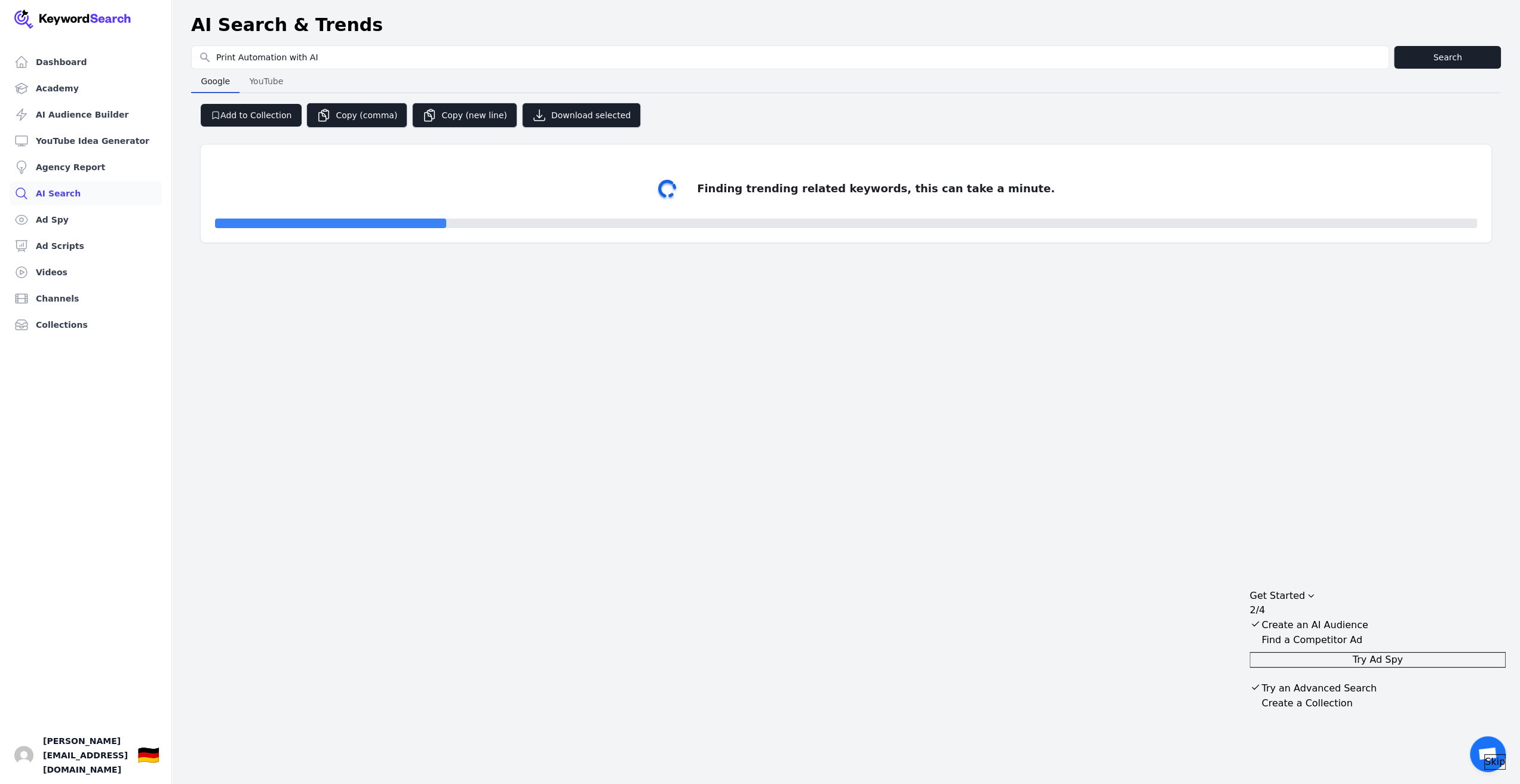
select select "50"
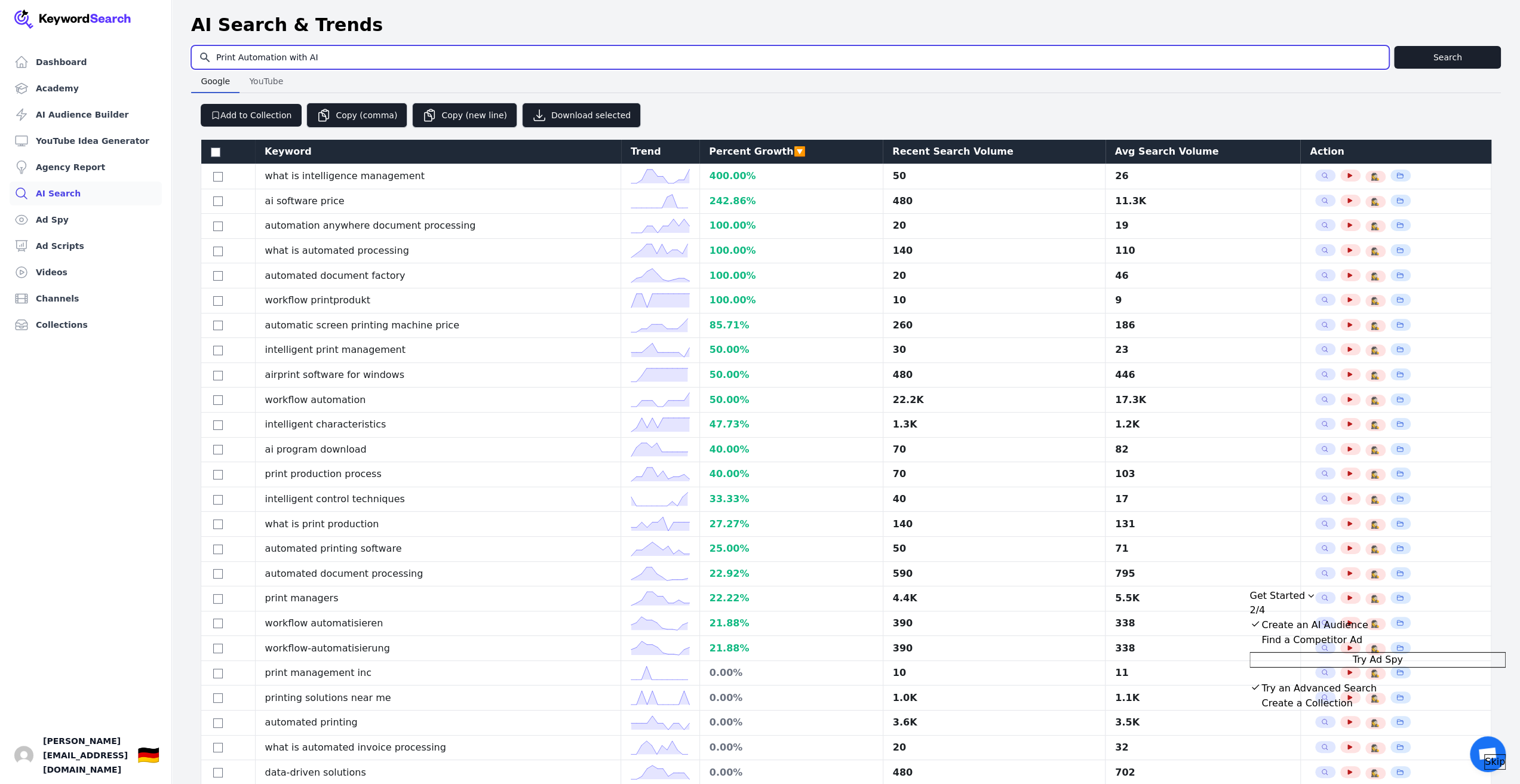
drag, startPoint x: 282, startPoint y: 57, endPoint x: 356, endPoint y: 59, distance: 74.0
click at [356, 59] on input "Print Automation with AI" at bounding box center [790, 57] width 1197 height 22
type input "Print Automation for publishers newspapers and magazines"
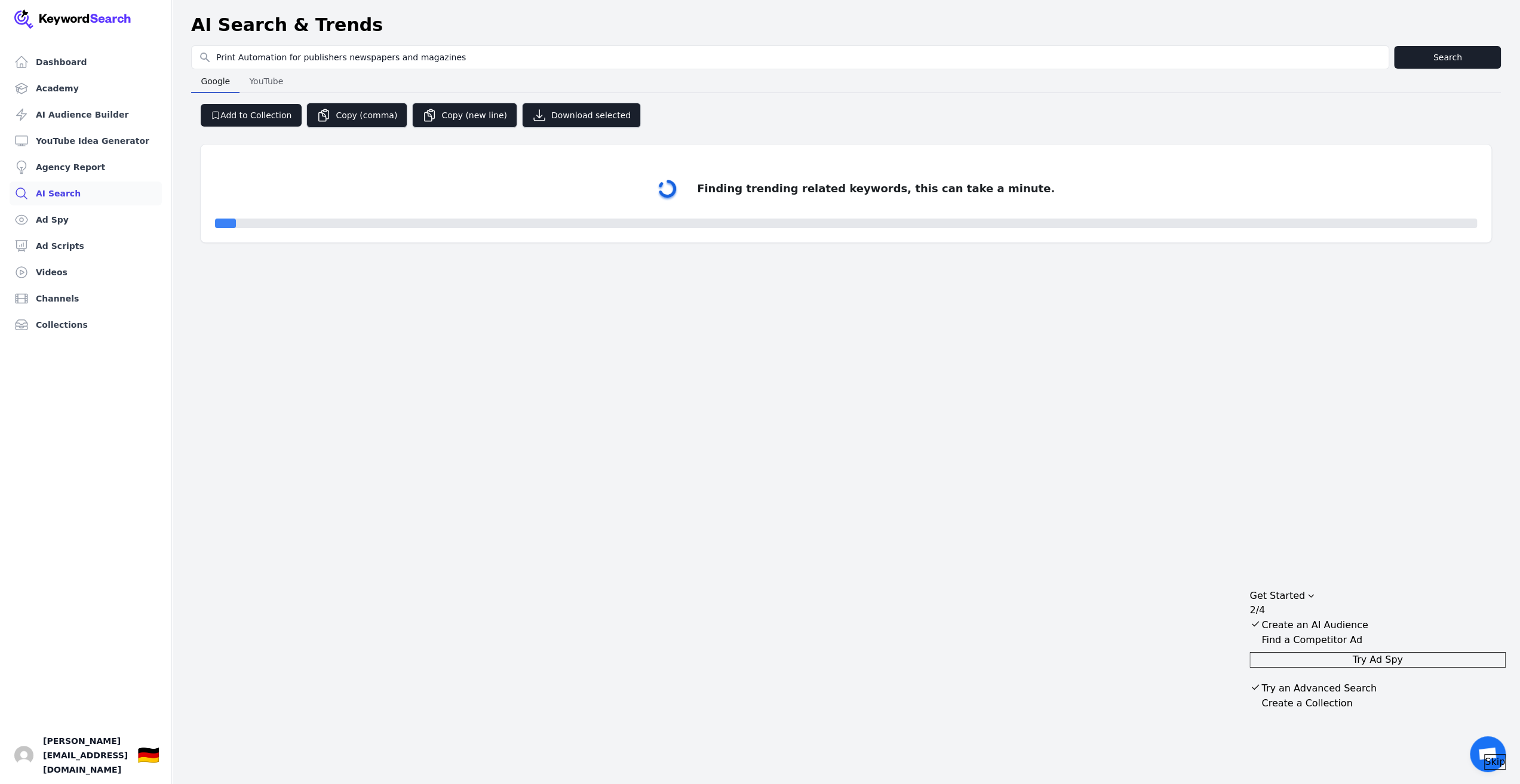
click at [494, 776] on div "Dashboard Academy AI Audience Builder YouTube Idea Generator Agency Report AI S…" at bounding box center [760, 392] width 1520 height 784
select select "50"
